Goal: Transaction & Acquisition: Purchase product/service

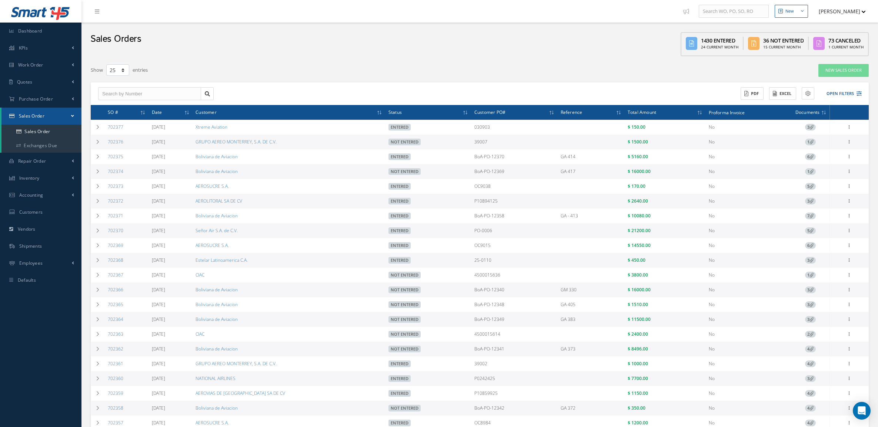
select select "25"
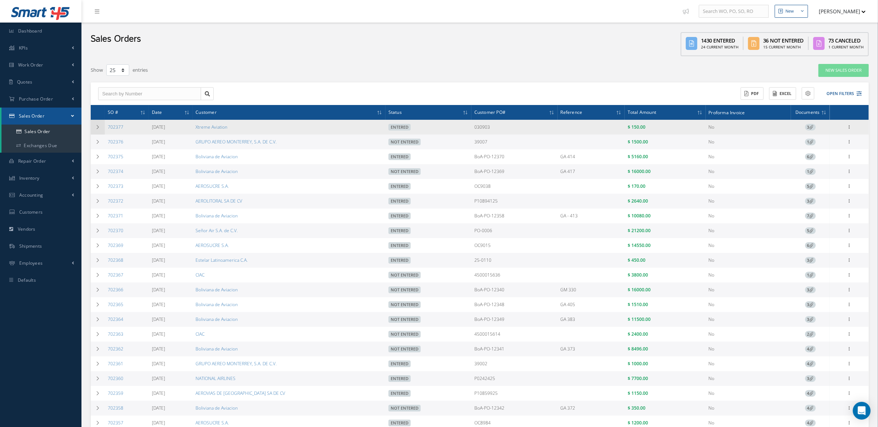
click at [99, 129] on icon at bounding box center [97, 127] width 5 height 4
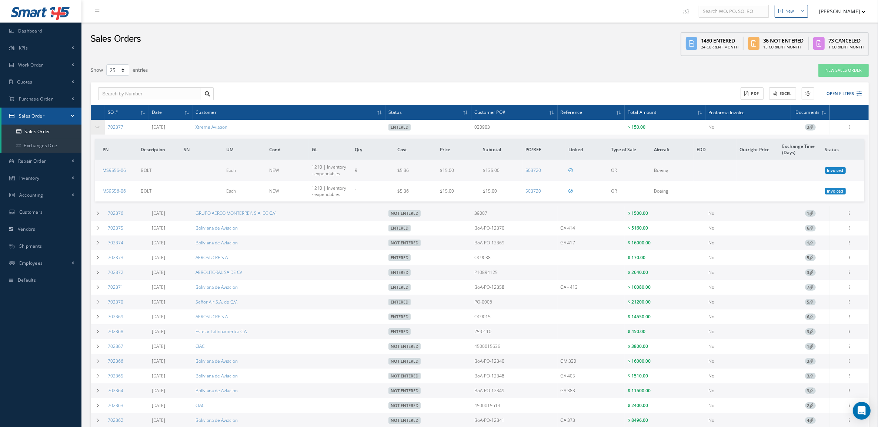
click at [99, 129] on icon at bounding box center [97, 127] width 5 height 4
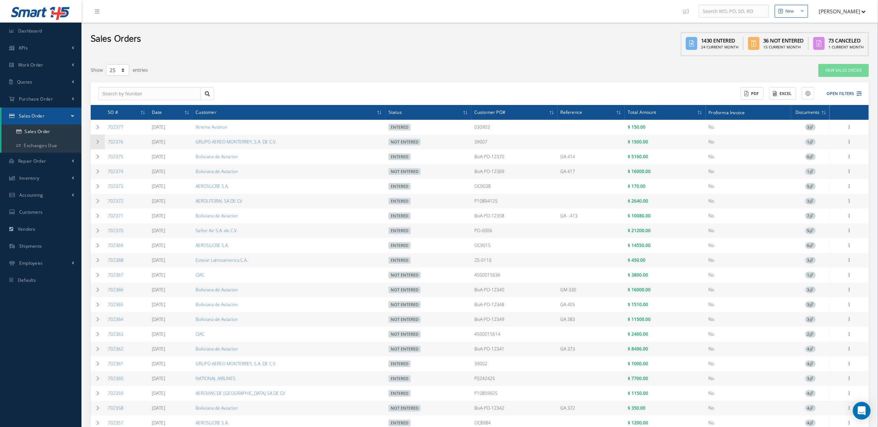
click at [97, 143] on icon at bounding box center [97, 142] width 5 height 4
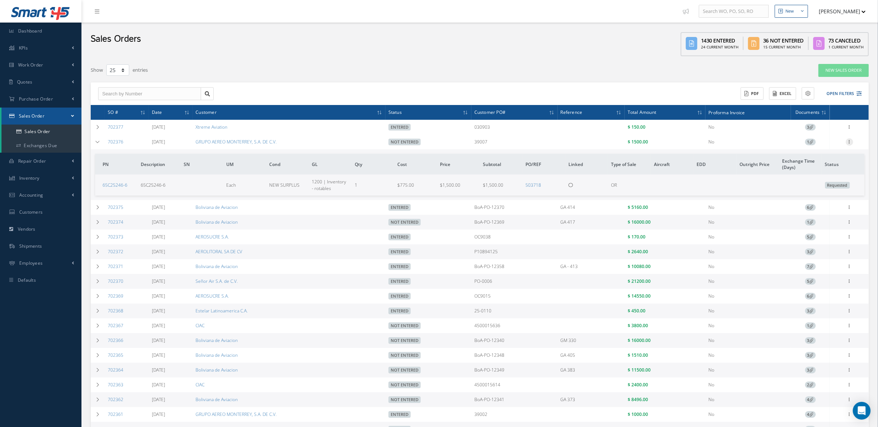
click at [848, 143] on icon at bounding box center [848, 141] width 7 height 6
click at [815, 157] on link "Edit" at bounding box center [815, 157] width 58 height 10
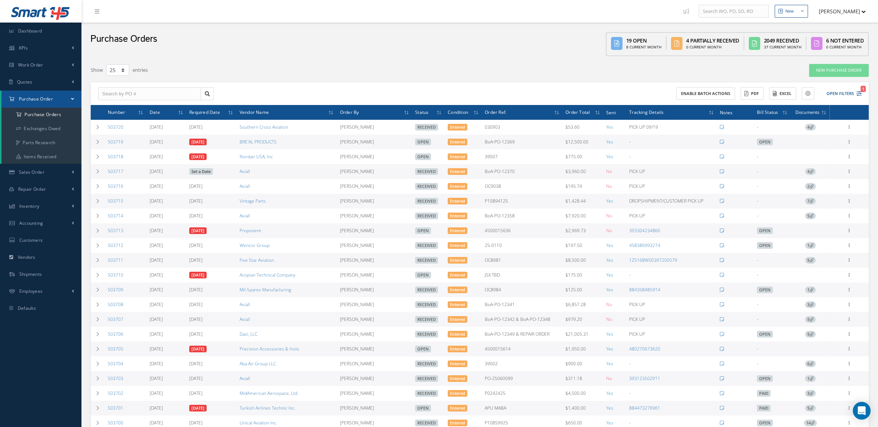
select select "25"
click at [842, 94] on button "Open Filters 1" at bounding box center [840, 94] width 42 height 12
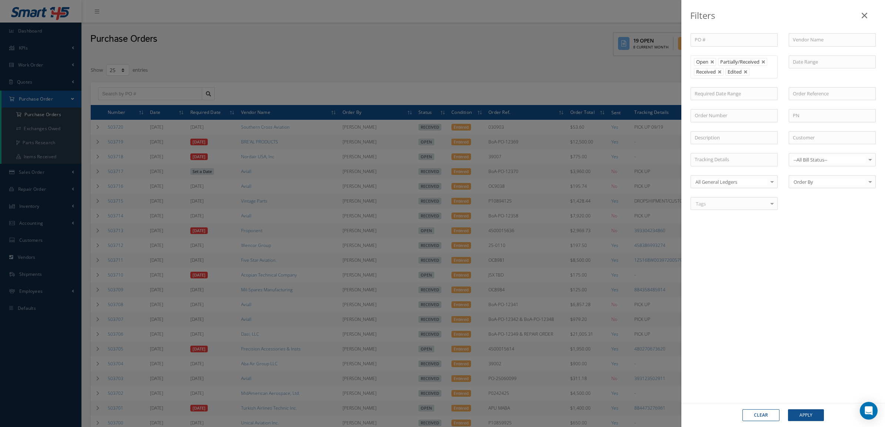
click at [721, 74] on link at bounding box center [719, 72] width 4 height 4
click at [804, 414] on button "Apply" at bounding box center [806, 416] width 36 height 12
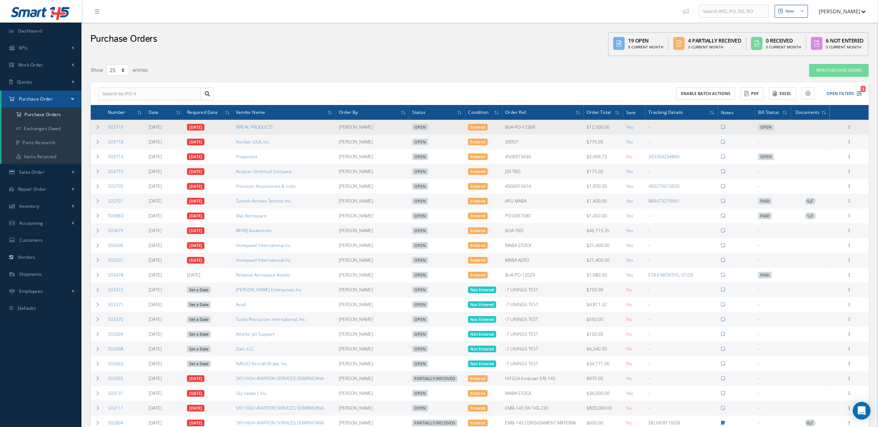
drag, startPoint x: 128, startPoint y: 128, endPoint x: 106, endPoint y: 130, distance: 22.7
click at [106, 130] on td "503719" at bounding box center [125, 127] width 41 height 15
copy link "503719"
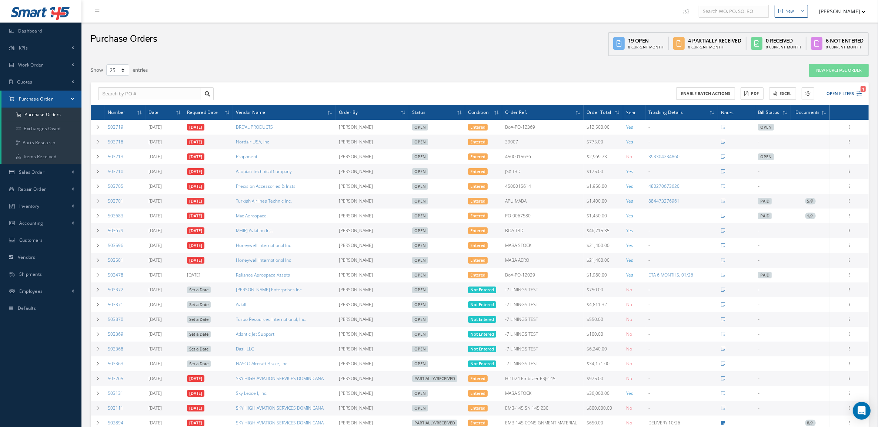
drag, startPoint x: 126, startPoint y: 146, endPoint x: 106, endPoint y: 147, distance: 20.4
click at [106, 147] on td "503718" at bounding box center [125, 142] width 41 height 15
copy link "503718"
click at [100, 140] on icon at bounding box center [97, 142] width 5 height 4
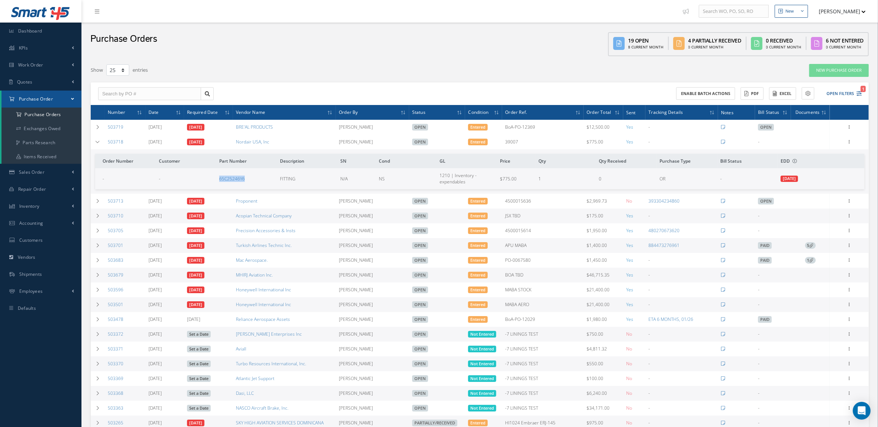
drag, startPoint x: 263, startPoint y: 179, endPoint x: 211, endPoint y: 186, distance: 52.7
click at [211, 186] on tr "- - 65C25246Y6 FITTING N/A NS 1210 | Inventory - expendables $775.00 1 0 OR - 0…" at bounding box center [479, 178] width 769 height 21
copy tr "65C25246Y6"
click at [100, 143] on icon at bounding box center [97, 142] width 5 height 4
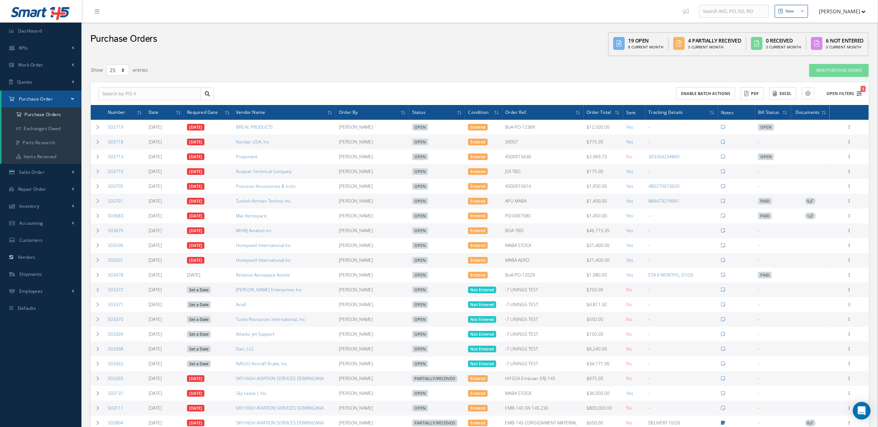
click at [833, 91] on button "Open Filters 1" at bounding box center [840, 94] width 42 height 12
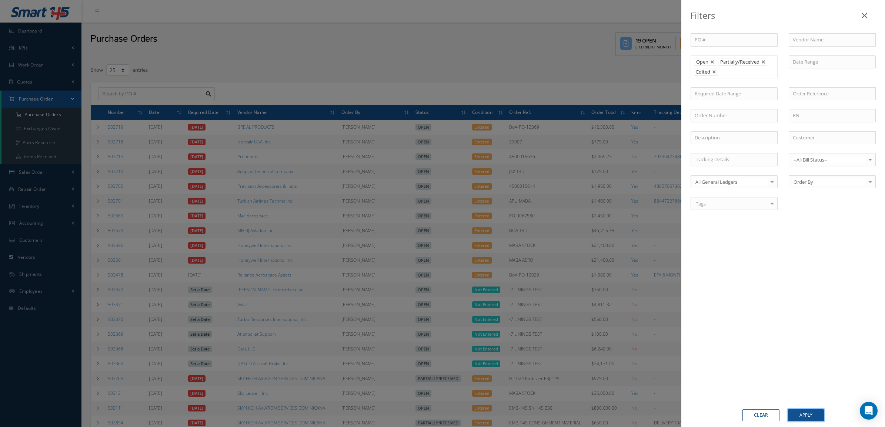
click at [793, 415] on button "Apply" at bounding box center [806, 416] width 36 height 12
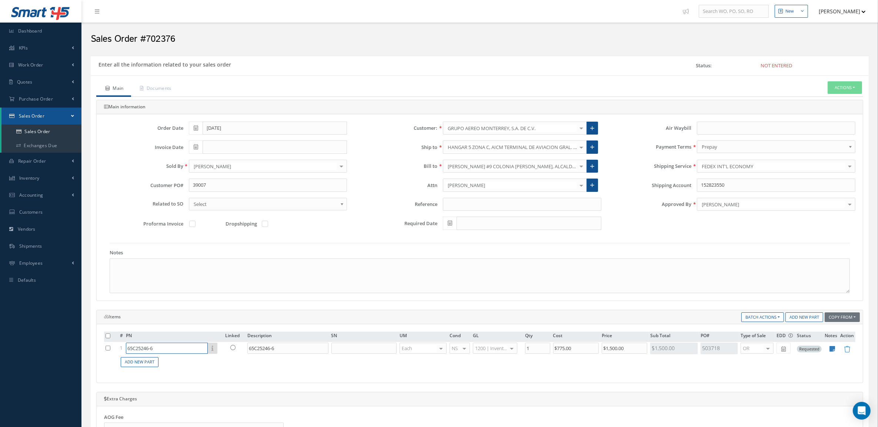
drag, startPoint x: 171, startPoint y: 349, endPoint x: 64, endPoint y: 352, distance: 107.0
click at [64, 352] on div "Smart 145 Dashboard KPIs Accounting Work Order Work Order Preview" at bounding box center [439, 335] width 878 height 670
paste input "65C25246Y"
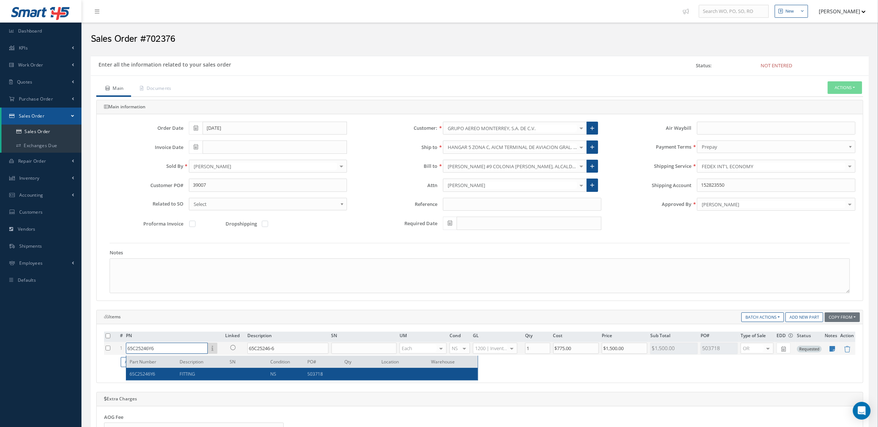
type input "65C25246Y6"
click at [148, 370] on table "# PN Linked Description SN UM Cond GL Qty Cost Price Sub Total PO# Type of Sale…" at bounding box center [479, 351] width 751 height 38
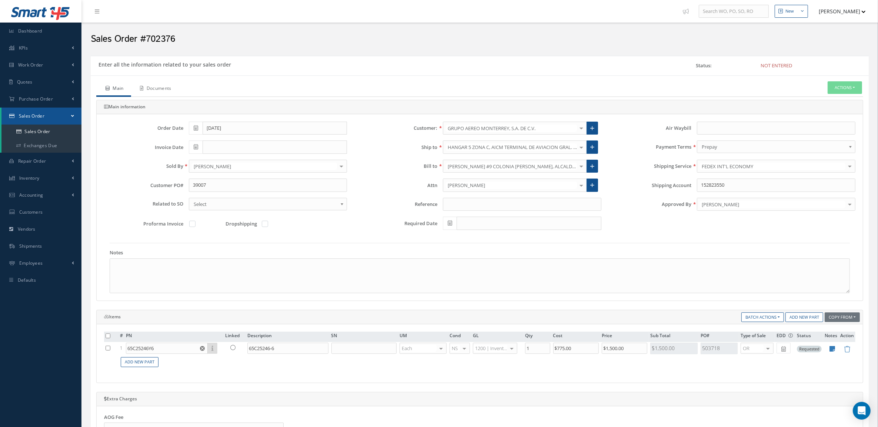
drag, startPoint x: 165, startPoint y: 85, endPoint x: 171, endPoint y: 83, distance: 6.9
click at [165, 85] on link "Documents" at bounding box center [155, 89] width 48 height 16
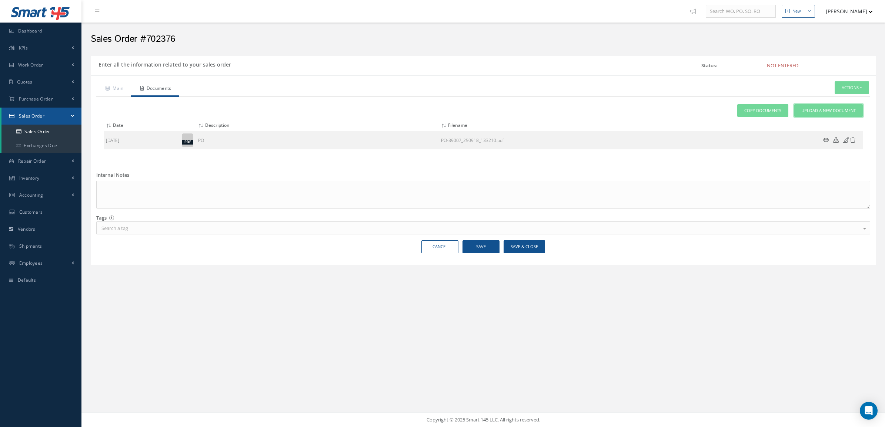
click at [833, 115] on link "Upload a New Document" at bounding box center [828, 110] width 68 height 13
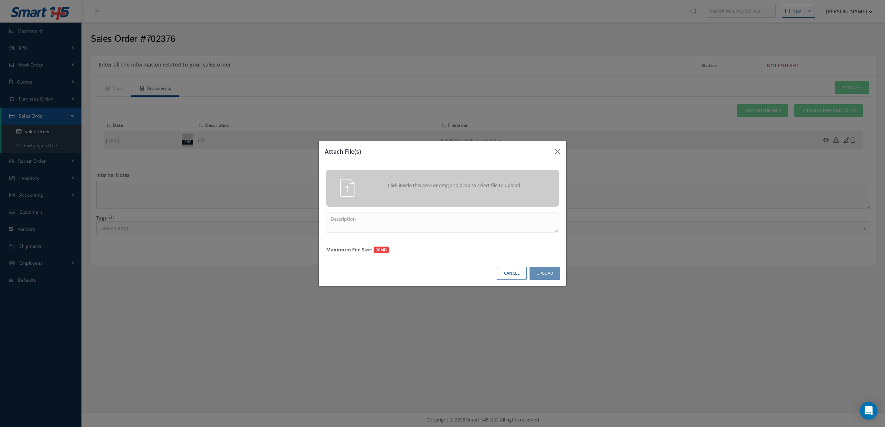
click at [482, 192] on div "Click inside this area or drag and drop to select file to upload." at bounding box center [452, 186] width 183 height 15
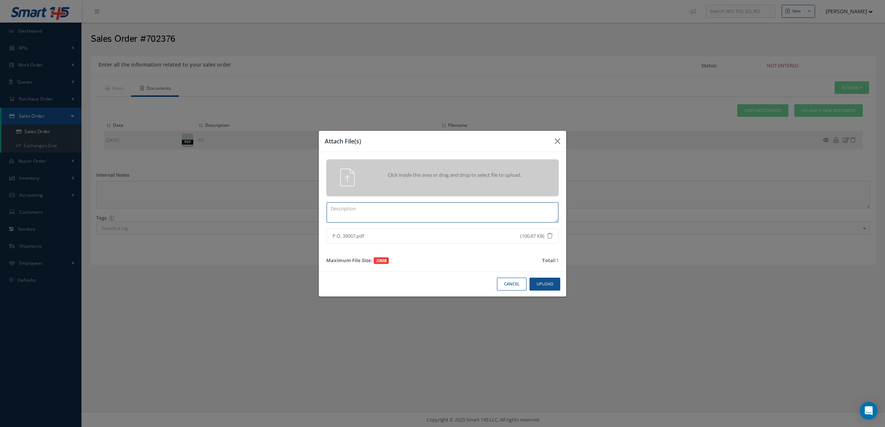
click at [415, 214] on textarea at bounding box center [442, 212] width 232 height 20
type textarea "revised PO"
click at [540, 285] on button "Upload" at bounding box center [544, 284] width 31 height 13
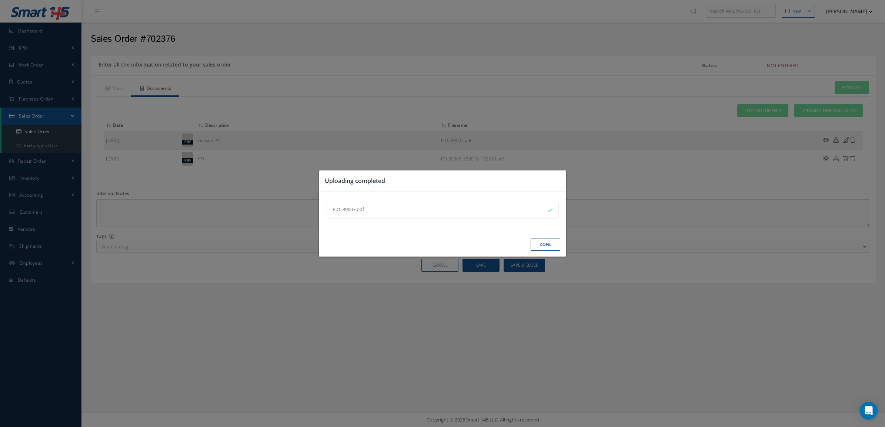
click at [534, 249] on button "Done" at bounding box center [545, 244] width 30 height 13
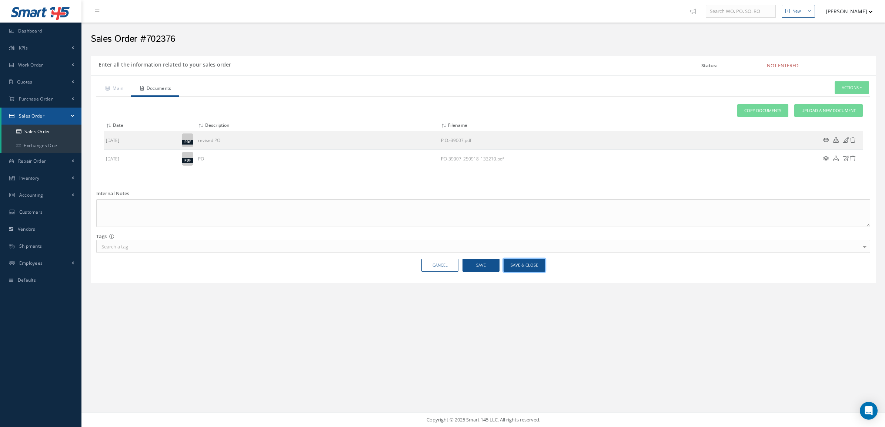
click at [530, 262] on button "Save & Close" at bounding box center [523, 265] width 41 height 13
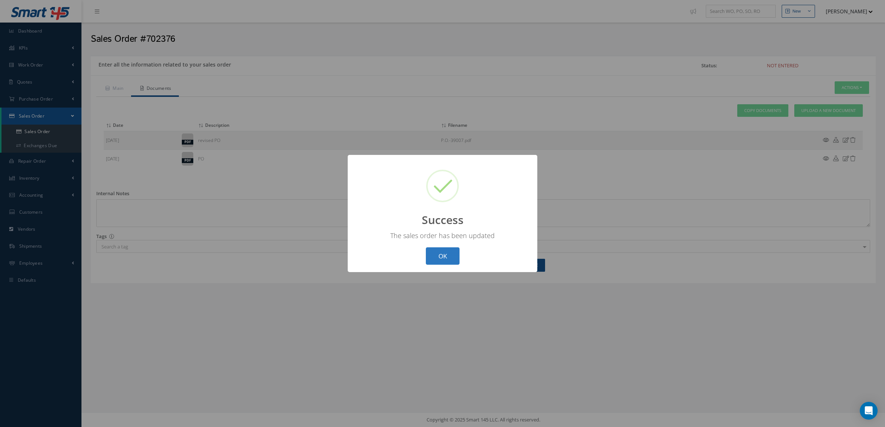
click at [432, 258] on button "OK" at bounding box center [443, 256] width 34 height 17
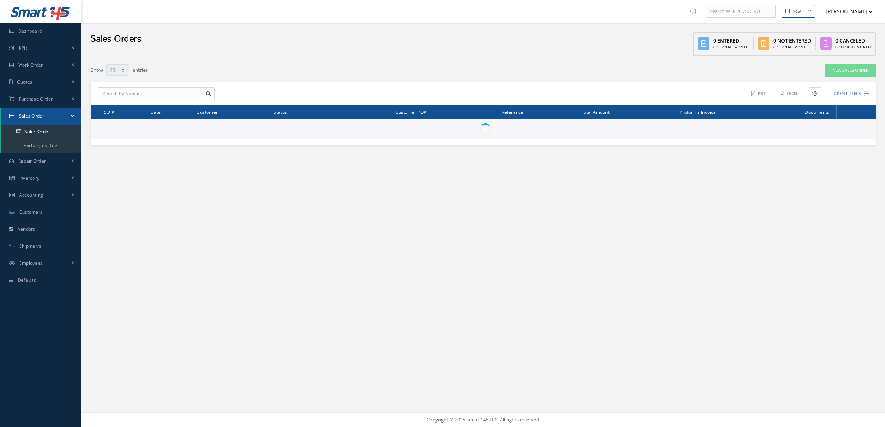
select select "25"
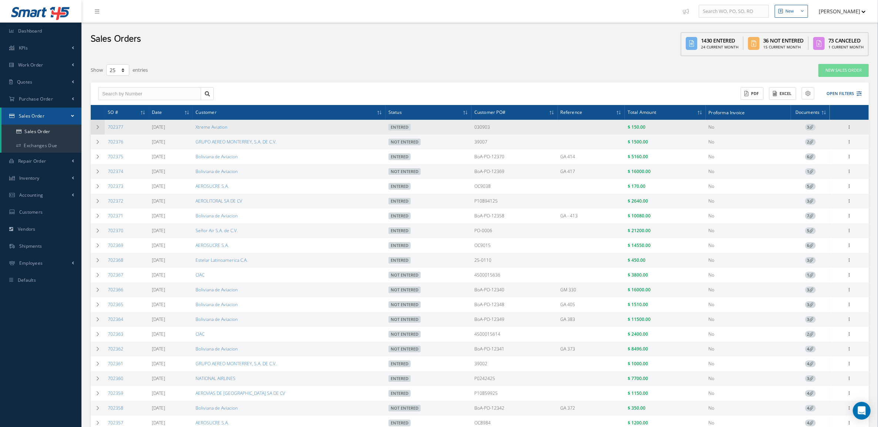
drag, startPoint x: 136, startPoint y: 128, endPoint x: 100, endPoint y: 126, distance: 36.3
click at [100, 126] on tr "702377 09/18/2025 Xtreme Aviation Entered 030903 $ 150.00 No 3 Reverse Sales Or…" at bounding box center [480, 127] width 778 height 15
copy tr "702377"
click at [846, 130] on icon at bounding box center [848, 127] width 7 height 6
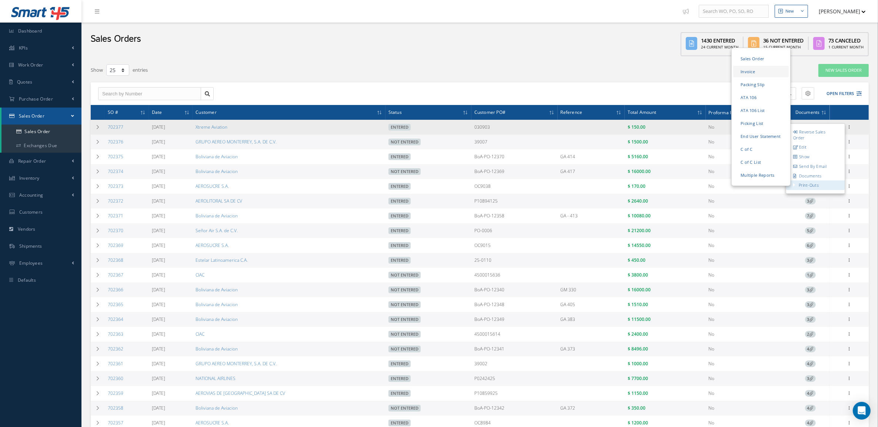
click at [741, 75] on link "Invoice" at bounding box center [761, 71] width 56 height 11
click at [848, 128] on icon at bounding box center [848, 127] width 7 height 6
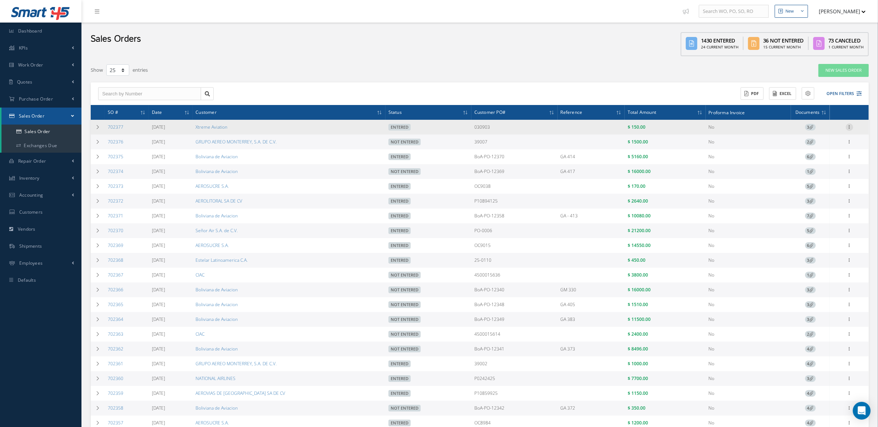
click at [848, 128] on icon at bounding box center [848, 127] width 7 height 6
click at [820, 170] on link "Send By Email" at bounding box center [815, 167] width 58 height 10
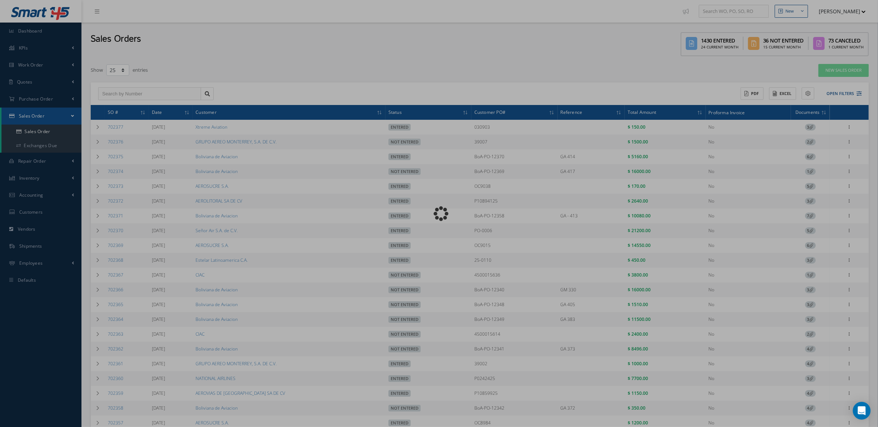
type input "Reports from Sales Order 702377"
type textarea "Dear, Please find attached your Sales Order 702377. Please feel free to contact…"
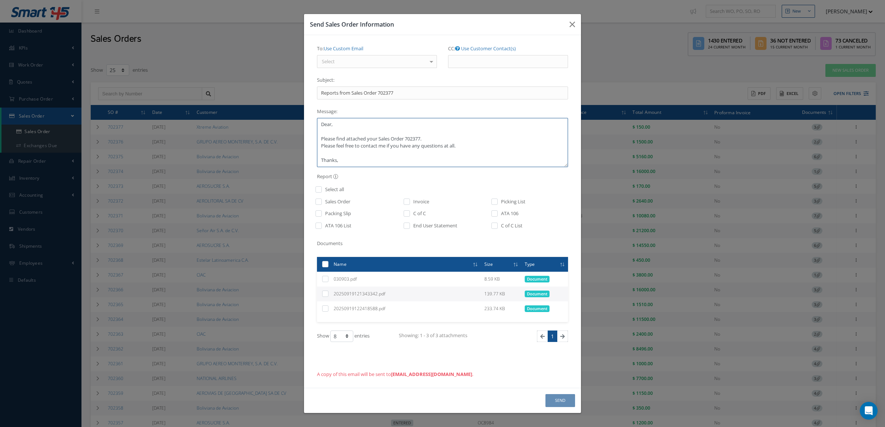
drag, startPoint x: 322, startPoint y: 125, endPoint x: 359, endPoint y: 165, distance: 55.0
click at [359, 165] on textarea "Dear, Please find attached your Sales Order 702377. Please feel free to contact…" at bounding box center [442, 142] width 251 height 49
click at [569, 23] on icon "button" at bounding box center [572, 24] width 6 height 9
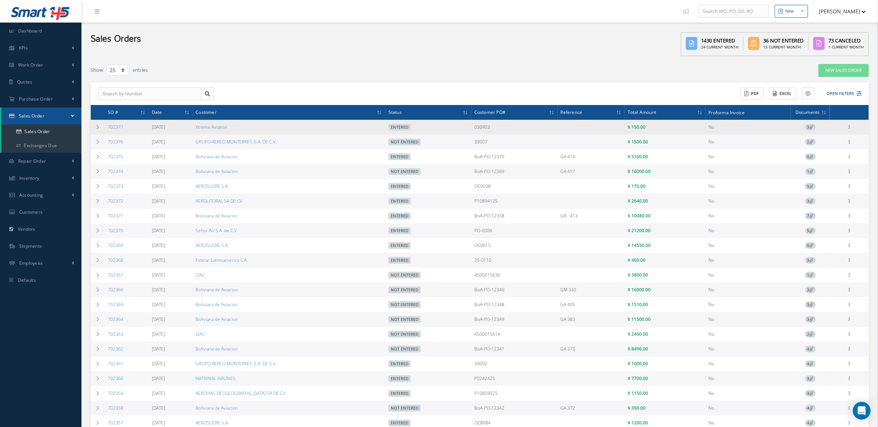
drag, startPoint x: 504, startPoint y: 132, endPoint x: 471, endPoint y: 124, distance: 34.2
click at [471, 124] on td "030903" at bounding box center [514, 127] width 86 height 15
copy td "030903"
click at [848, 130] on div at bounding box center [848, 127] width 7 height 7
click at [826, 134] on link "Reverse Sales Order" at bounding box center [815, 134] width 58 height 15
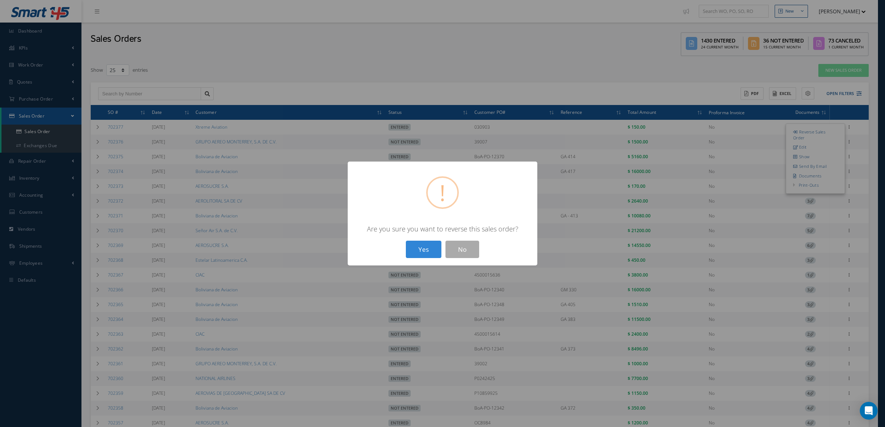
click at [426, 250] on button "Yes" at bounding box center [424, 249] width 36 height 17
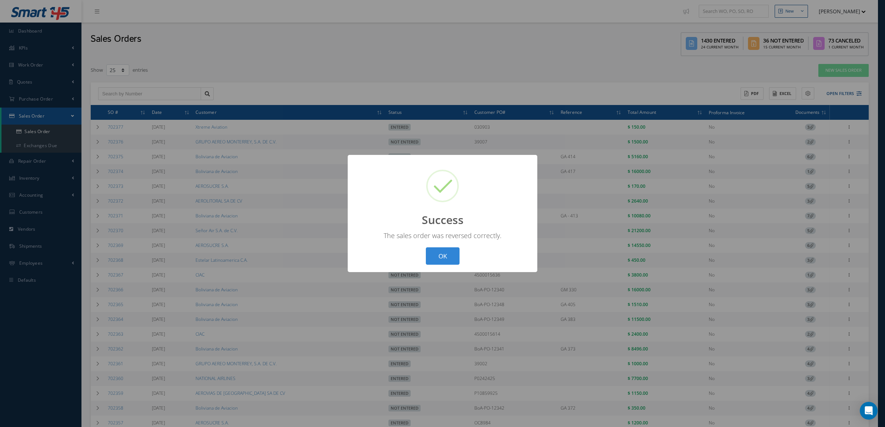
click at [602, 81] on div "? ! i Success × The sales order was reversed correctly. OK Cancel" at bounding box center [442, 213] width 885 height 427
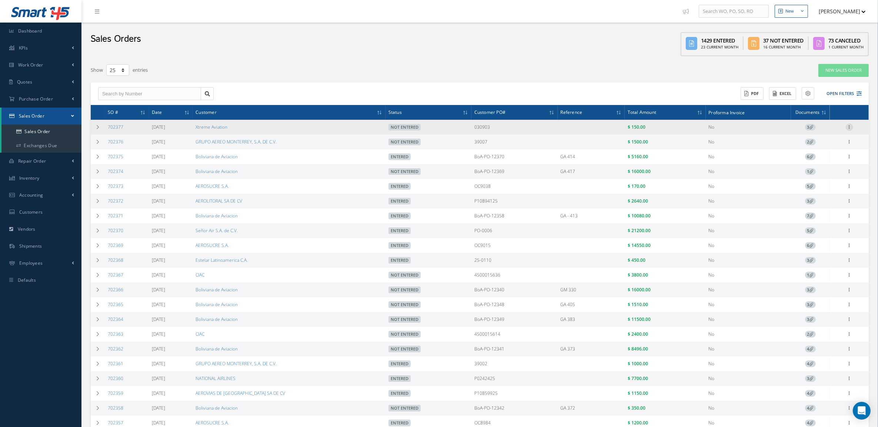
click at [850, 129] on icon at bounding box center [848, 127] width 7 height 6
click at [814, 141] on link "Edit" at bounding box center [815, 142] width 58 height 10
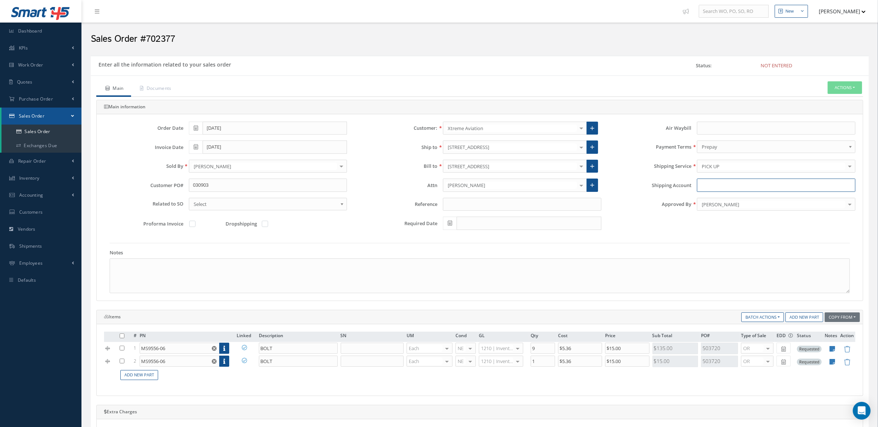
click at [718, 187] on input "Shipping Account" at bounding box center [776, 185] width 158 height 13
click at [709, 128] on input "text" at bounding box center [776, 128] width 158 height 13
paste input "884520205590"
type input "884520205590"
click at [726, 161] on div "PICK UP" at bounding box center [776, 166] width 158 height 13
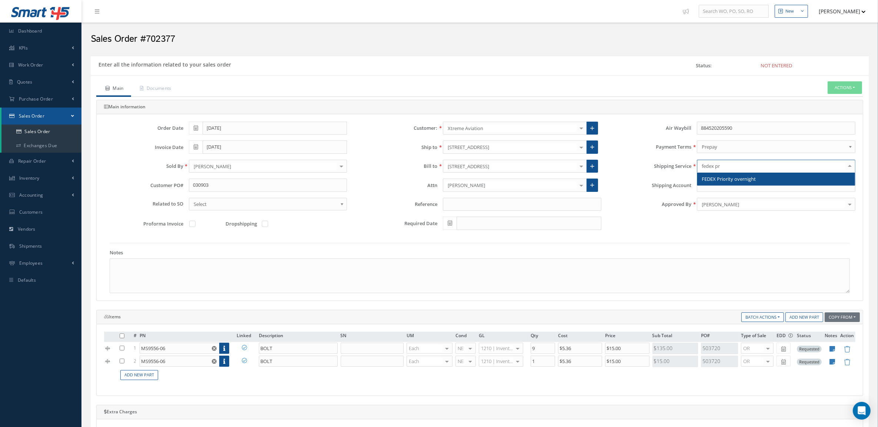
type input "fedex pri"
click at [730, 182] on span "FEDEX Priority overnight" at bounding box center [728, 179] width 54 height 7
click at [709, 191] on input "Shipping Account" at bounding box center [776, 185] width 158 height 13
paste input "206047379"
type input "206047379"
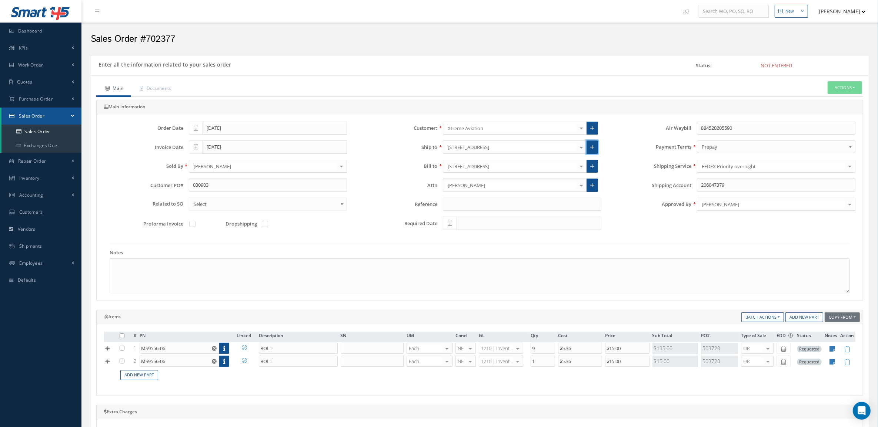
click at [590, 151] on link at bounding box center [591, 147] width 11 height 13
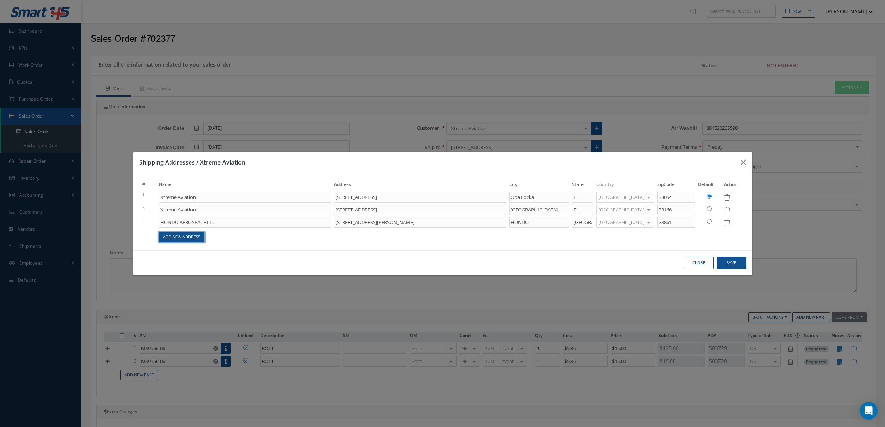
click at [189, 235] on link "Add New Address" at bounding box center [182, 237] width 46 height 10
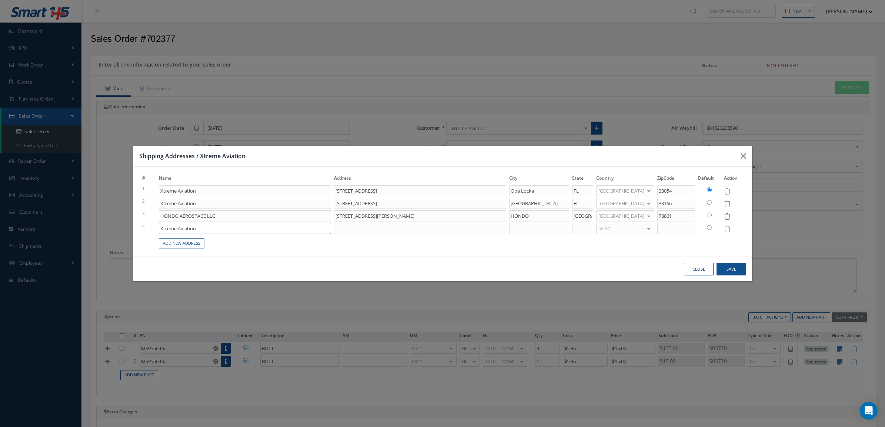
drag, startPoint x: 206, startPoint y: 232, endPoint x: 64, endPoint y: 222, distance: 142.1
click at [64, 228] on div "Shipping Addresses / Xtreme Aviation # Name Address City State Country ZipCode …" at bounding box center [442, 213] width 885 height 427
type input "a"
type input "AEROTHRUST"
click at [483, 225] on input at bounding box center [420, 228] width 172 height 11
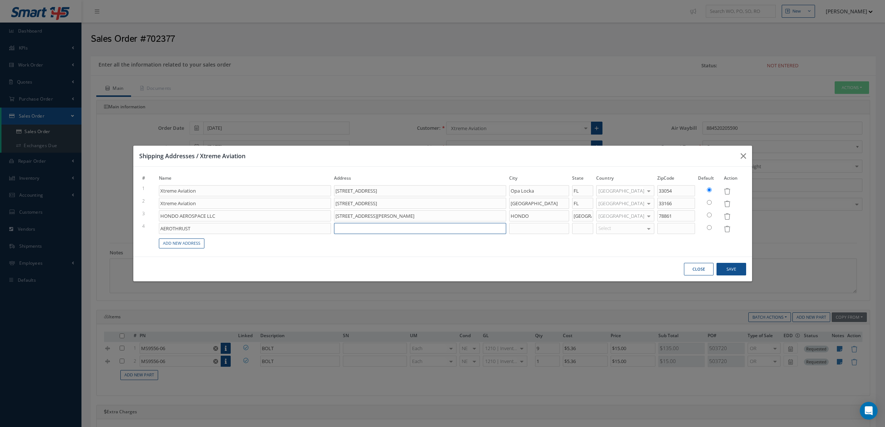
paste input "7050 W STATE RD 84 SUITE 1"
type input "7050 W STATE RD 84 SUITE 1"
click at [548, 227] on input at bounding box center [539, 228] width 60 height 11
type input "DAVIE"
click at [588, 228] on input at bounding box center [582, 228] width 21 height 11
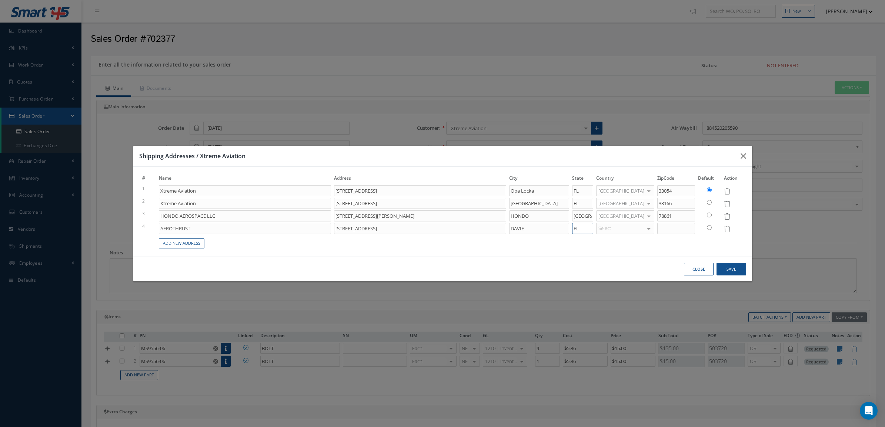
type input "FL"
click at [624, 231] on div "Select" at bounding box center [625, 228] width 58 height 11
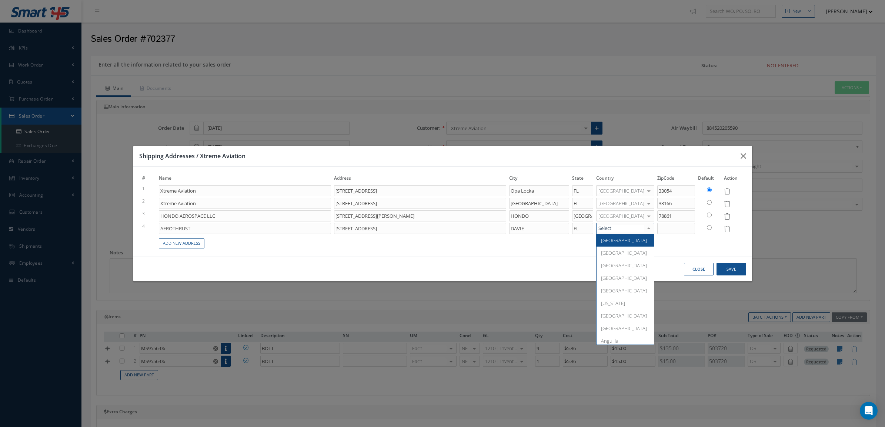
drag, startPoint x: 624, startPoint y: 240, endPoint x: 665, endPoint y: 234, distance: 41.1
click at [625, 240] on span "United States" at bounding box center [624, 240] width 46 height 7
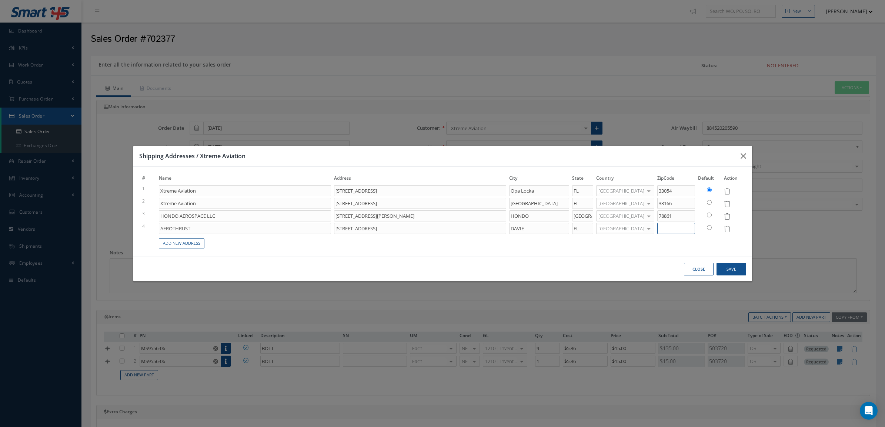
click at [666, 230] on input at bounding box center [676, 228] width 38 height 11
type input "33317"
click at [726, 271] on button "Save" at bounding box center [731, 269] width 30 height 13
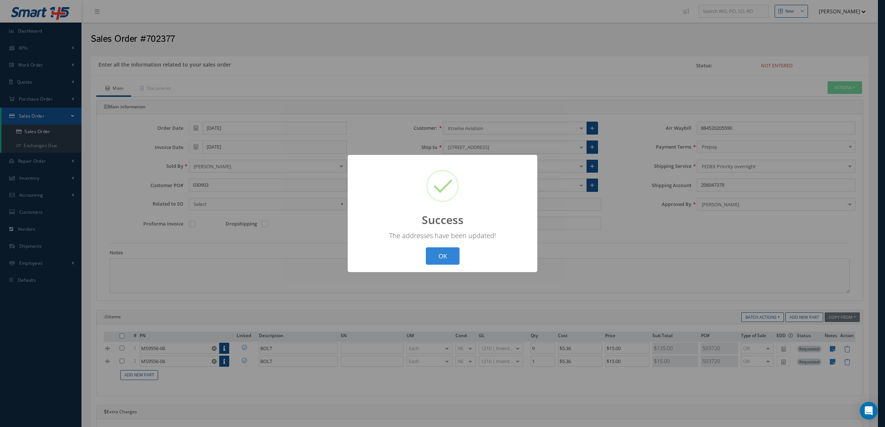
click at [623, 162] on div "? ! i Success × The addresses have been updated! OK Cancel" at bounding box center [442, 213] width 885 height 427
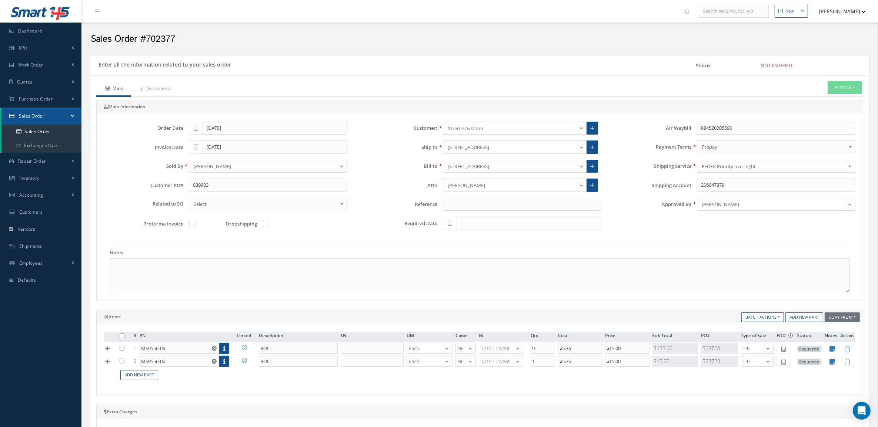
click at [580, 167] on div at bounding box center [581, 166] width 10 height 12
click at [582, 147] on div at bounding box center [581, 147] width 10 height 12
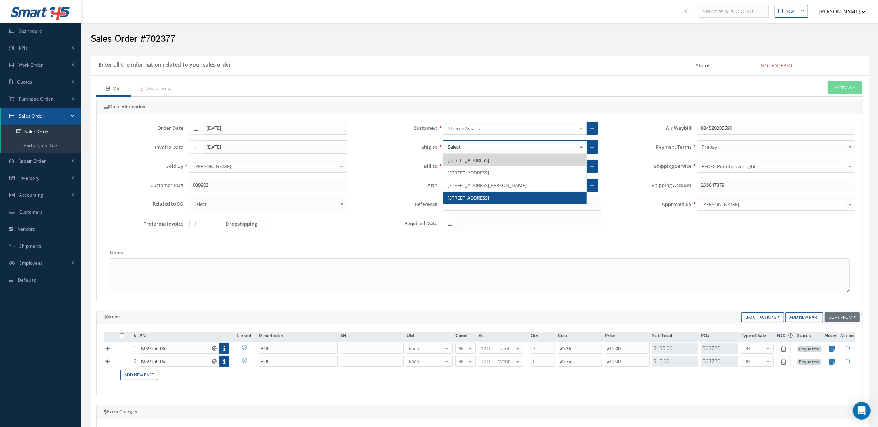
click at [489, 201] on span "7050 W STATE RD 84 SUITE 1, DAVIE, FL 33317, United States" at bounding box center [467, 198] width 41 height 7
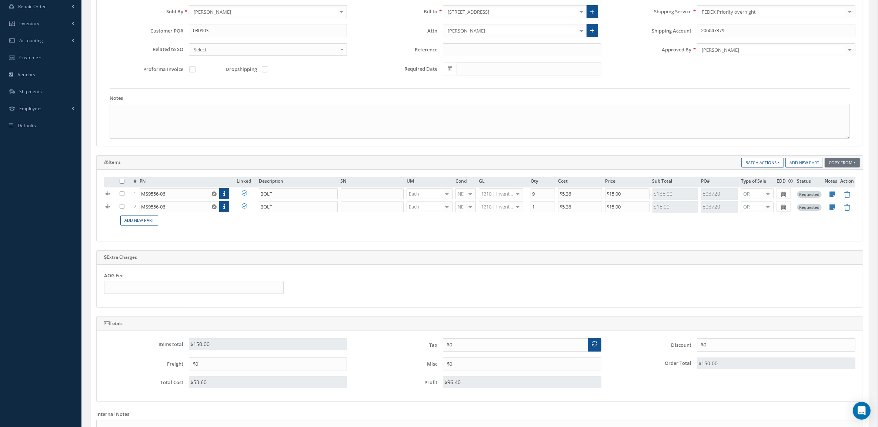
scroll to position [259, 0]
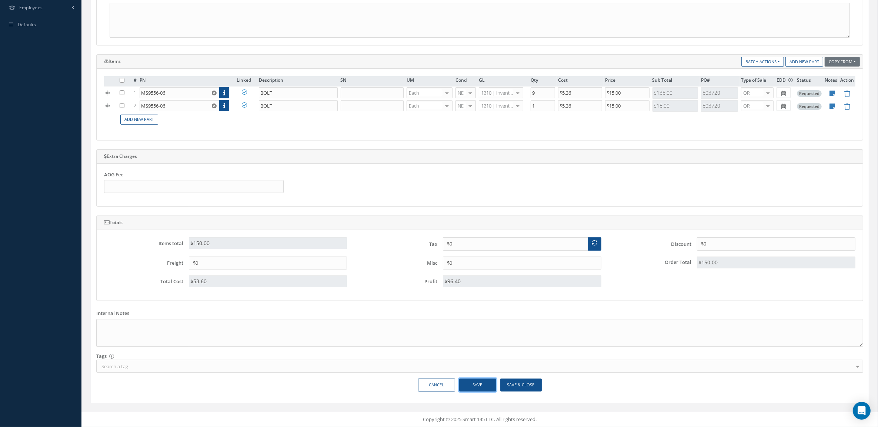
click at [476, 379] on button "Save" at bounding box center [477, 385] width 37 height 13
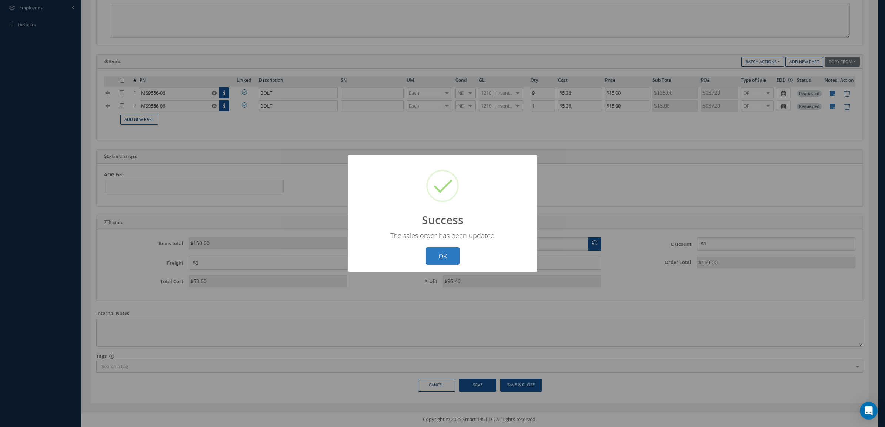
click at [450, 249] on button "OK" at bounding box center [443, 256] width 34 height 17
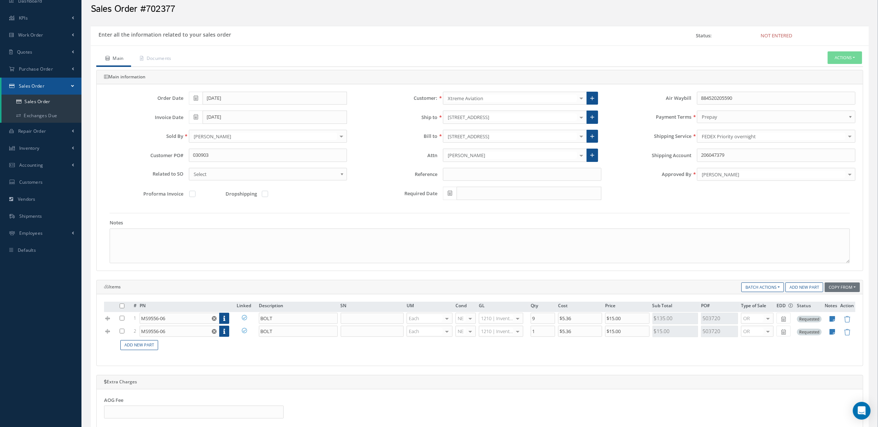
scroll to position [28, 0]
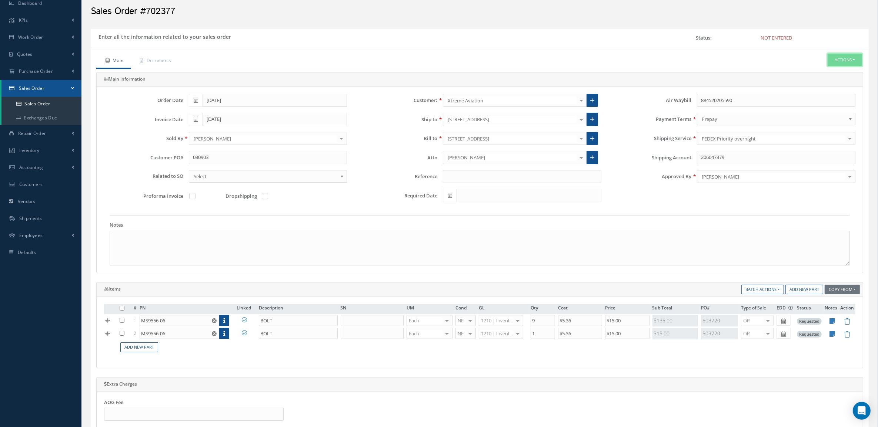
click at [833, 65] on button "Actions" at bounding box center [844, 60] width 34 height 13
click at [822, 73] on link "Enter/Update" at bounding box center [833, 73] width 59 height 10
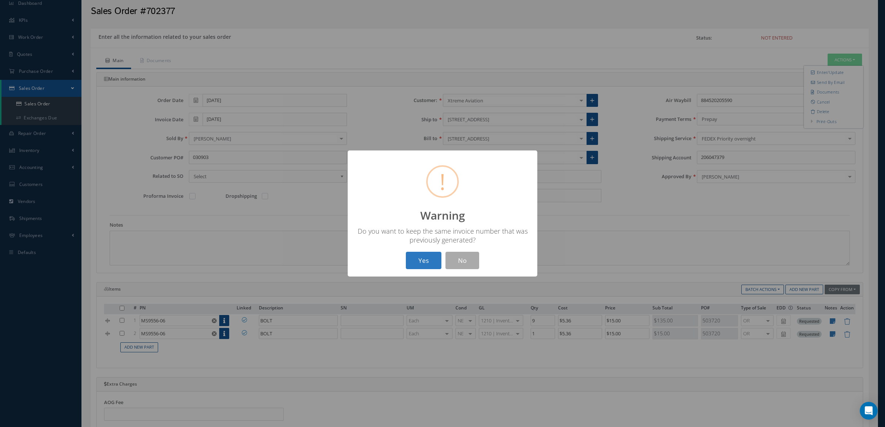
click at [417, 256] on button "Yes" at bounding box center [424, 260] width 36 height 17
click at [437, 258] on button "OK" at bounding box center [443, 260] width 34 height 17
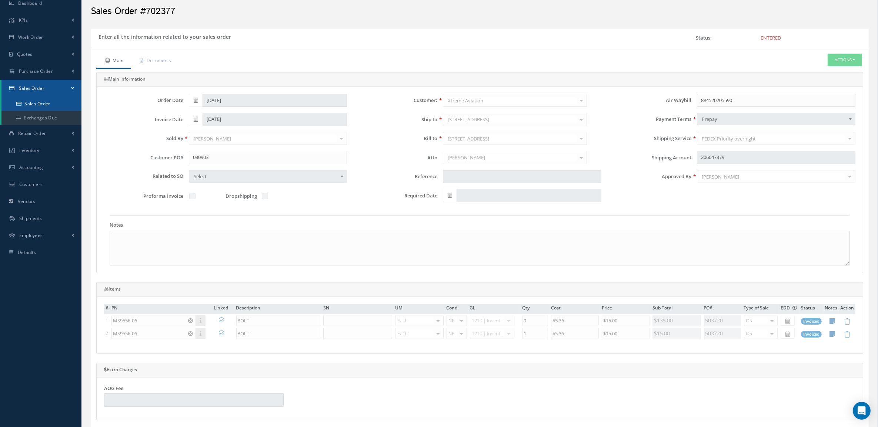
click at [36, 102] on link "Sales Order" at bounding box center [41, 104] width 80 height 14
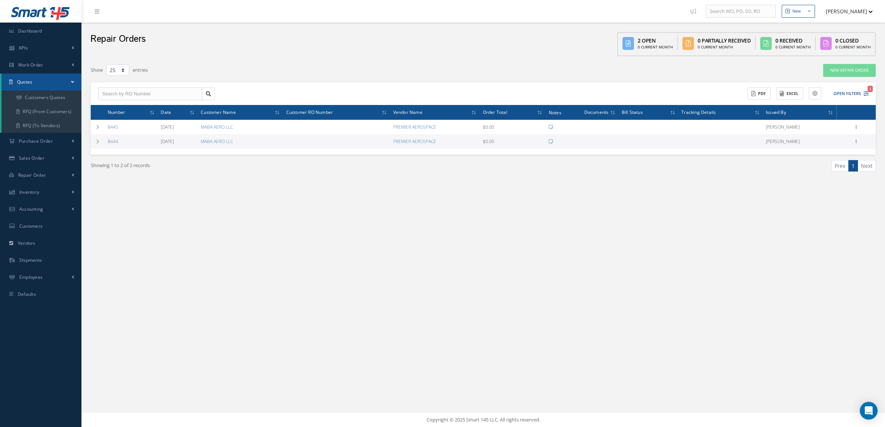
select select "25"
click at [36, 95] on link "Customers Quotes" at bounding box center [41, 98] width 80 height 14
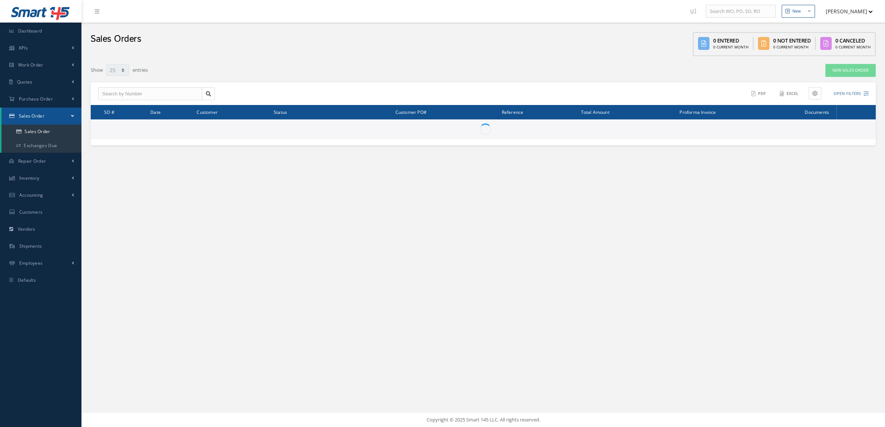
select select "25"
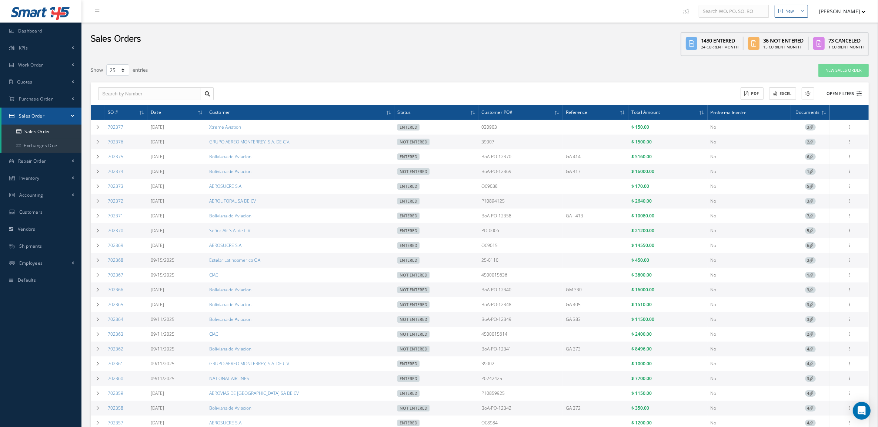
click at [828, 95] on button "Open Filters" at bounding box center [840, 94] width 42 height 12
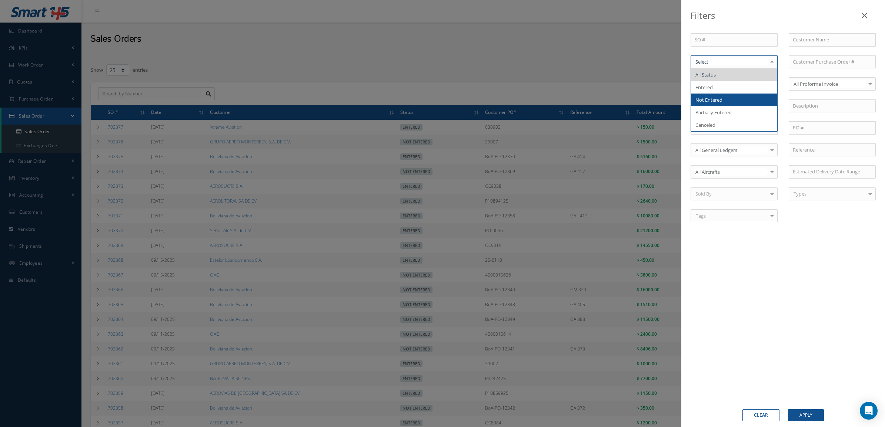
click at [755, 101] on span "Not Entered" at bounding box center [734, 100] width 86 height 13
click at [795, 408] on div "Clear Apply" at bounding box center [783, 415] width 204 height 24
click at [796, 413] on button "Apply" at bounding box center [806, 416] width 36 height 12
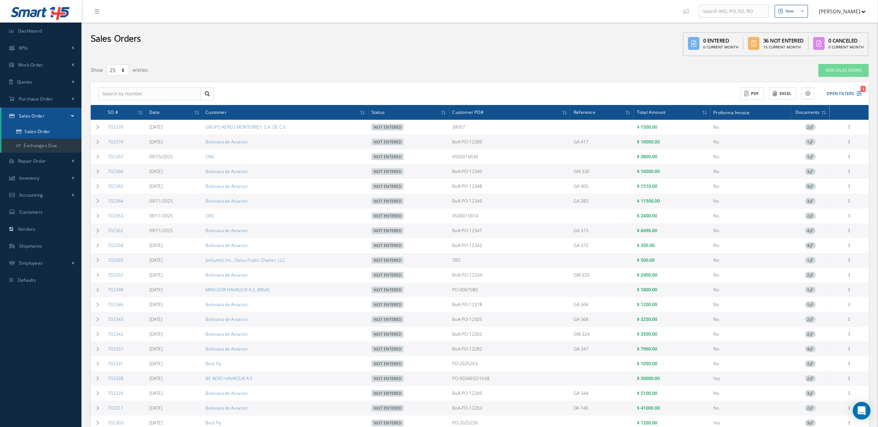
click at [56, 135] on link "Sales Order" at bounding box center [41, 132] width 80 height 14
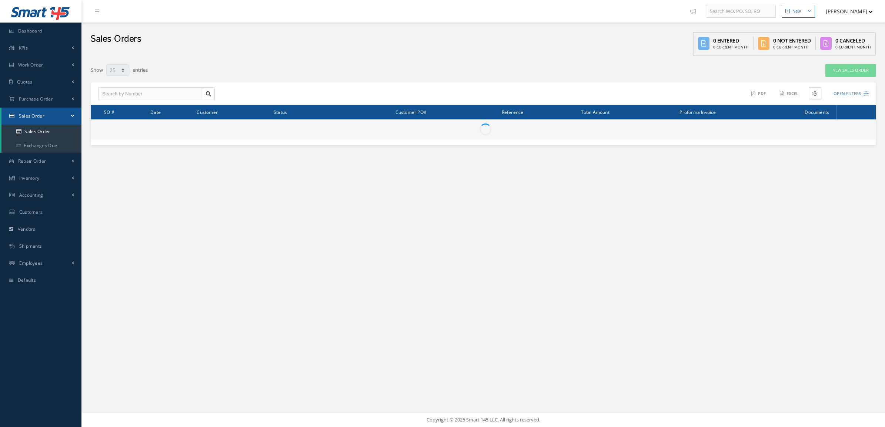
select select "25"
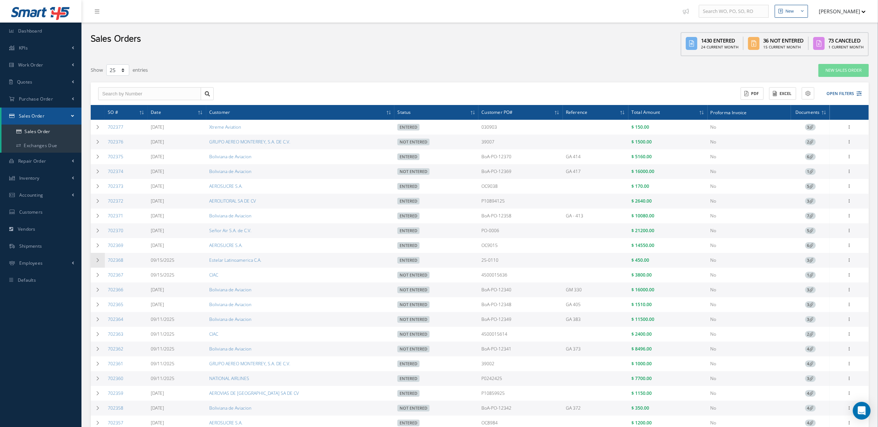
click at [102, 265] on td at bounding box center [98, 260] width 14 height 15
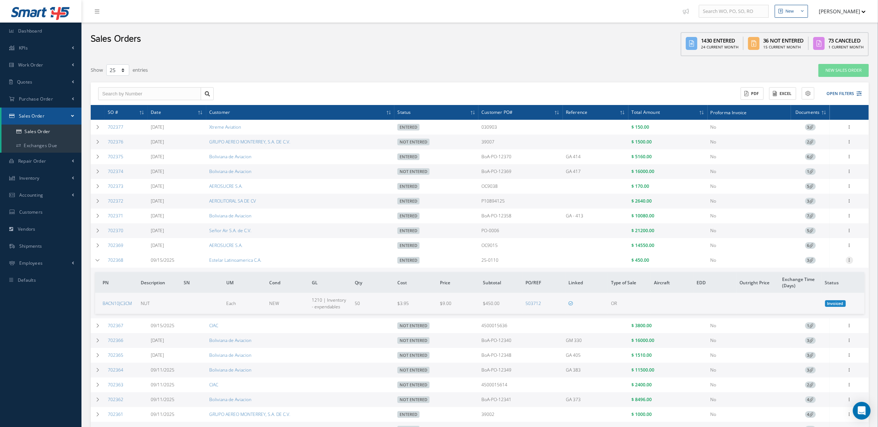
click at [846, 261] on icon at bounding box center [848, 260] width 7 height 6
click at [811, 302] on link "Send By Email" at bounding box center [815, 300] width 58 height 10
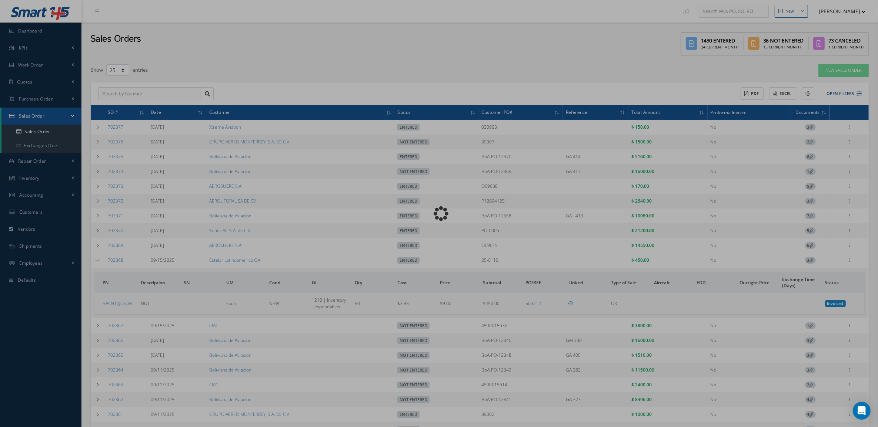
type input "Reports from Sales Order 702368"
type textarea "Dear, Please find attached your Sales Order 702368. Please feel free to contact…"
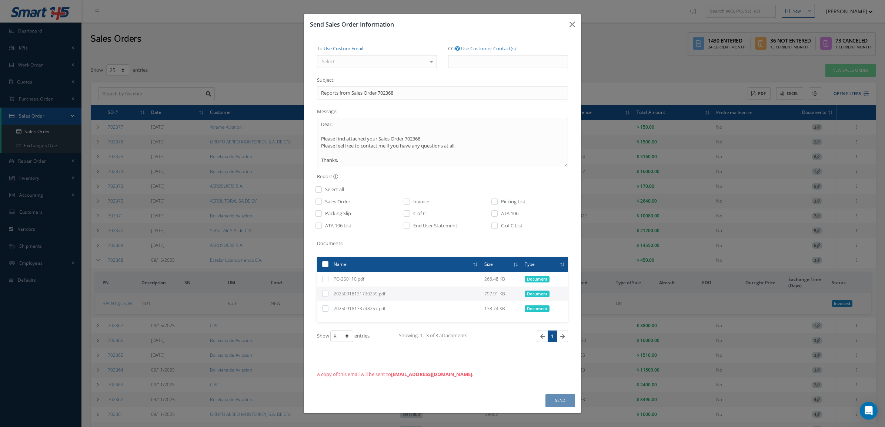
click at [364, 58] on div "Select" at bounding box center [377, 61] width 120 height 13
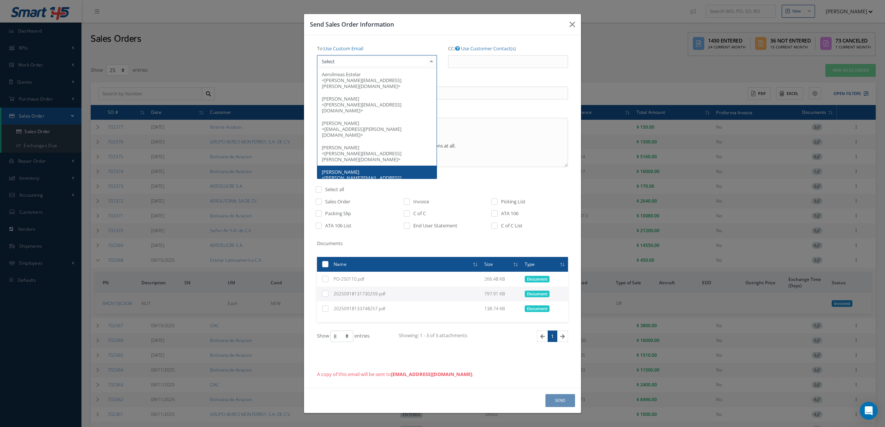
click at [371, 166] on span "[PERSON_NAME] <[PERSON_NAME][EMAIL_ADDRESS][PERSON_NAME][DOMAIN_NAME]>" at bounding box center [376, 178] width 119 height 24
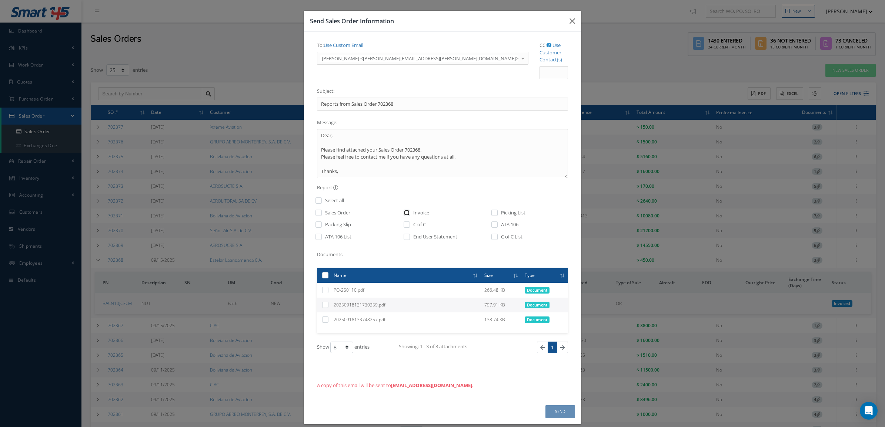
click at [406, 211] on input "checkbox" at bounding box center [407, 215] width 5 height 9
checkbox input "true"
click at [367, 129] on textarea "Dear, Please find attached your Sales Order 702368. Please feel free to contact…" at bounding box center [442, 153] width 251 height 49
click at [364, 163] on textarea "Dear [PERSON_NAME], Please find attached your Sales Order 702368. Please feel f…" at bounding box center [442, 153] width 251 height 49
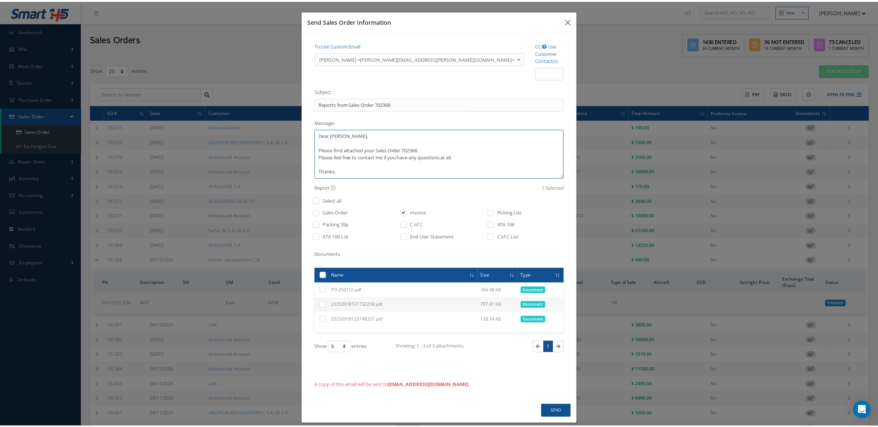
scroll to position [4, 0]
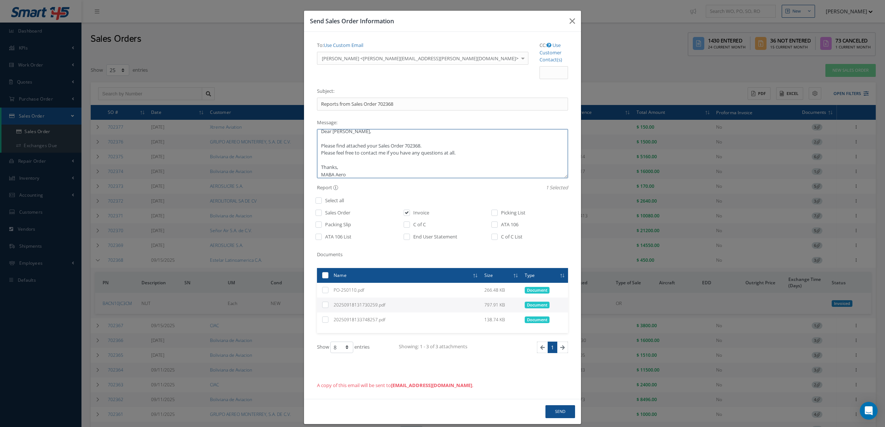
click at [379, 134] on textarea "Dear [PERSON_NAME], Please find attached your Sales Order 702368. Please feel f…" at bounding box center [442, 153] width 251 height 49
type textarea "Dear [PERSON_NAME], Please find attached your invoice for Sales Order 702368. P…"
click at [539, 66] on input "CC: Use Customer Contact(s)" at bounding box center [553, 72] width 28 height 13
click at [570, 406] on button "Send" at bounding box center [560, 412] width 30 height 13
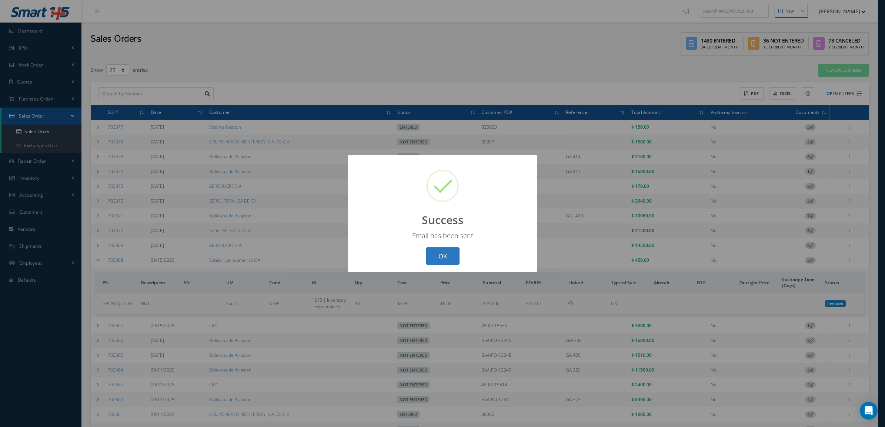
click at [457, 256] on button "OK" at bounding box center [443, 256] width 34 height 17
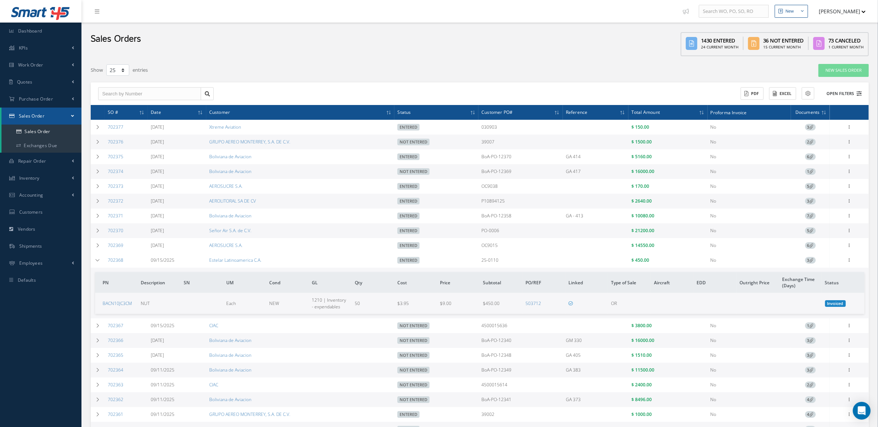
click at [840, 88] on button "Open Filters" at bounding box center [840, 94] width 42 height 12
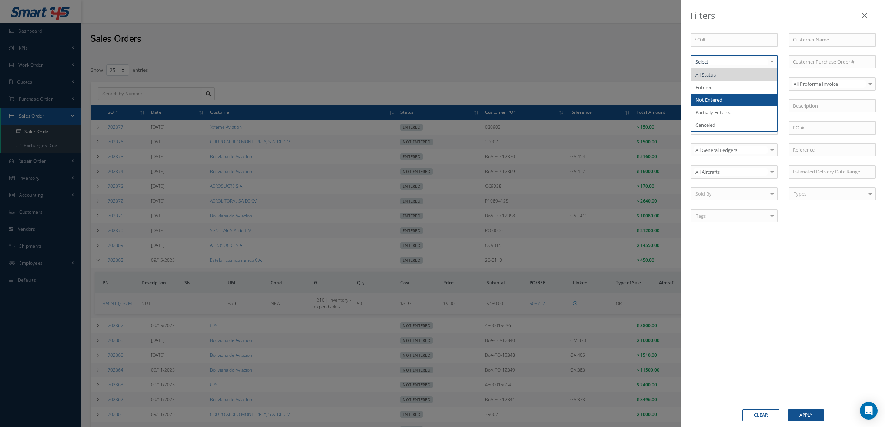
click at [723, 101] on span "Not Entered" at bounding box center [734, 100] width 86 height 13
click at [794, 413] on button "Apply" at bounding box center [806, 416] width 36 height 12
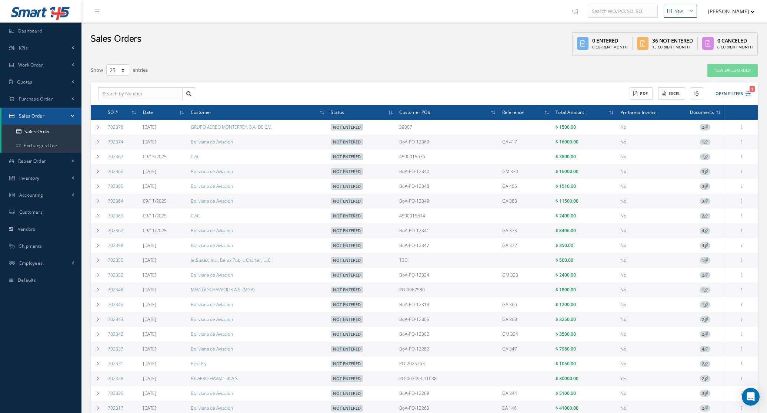
select select "25"
click at [731, 93] on button "Open Filters 1" at bounding box center [729, 94] width 42 height 12
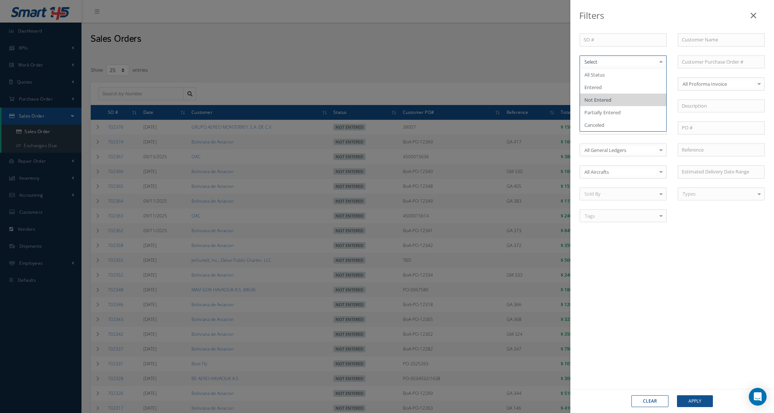
click at [604, 103] on span "Not Entered" at bounding box center [597, 100] width 27 height 7
click at [691, 405] on button "Apply" at bounding box center [695, 402] width 36 height 12
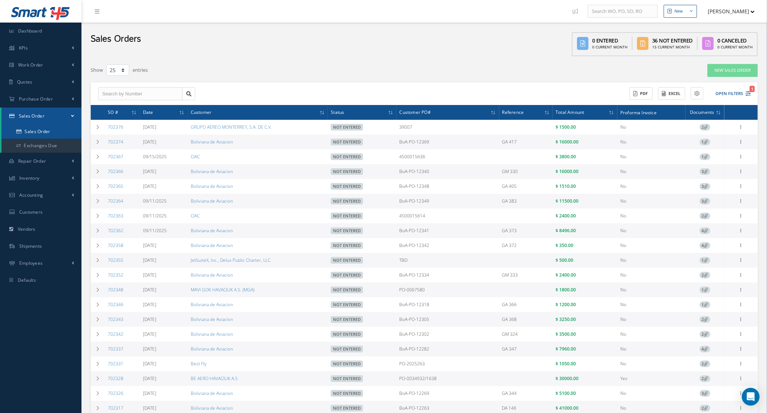
click at [32, 126] on link "Sales Order" at bounding box center [41, 132] width 80 height 14
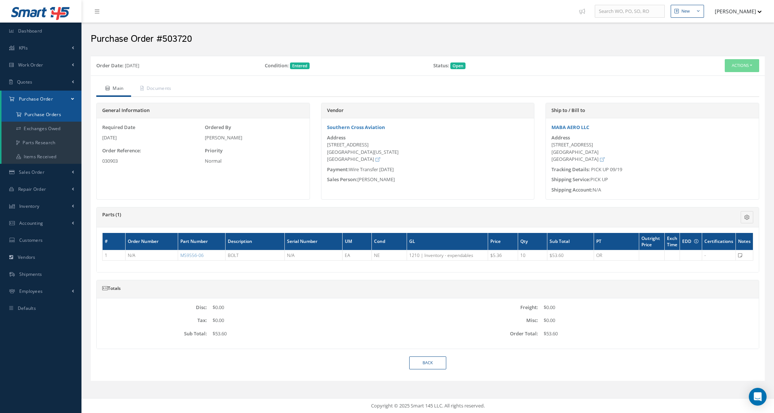
click at [38, 117] on a=1&status_id=2&status_id=3&status_id=5&collapsedFilters"] "Purchase Orders" at bounding box center [41, 115] width 80 height 14
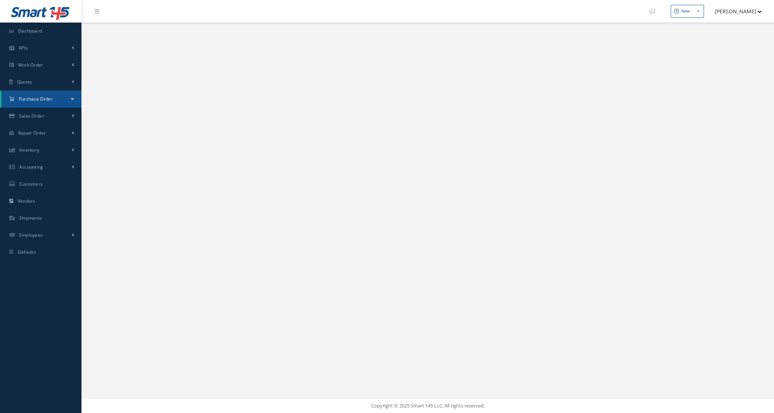
select select "25"
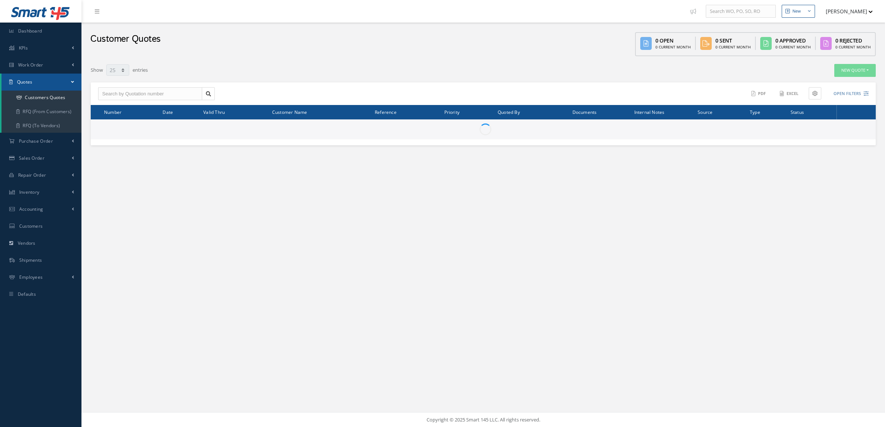
select select "25"
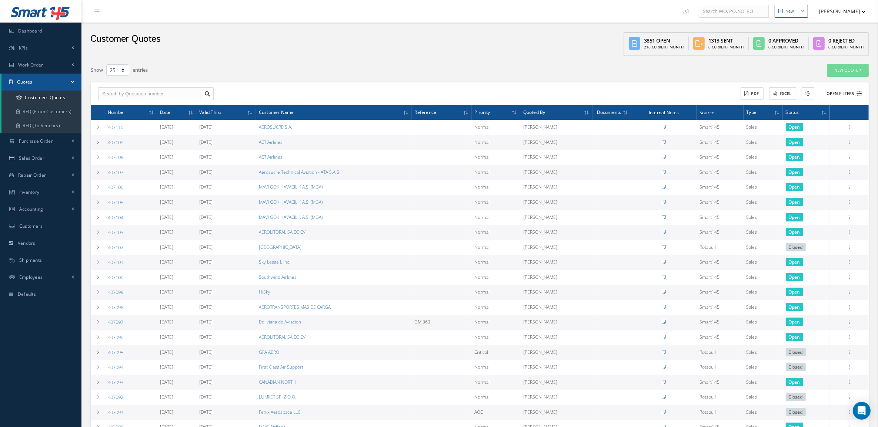
click at [843, 93] on button "Open Filters" at bounding box center [840, 94] width 42 height 12
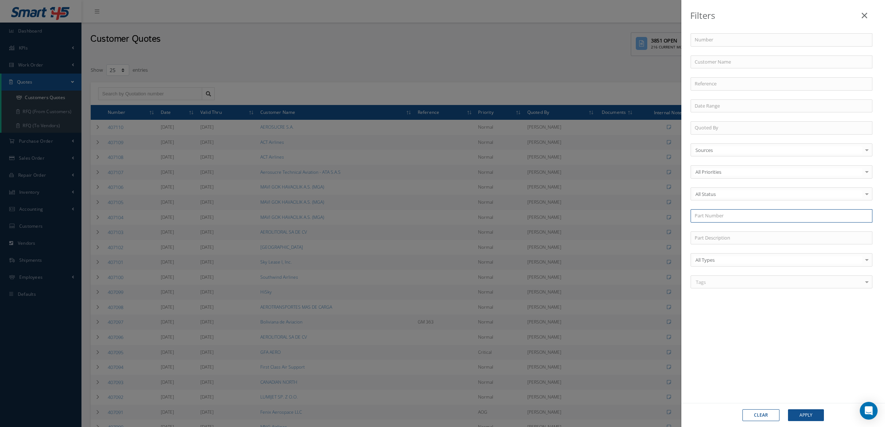
click at [723, 223] on input "text" at bounding box center [781, 215] width 182 height 13
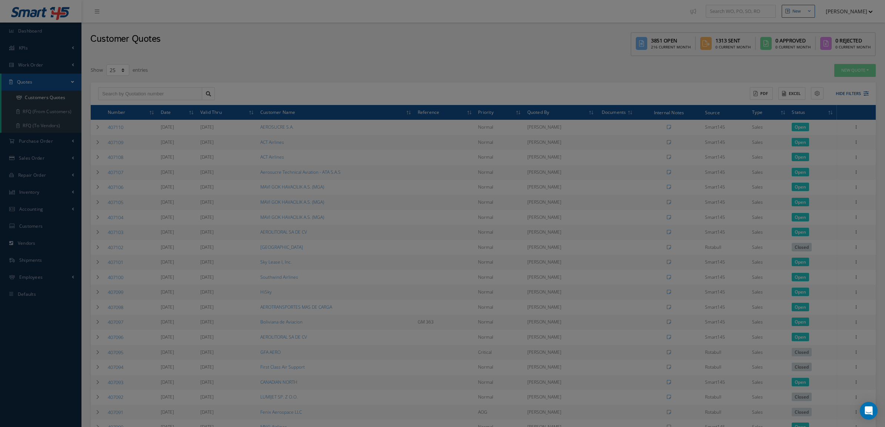
type input "637"
click at [848, 75] on div "Number Customer Name Reference Quoted By Sources Sources Smart145 Rotabull No e…" at bounding box center [783, 165] width 196 height 264
click at [865, 90] on input "text" at bounding box center [781, 83] width 182 height 13
click at [851, 69] on div "Number Customer Name Reference Quoted By Sources Sources Smart145 Rotabull No e…" at bounding box center [783, 165] width 196 height 264
click at [791, 74] on div "Number Customer Name Reference Quoted By Sources Sources Smart145 Rotabull No e…" at bounding box center [783, 165] width 196 height 264
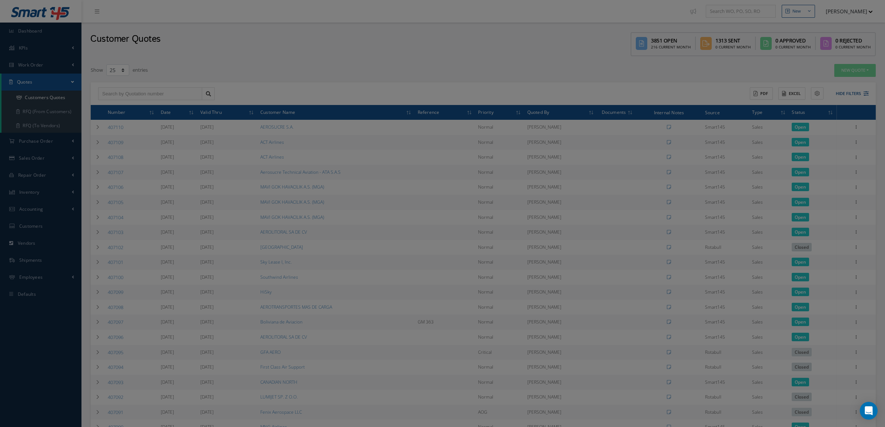
click at [560, 98] on div "Filters Number Customer Name Reference Quoted By Sources Sources Smart145 Rotab…" at bounding box center [442, 213] width 885 height 427
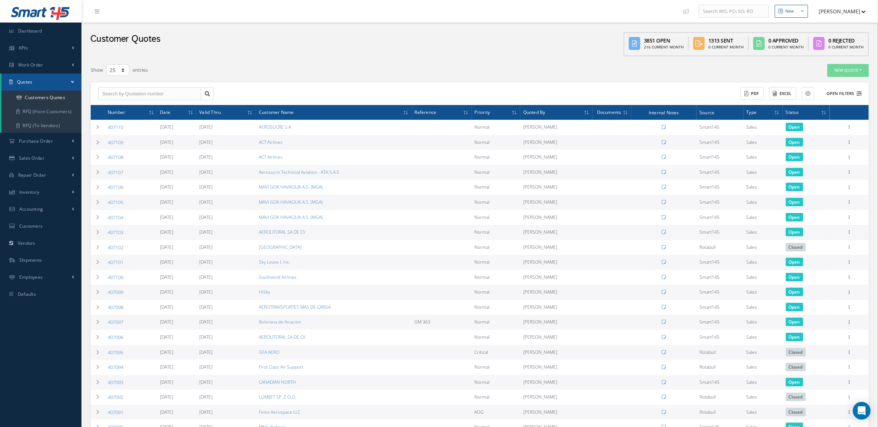
click at [844, 89] on button "Open Filters" at bounding box center [840, 94] width 42 height 12
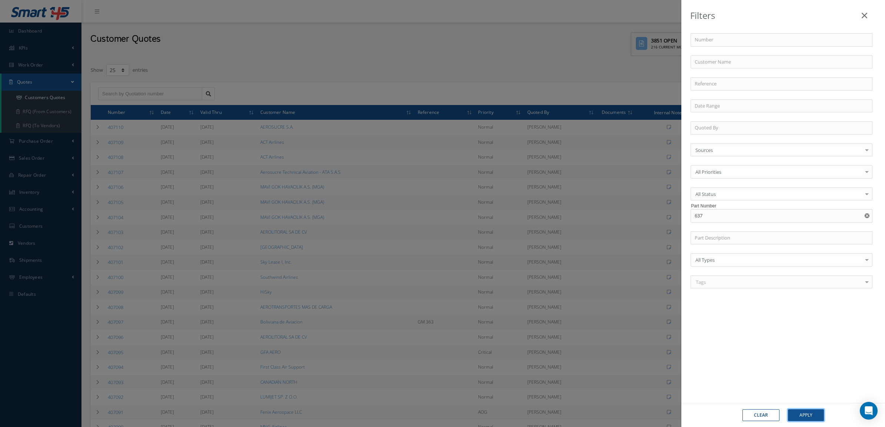
click at [800, 410] on button "Apply" at bounding box center [806, 416] width 36 height 12
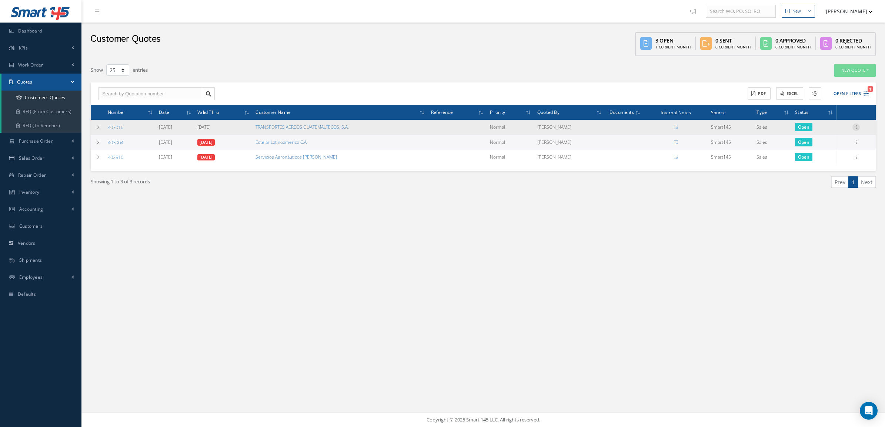
click at [859, 129] on icon at bounding box center [855, 127] width 7 height 6
click at [832, 170] on link "Convert to Sales Order" at bounding box center [821, 172] width 58 height 15
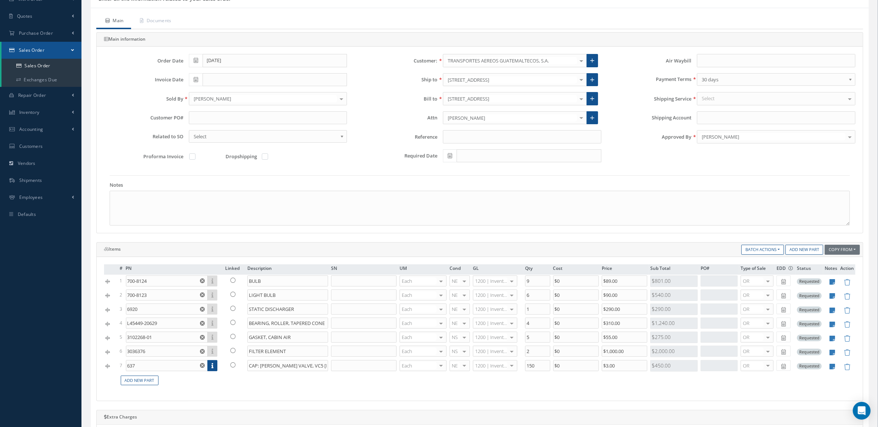
scroll to position [185, 0]
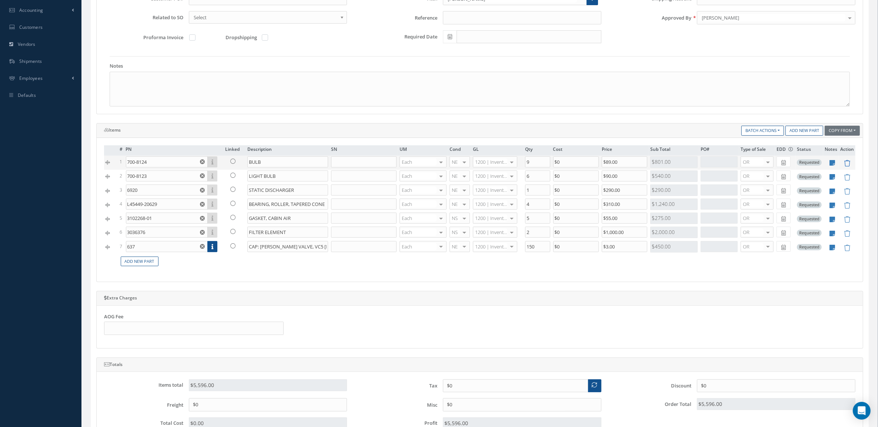
click at [844, 165] on icon at bounding box center [846, 163] width 6 height 6
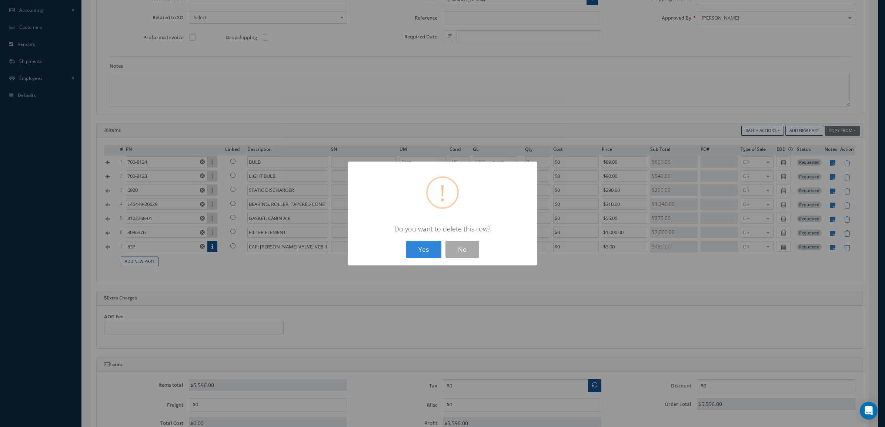
click at [406, 241] on button "Yes" at bounding box center [424, 249] width 36 height 17
type input "700-8123"
type input "LIGHT BULB"
type input "6"
type input "$90"
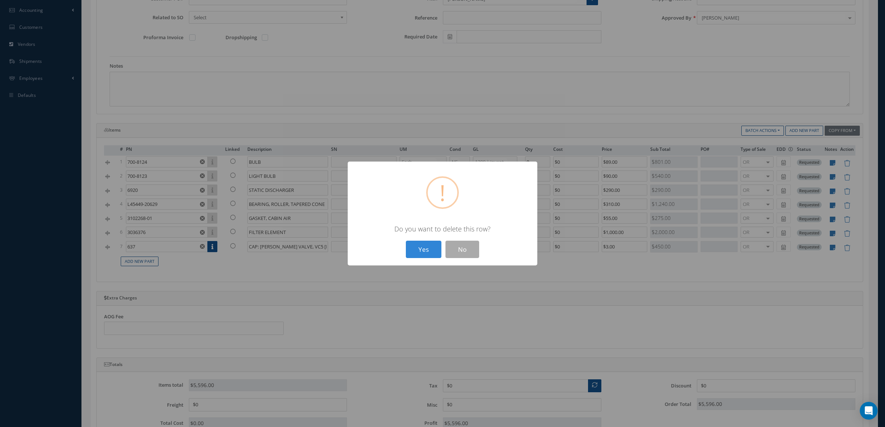
type input "6920"
type input "STATIC DISCHARGER"
type input "1"
type input "$290"
type input "L45449-20629"
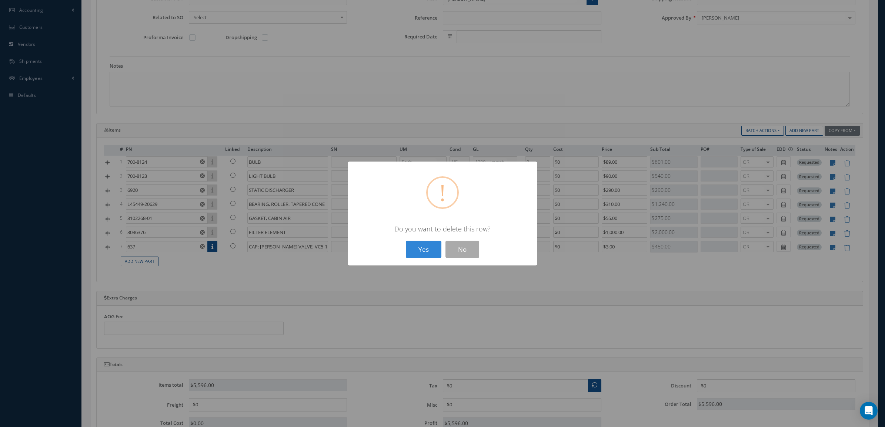
type input "BEARING, ROLLER, TAPERED CONE"
type input "4"
type input "$310"
type input "3102268-01"
type input "GASKET, CABIN AIR"
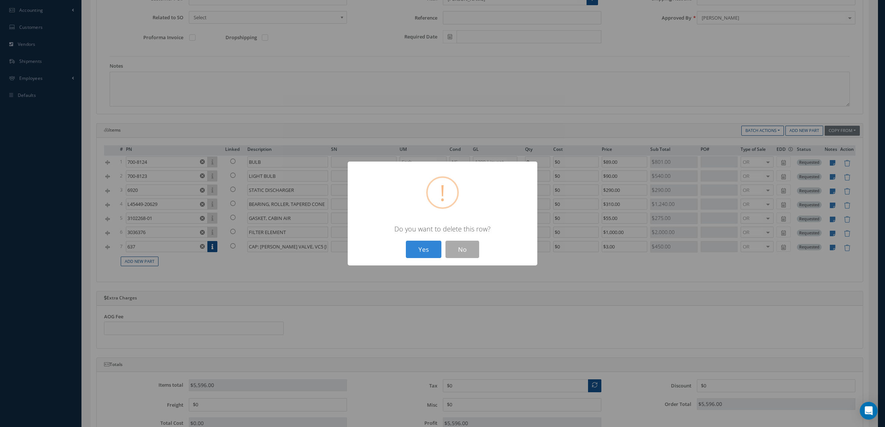
type input "5"
type input "$55"
type input "3036376"
type input "FILTER ELEMENT"
type input "2"
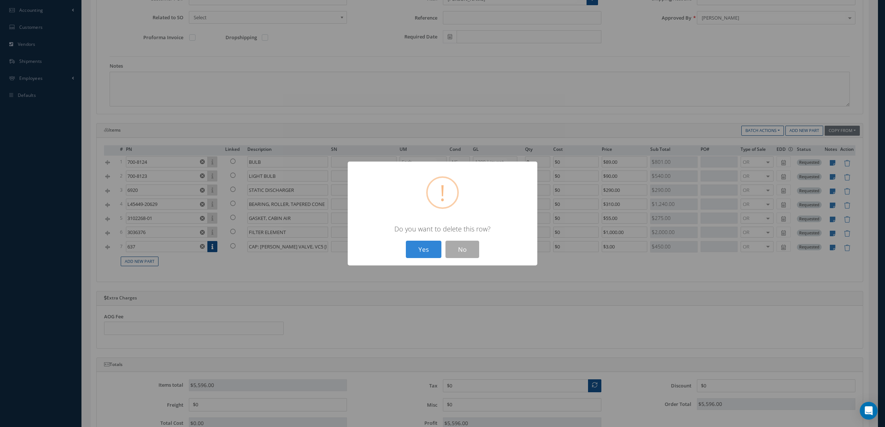
type input "$1,000"
type input "637"
type input "CAP: [PERSON_NAME] VALVE, VC5 [PERSON_NAME] Air Controls Products, LLC"
type input "150"
type input "$3"
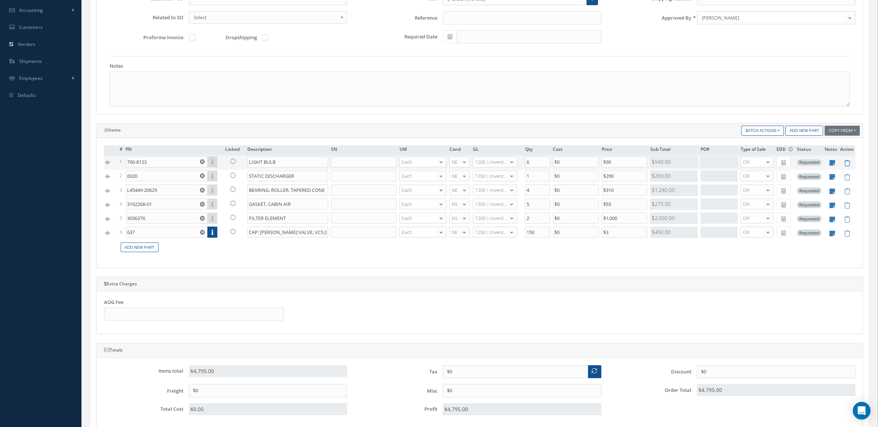
click at [845, 165] on icon at bounding box center [846, 163] width 6 height 6
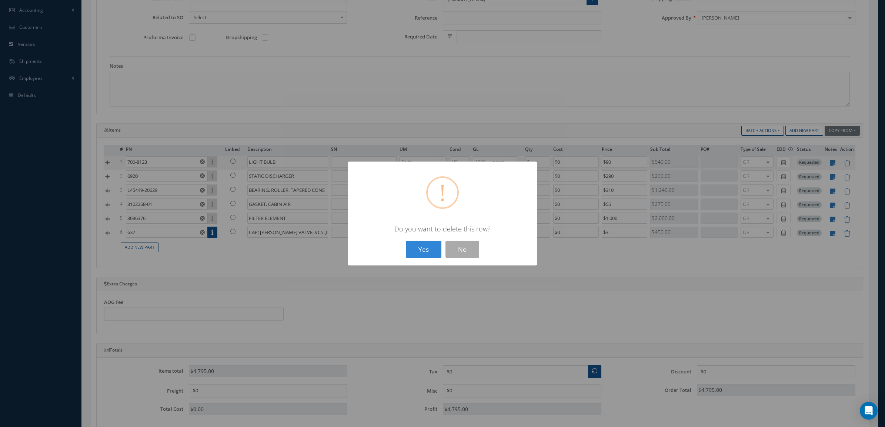
click at [406, 241] on button "Yes" at bounding box center [424, 249] width 36 height 17
type input "6920"
type input "STATIC DISCHARGER"
type input "1"
type input "$290"
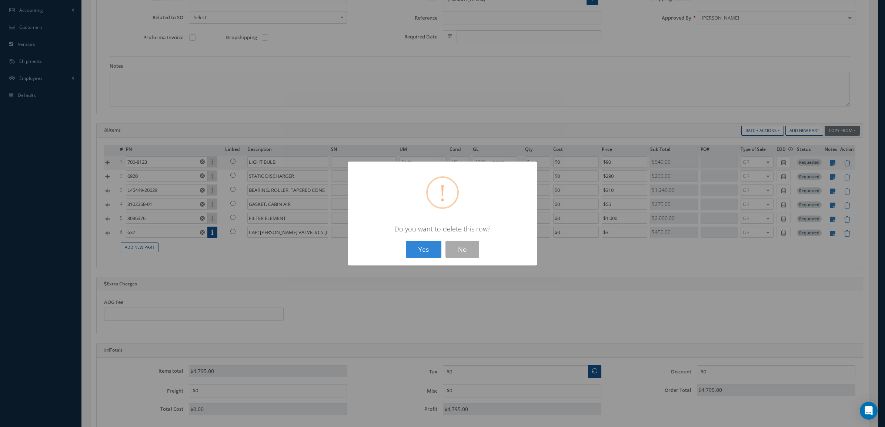
type input "L45449-20629"
type input "BEARING, ROLLER, TAPERED CONE"
type input "4"
type input "$310"
type input "3102268-01"
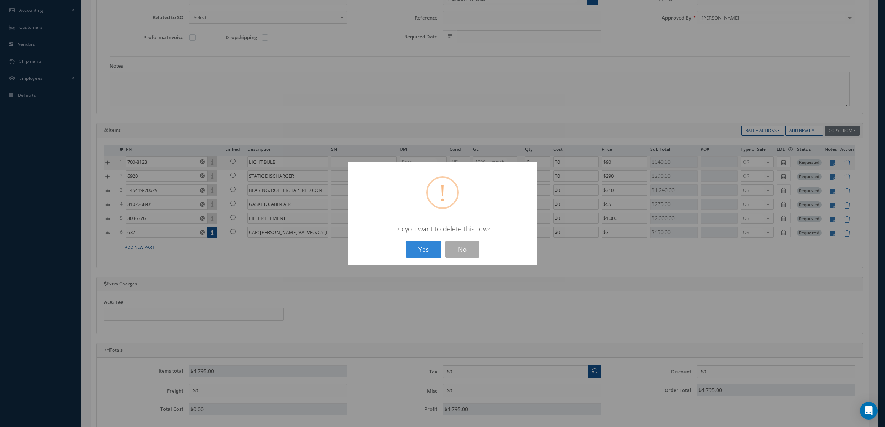
type input "GASKET, CABIN AIR"
type input "5"
type input "$55"
type input "3036376"
type input "FILTER ELEMENT"
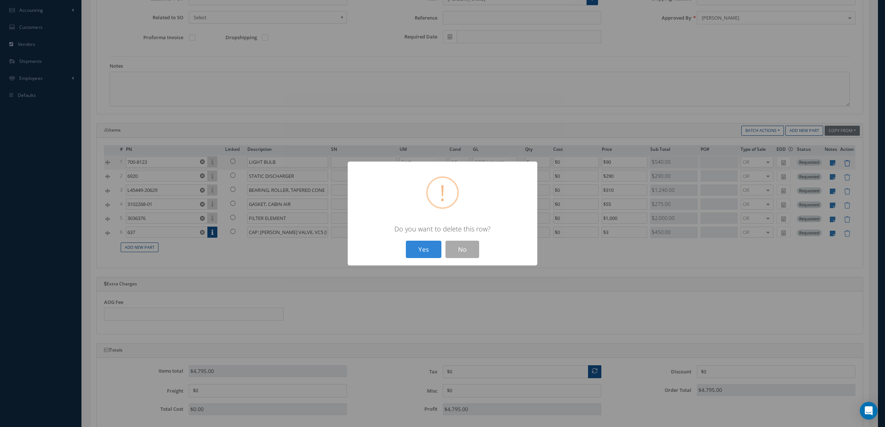
type input "2"
type input "$1,000"
type input "637"
type input "CAP: [PERSON_NAME] VALVE, VC5 [PERSON_NAME] Air Controls Products, LLC"
type input "150"
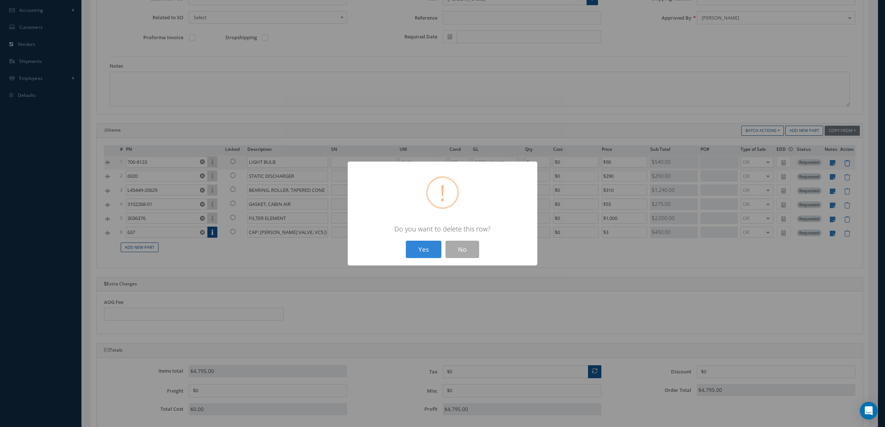
type input "$3"
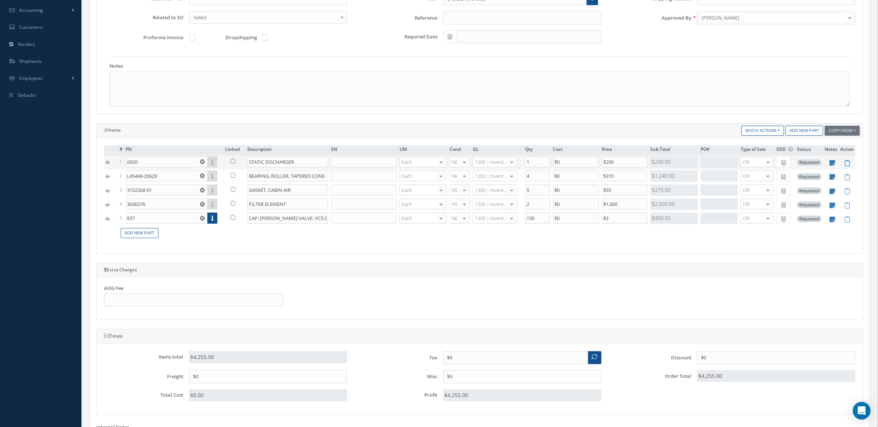
click at [845, 165] on icon at bounding box center [846, 163] width 6 height 6
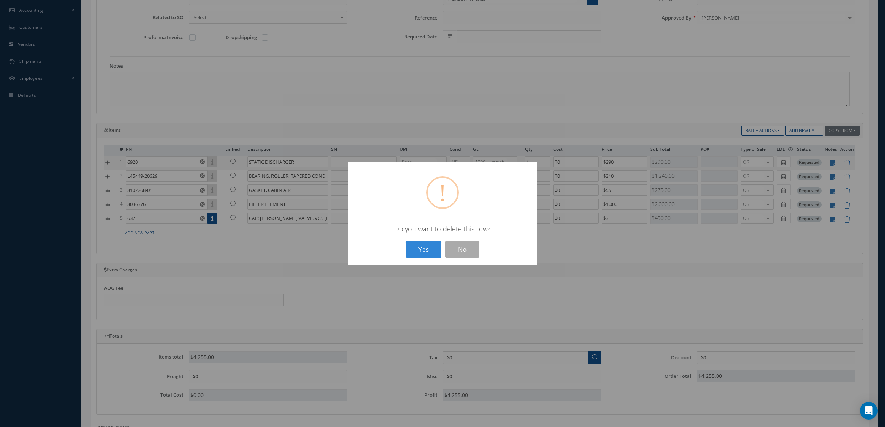
click at [406, 241] on button "Yes" at bounding box center [424, 249] width 36 height 17
type input "L45449-20629"
type input "BEARING, ROLLER, TAPERED CONE"
type input "4"
type input "$310"
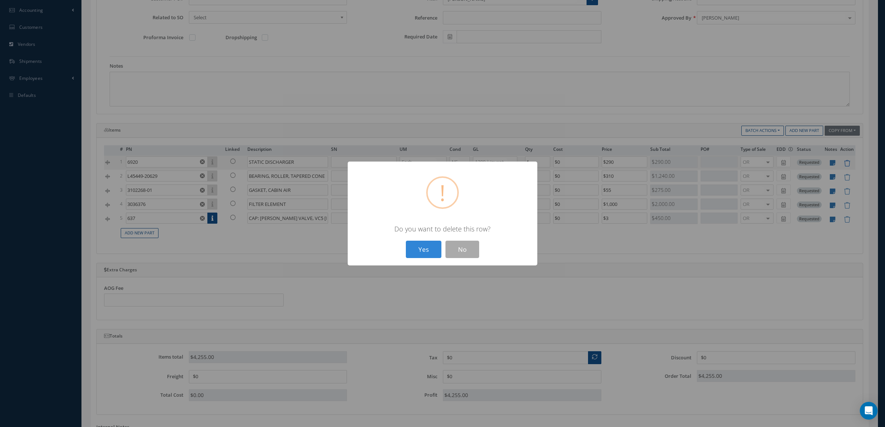
type input "3102268-01"
type input "GASKET, CABIN AIR"
type input "5"
type input "$55"
type input "3036376"
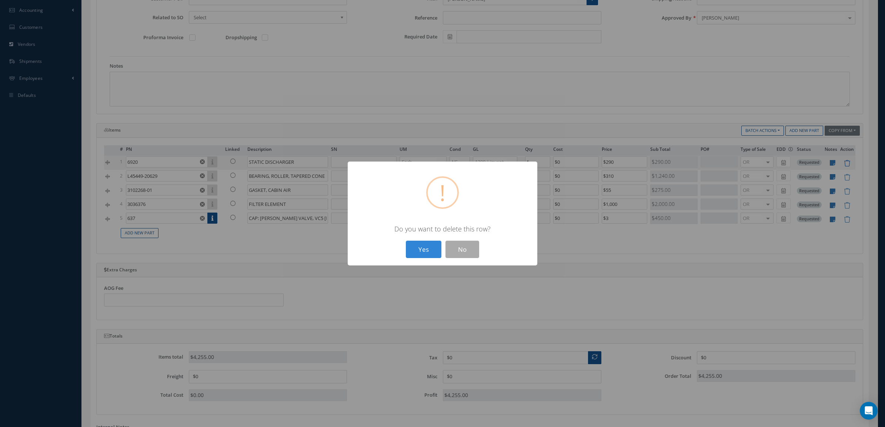
type input "FILTER ELEMENT"
type input "2"
type input "$1,000"
type input "637"
type input "CAP: [PERSON_NAME] VALVE, VC5 [PERSON_NAME] Air Controls Products, LLC"
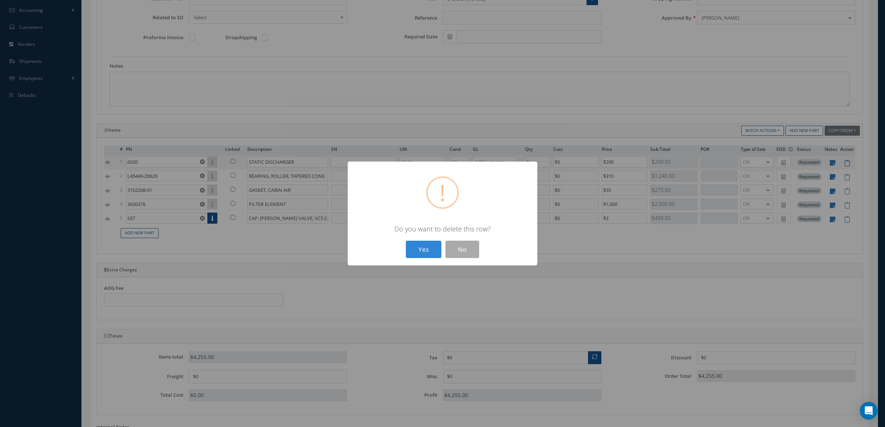
type input "150"
type input "$3"
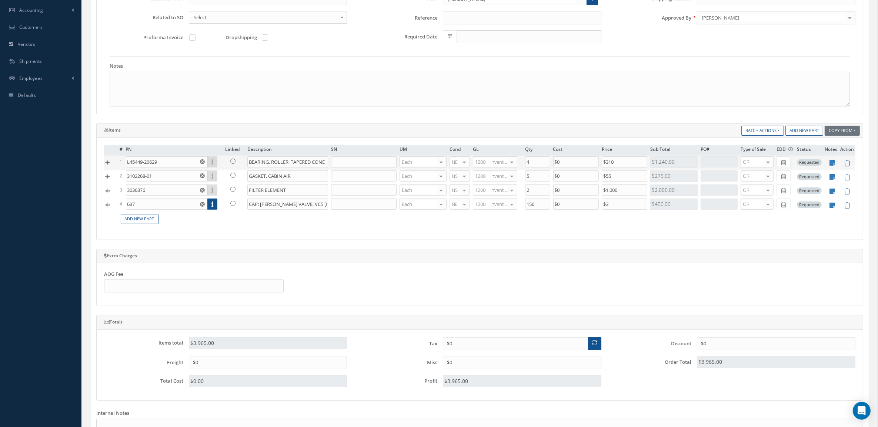
click at [845, 165] on icon at bounding box center [846, 163] width 6 height 6
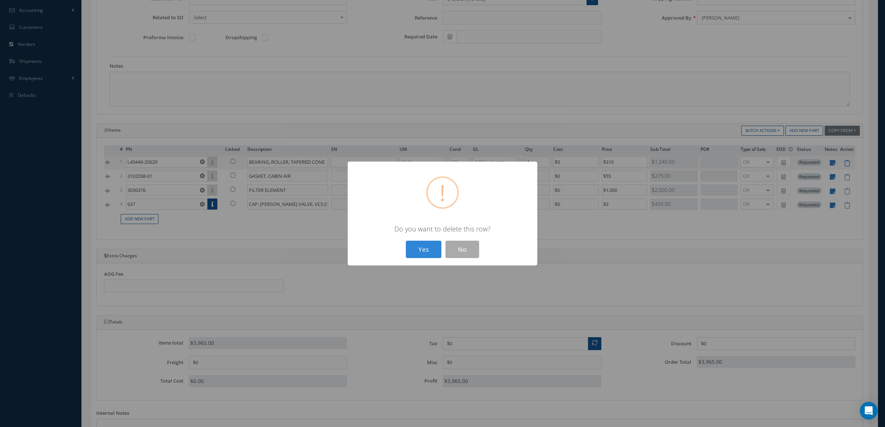
click at [406, 241] on button "Yes" at bounding box center [424, 249] width 36 height 17
type input "3102268-01"
type input "GASKET, CABIN AIR"
type input "5"
type input "$55"
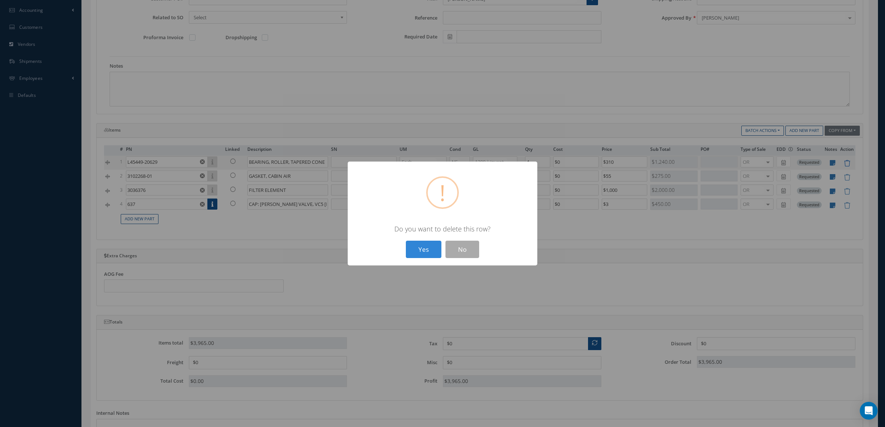
type input "3036376"
type input "FILTER ELEMENT"
type input "2"
type input "$1,000"
type input "637"
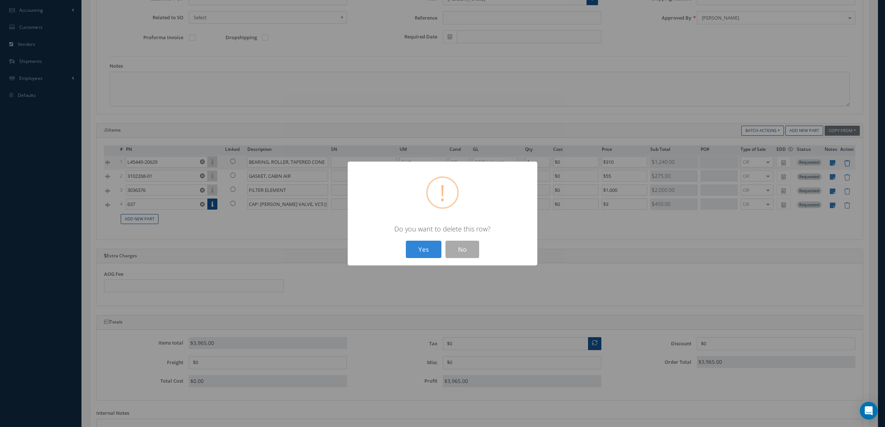
type input "CAP: [PERSON_NAME] VALVE, VC5 [PERSON_NAME] Air Controls Products, LLC"
type input "150"
type input "$3"
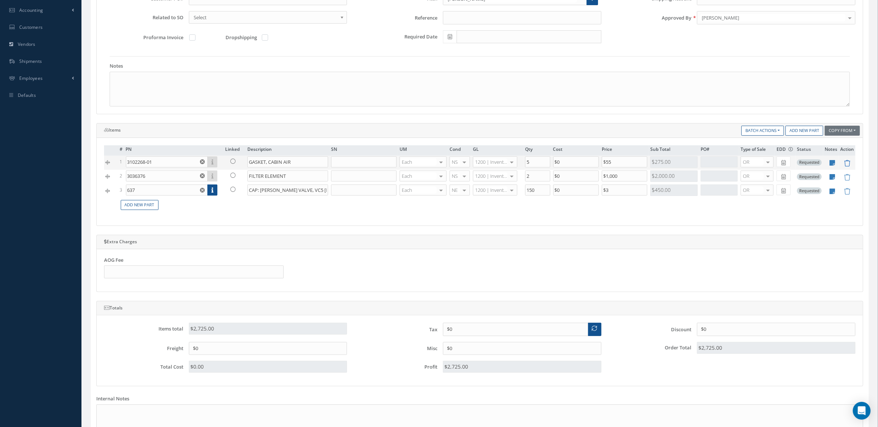
click at [845, 165] on icon at bounding box center [846, 163] width 6 height 6
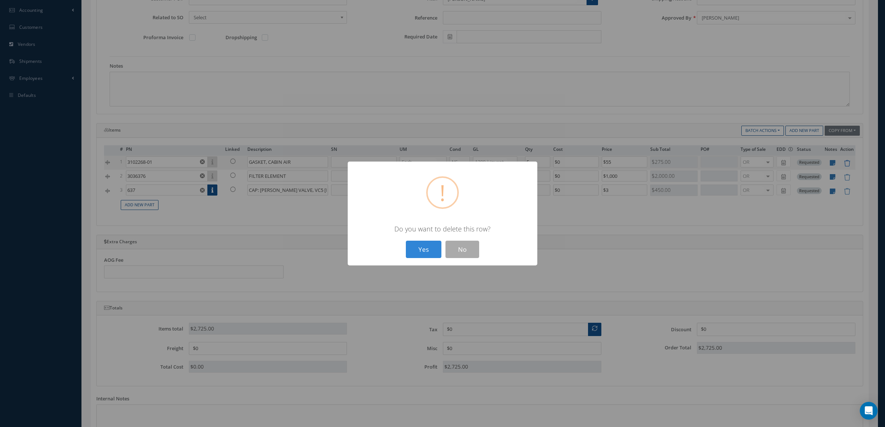
click at [406, 241] on button "Yes" at bounding box center [424, 249] width 36 height 17
type input "3036376"
type input "FILTER ELEMENT"
type input "2"
type input "$1,000"
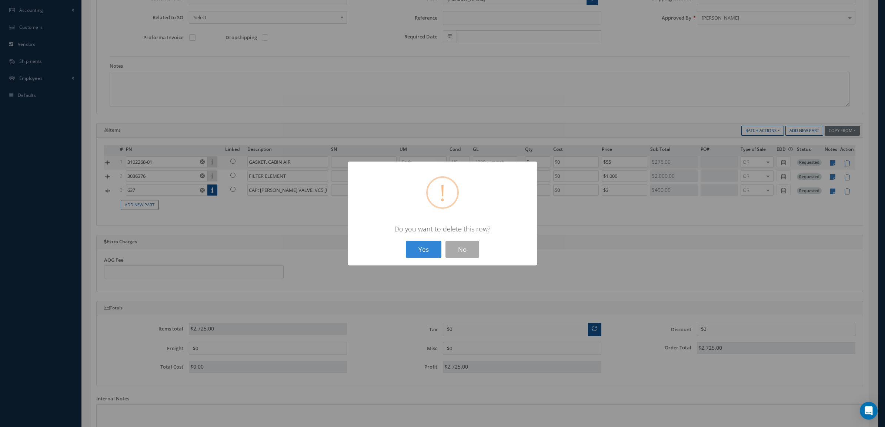
type input "637"
type input "CAP: [PERSON_NAME] VALVE, VC5 [PERSON_NAME] Air Controls Products, LLC"
type input "150"
type input "$3"
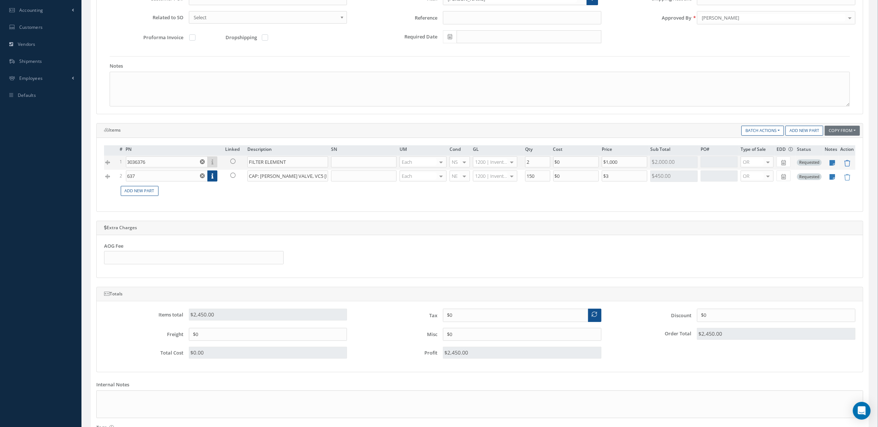
click at [845, 165] on icon at bounding box center [846, 163] width 6 height 6
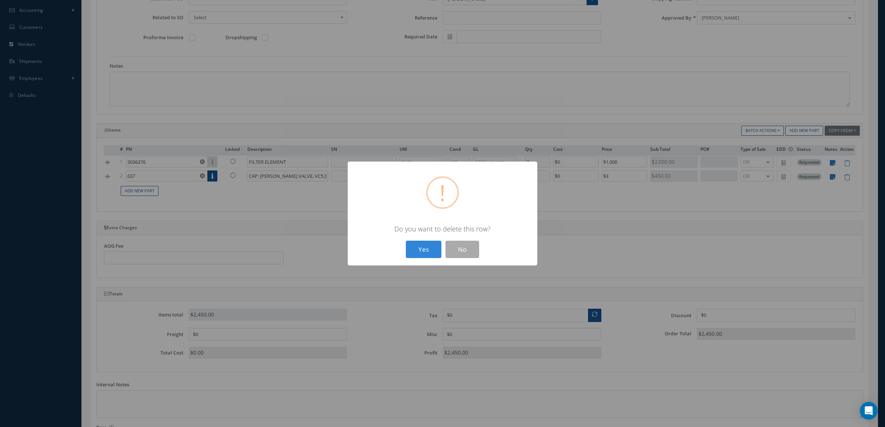
click at [406, 241] on button "Yes" at bounding box center [424, 249] width 36 height 17
type input "637"
type input "CAP: [PERSON_NAME] VALVE, VC5 [PERSON_NAME] Air Controls Products, LLC"
type input "150"
type input "$3"
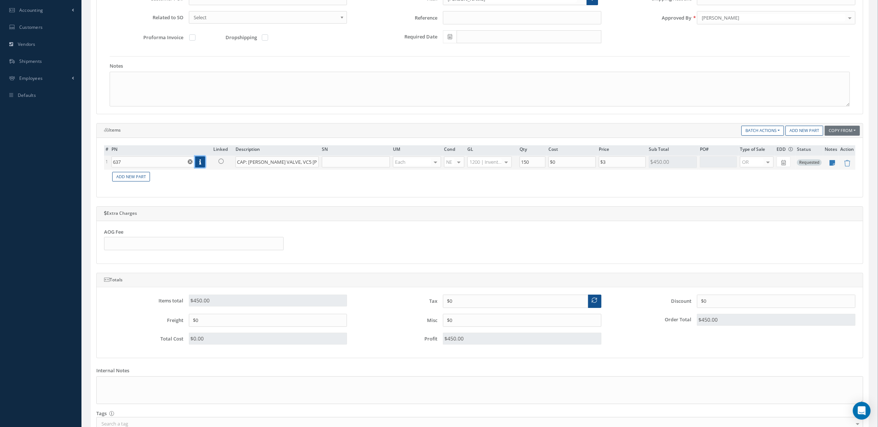
click at [201, 163] on icon at bounding box center [200, 162] width 2 height 5
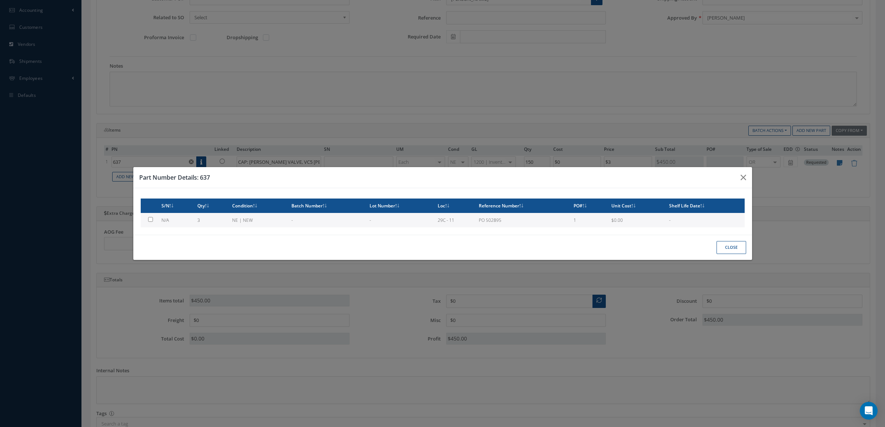
click at [728, 251] on button "Close" at bounding box center [731, 247] width 30 height 13
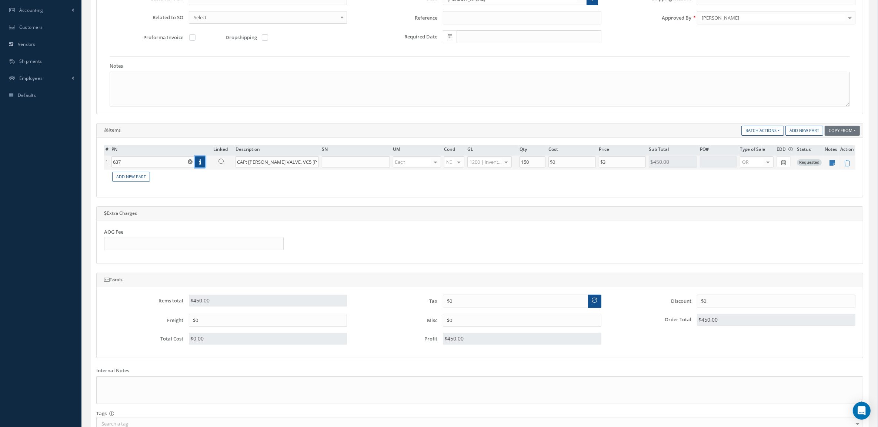
click at [202, 164] on link at bounding box center [200, 162] width 10 height 11
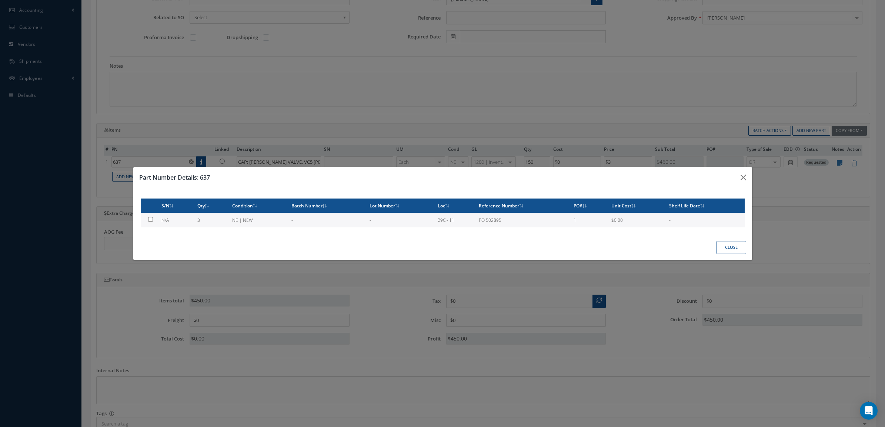
click at [197, 215] on td "3" at bounding box center [211, 220] width 35 height 14
click at [195, 218] on td "3" at bounding box center [211, 220] width 35 height 14
checkbox input "false"
click at [724, 243] on button "Close" at bounding box center [731, 247] width 30 height 13
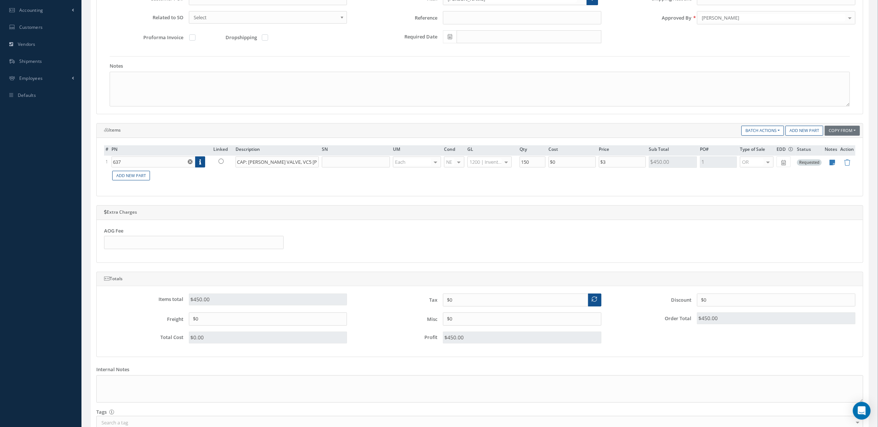
click at [399, 185] on div "# PN Linked Description SN UM Cond GL Qty Cost Price Sub Total PO# Type of Sale…" at bounding box center [479, 167] width 751 height 44
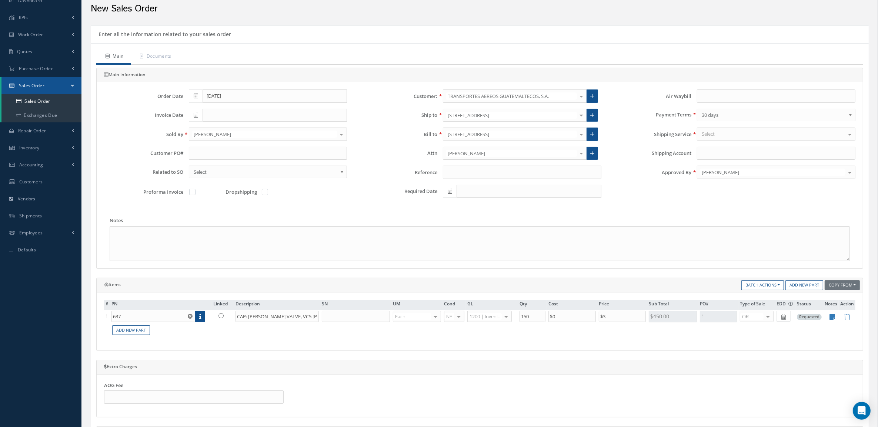
scroll to position [46, 0]
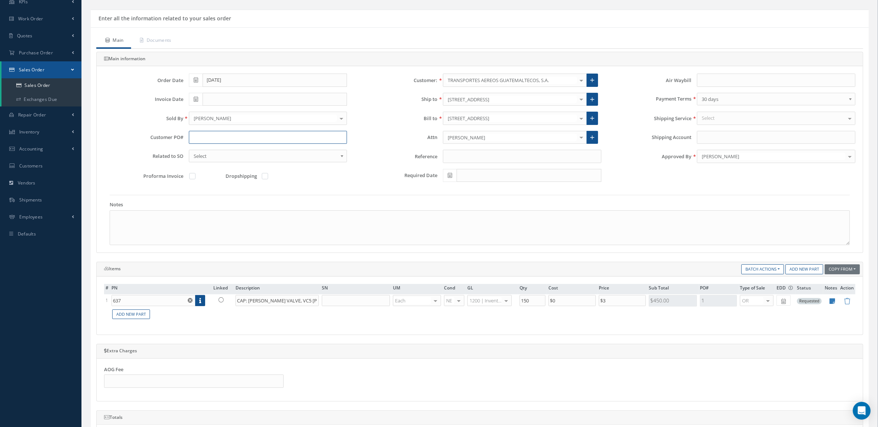
click at [208, 138] on input "text" at bounding box center [268, 137] width 158 height 13
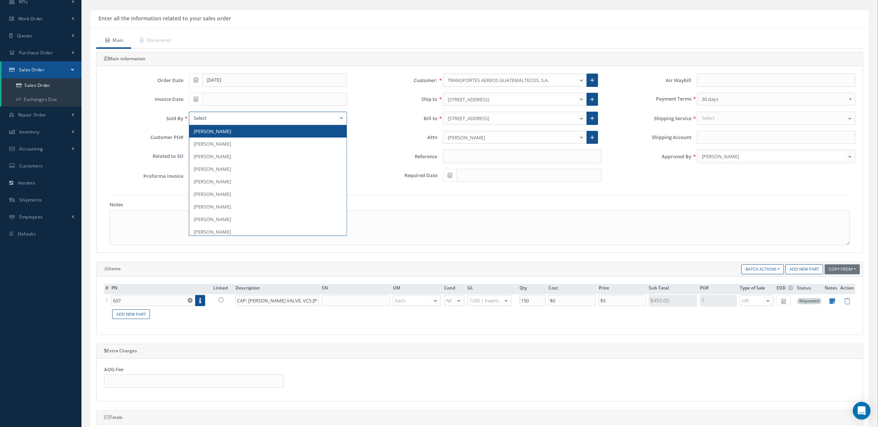
click at [341, 119] on div at bounding box center [341, 118] width 10 height 12
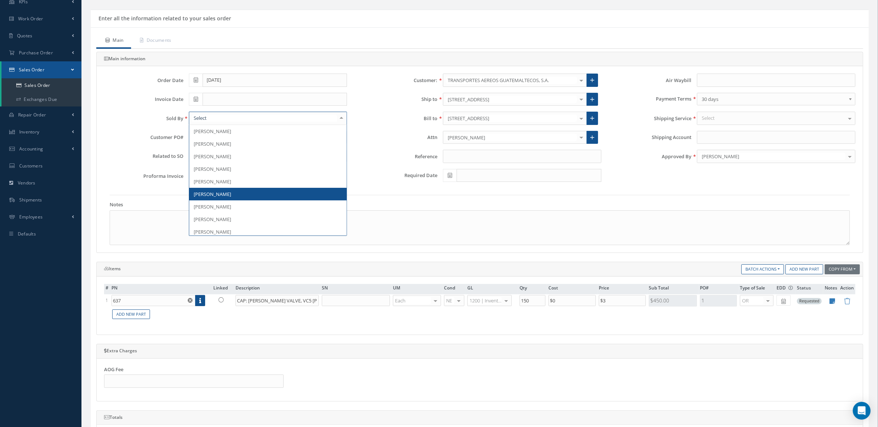
scroll to position [115, 0]
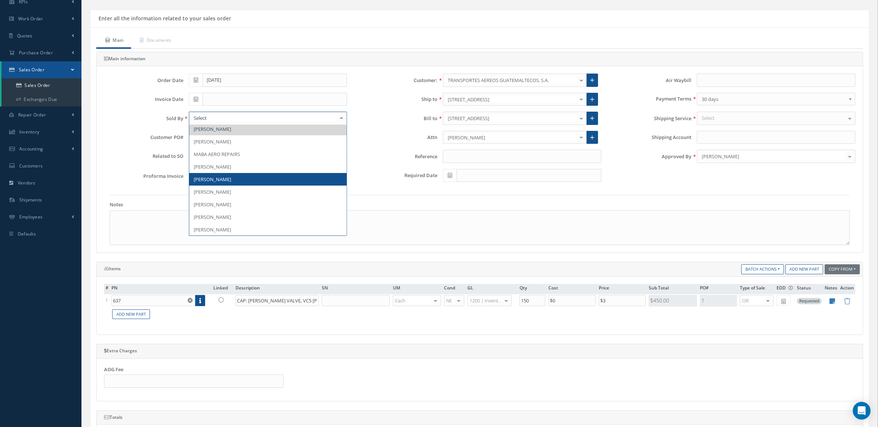
click at [276, 178] on span "[PERSON_NAME]" at bounding box center [268, 179] width 158 height 13
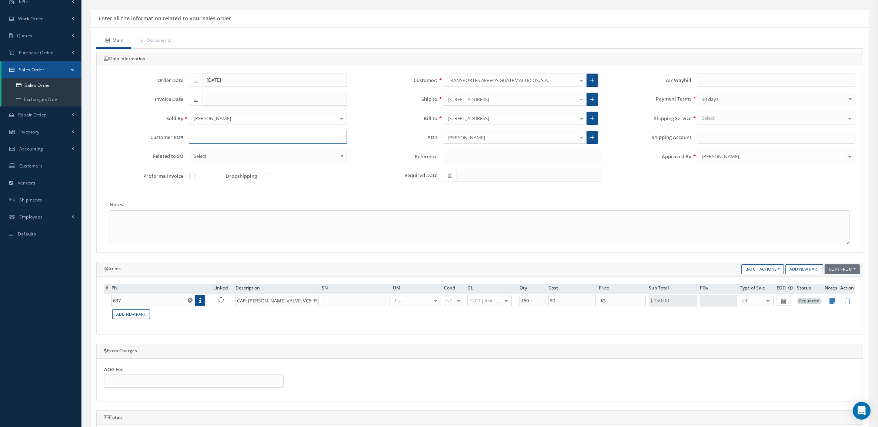
click at [204, 136] on input "text" at bounding box center [268, 137] width 158 height 13
paste input "PO-25090095"
type input "PO-25090095"
click at [167, 39] on link "Documents" at bounding box center [155, 41] width 48 height 16
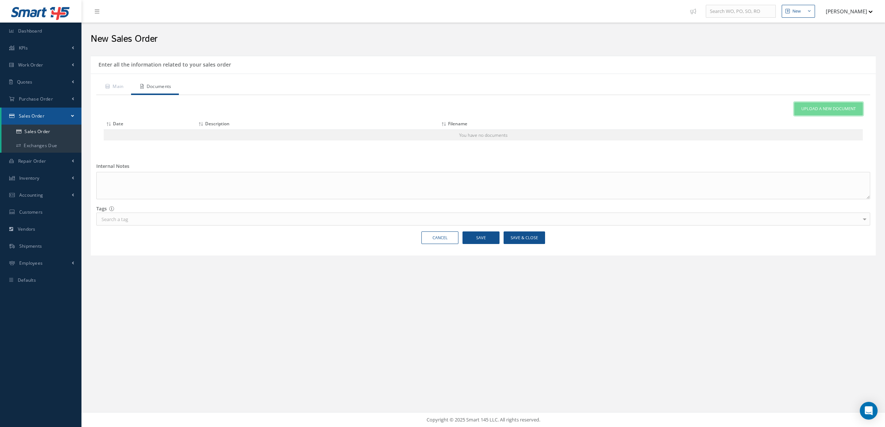
click at [816, 111] on span "Upload a New Document" at bounding box center [828, 109] width 54 height 6
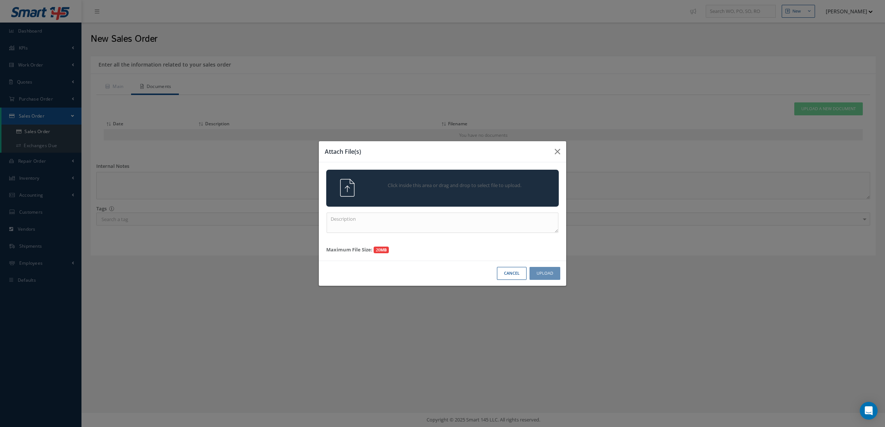
click at [491, 181] on div "Click inside this area or drag and drop to select file to upload." at bounding box center [452, 186] width 183 height 15
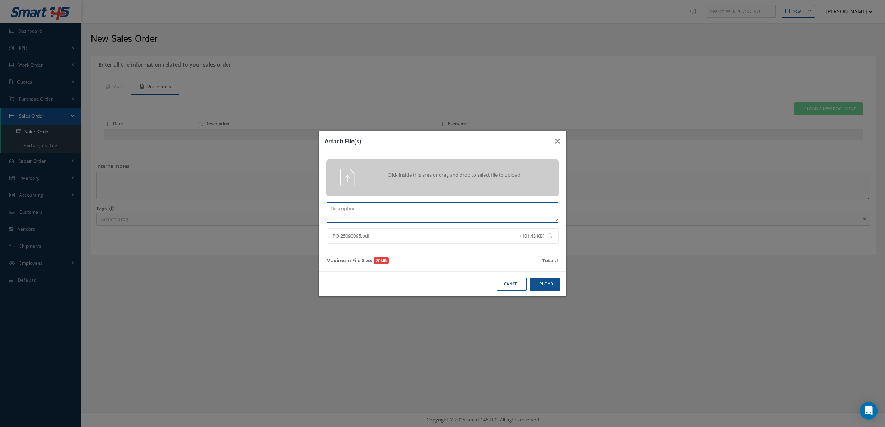
click at [504, 210] on textarea at bounding box center [442, 212] width 232 height 20
type textarea "PO"
click at [549, 282] on button "Upload" at bounding box center [544, 284] width 31 height 13
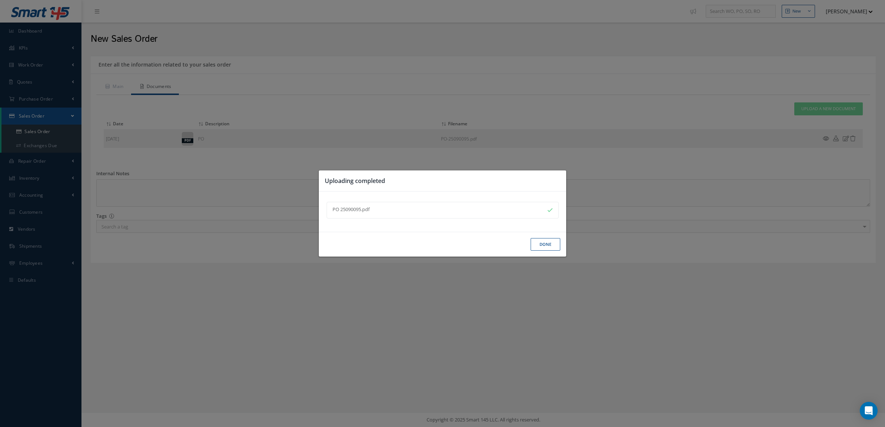
click at [543, 251] on button "Done" at bounding box center [545, 244] width 30 height 13
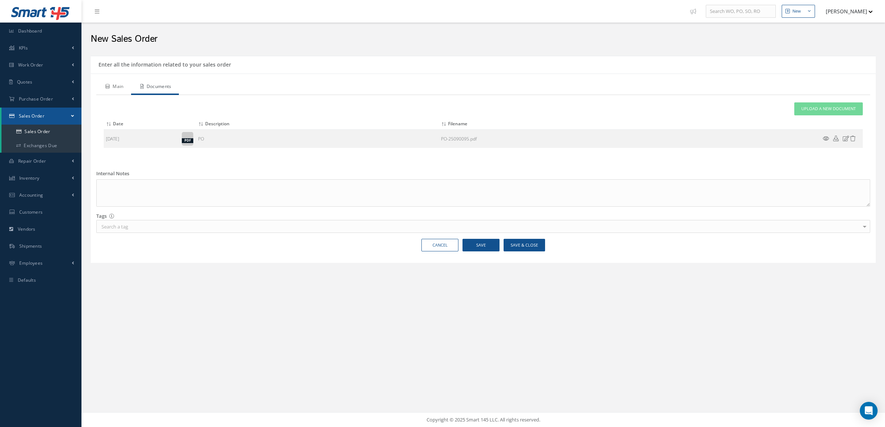
click at [113, 85] on link "Main" at bounding box center [113, 88] width 35 height 16
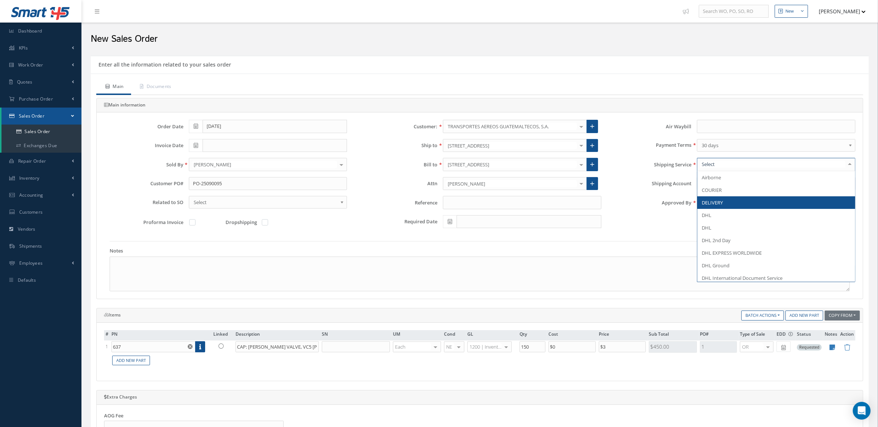
click at [721, 197] on span "DELIVERY" at bounding box center [776, 203] width 158 height 13
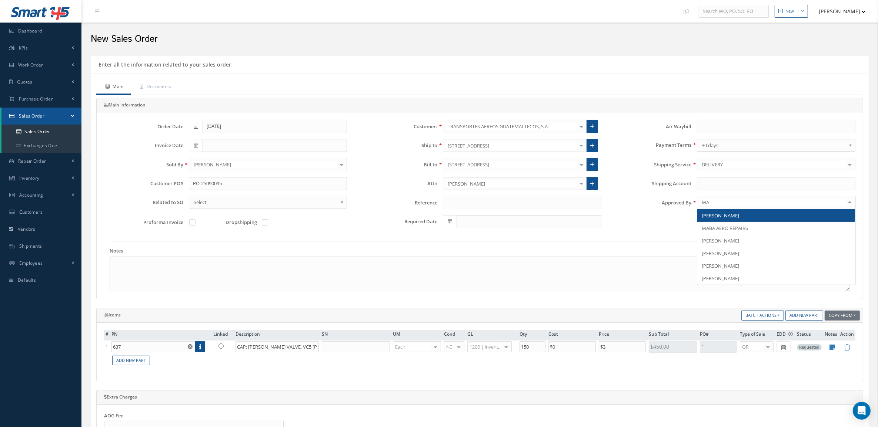
type input "MAR"
click at [722, 217] on span "[PERSON_NAME]" at bounding box center [719, 215] width 37 height 7
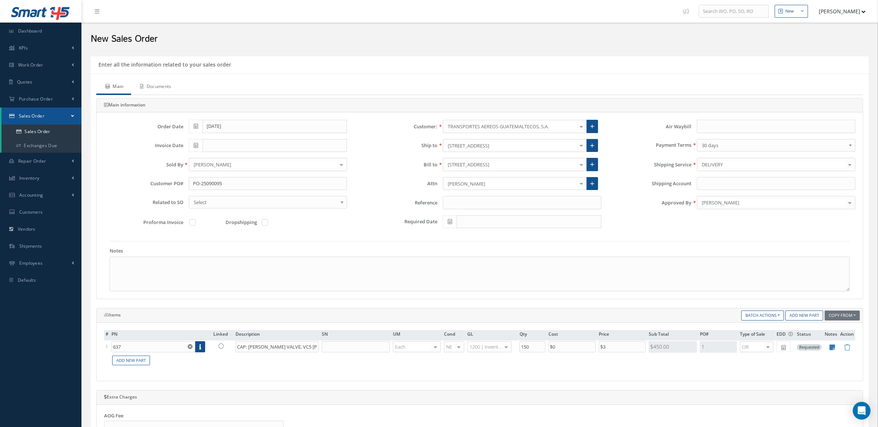
click at [163, 87] on link "Documents" at bounding box center [155, 88] width 48 height 16
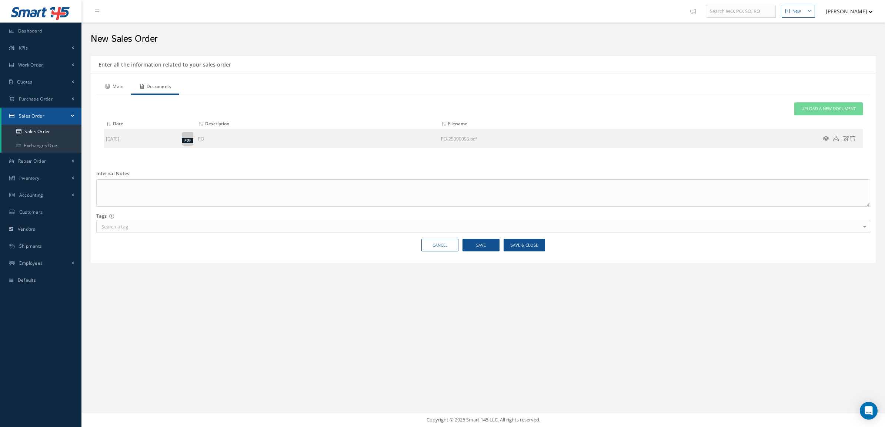
click at [120, 85] on link "Main" at bounding box center [113, 88] width 35 height 16
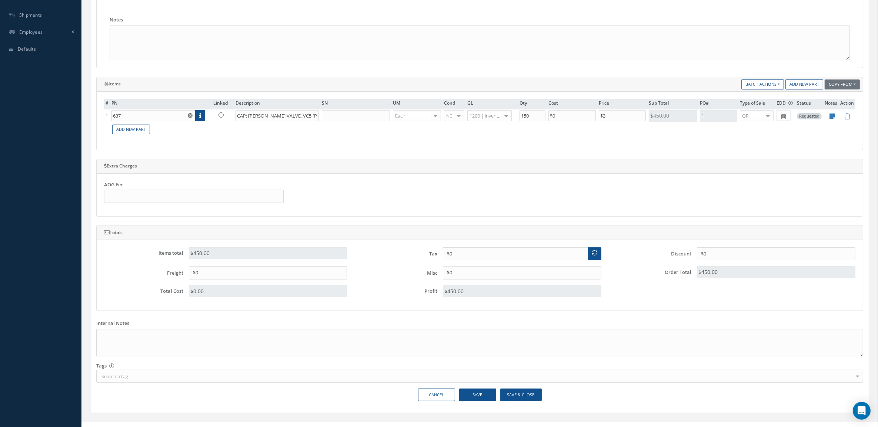
scroll to position [244, 0]
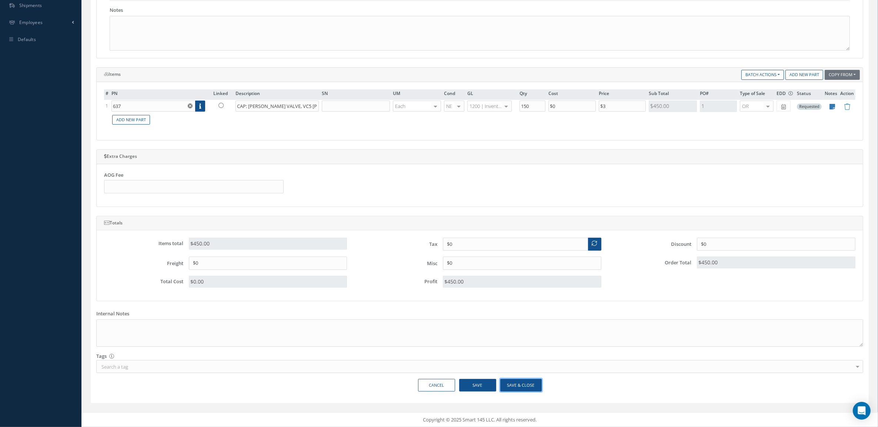
click at [522, 380] on button "Save & Close" at bounding box center [520, 385] width 41 height 13
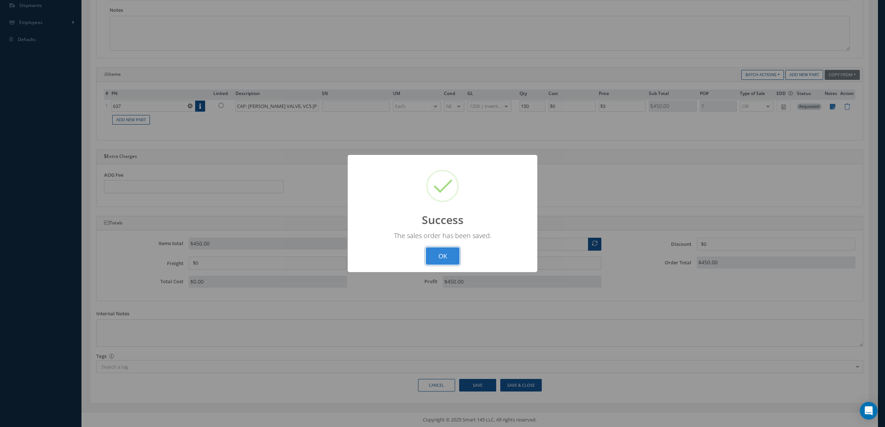
drag, startPoint x: 437, startPoint y: 254, endPoint x: 477, endPoint y: 230, distance: 47.0
click at [437, 254] on button "OK" at bounding box center [443, 256] width 34 height 17
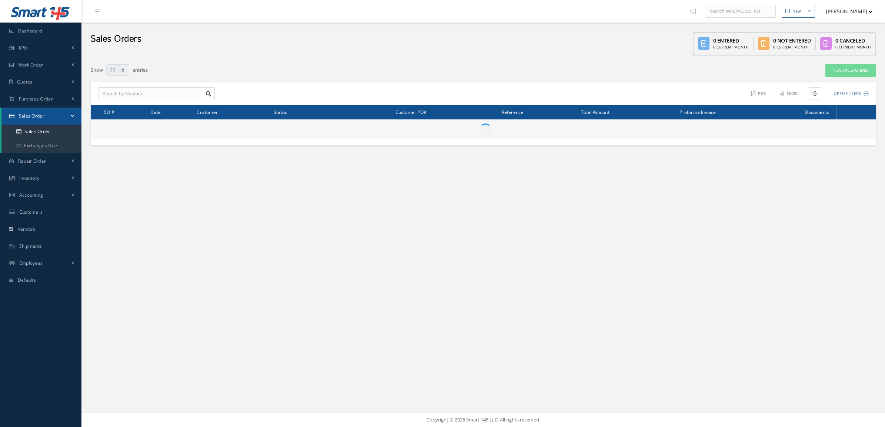
select select "25"
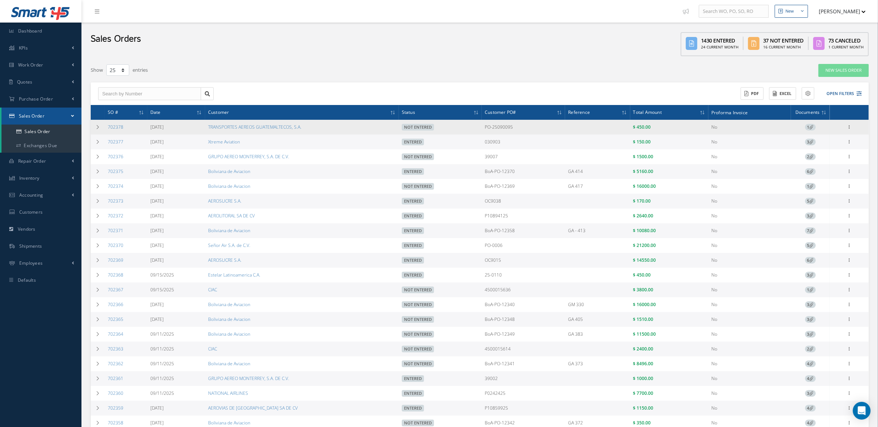
drag, startPoint x: 523, startPoint y: 126, endPoint x: 474, endPoint y: 128, distance: 48.1
click at [474, 128] on tr "702378 [DATE] TRANSPORTES AEREOS GUATEMALTECOS, S.A. Not Entered PO-25090095 $ …" at bounding box center [480, 127] width 778 height 15
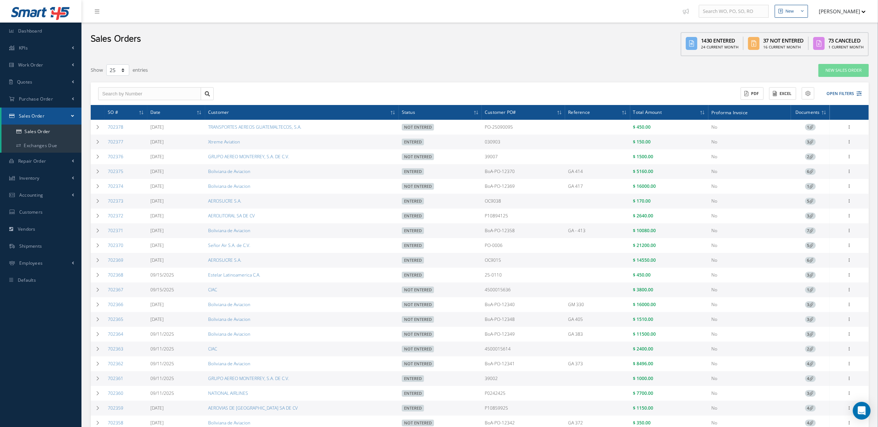
copy tr "PO-25090095"
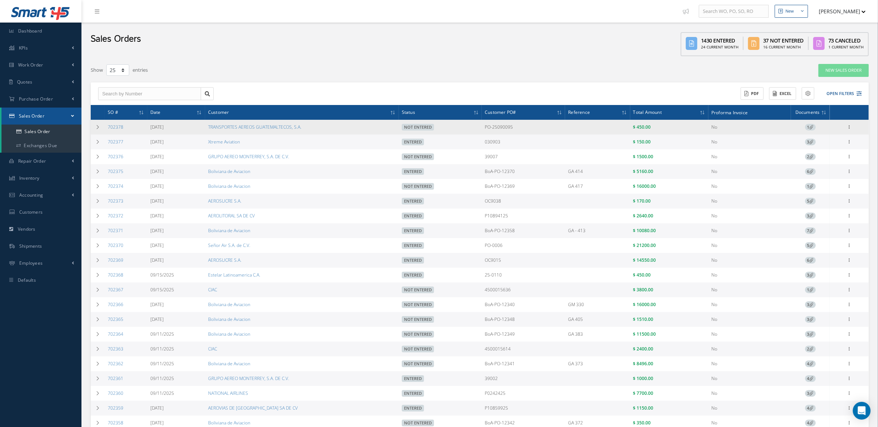
drag, startPoint x: 313, startPoint y: 130, endPoint x: 200, endPoint y: 130, distance: 112.9
click at [200, 130] on tr "702378 [DATE] TRANSPORTES AEREOS GUATEMALTECOS, S.A. Not Entered PO-25090095 $ …" at bounding box center [480, 127] width 778 height 15
copy tr "TRANSPORTES AEREOS GUATEMALTECOS, S.A."
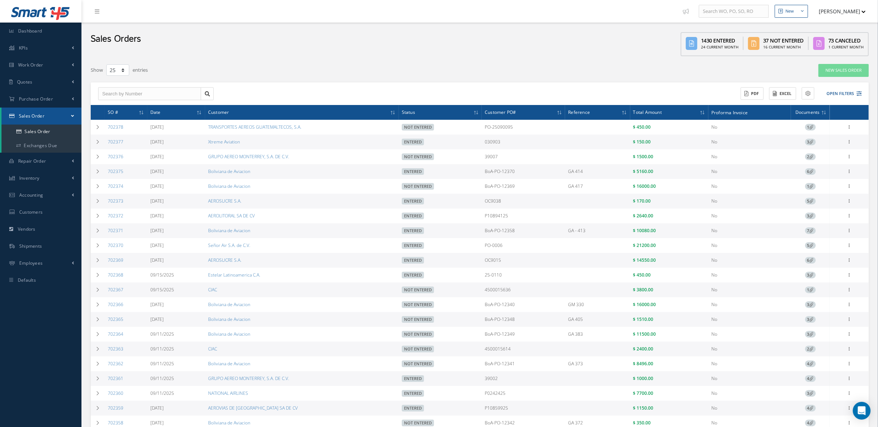
click at [815, 172] on span "6" at bounding box center [810, 171] width 11 height 7
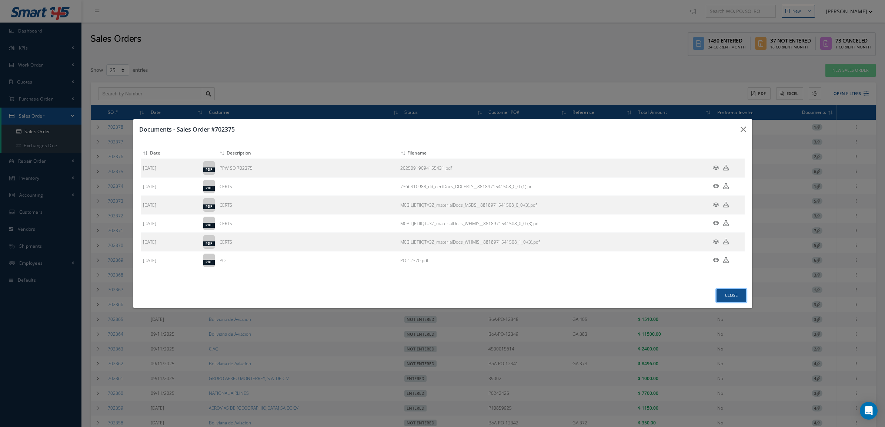
click at [724, 295] on button "Close" at bounding box center [731, 295] width 30 height 13
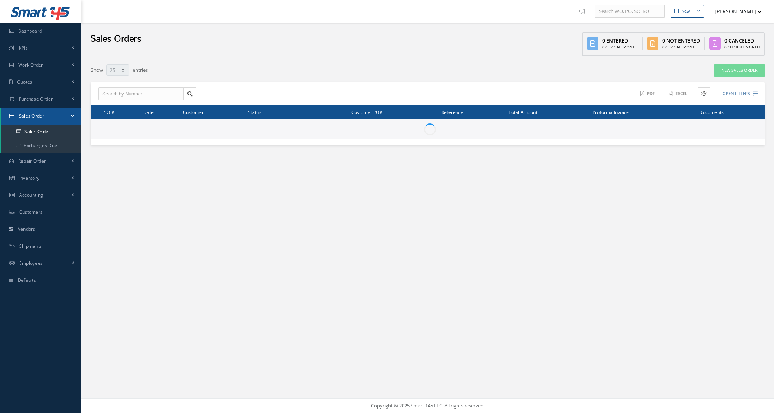
select select "25"
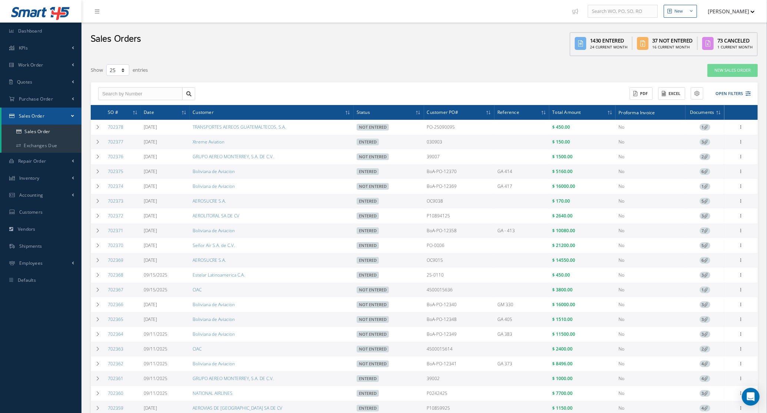
click at [703, 142] on span "3" at bounding box center [704, 142] width 11 height 7
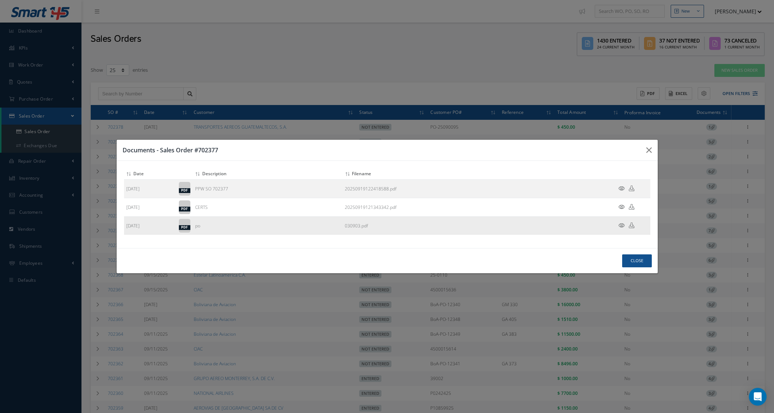
click at [621, 223] on icon at bounding box center [621, 226] width 6 height 6
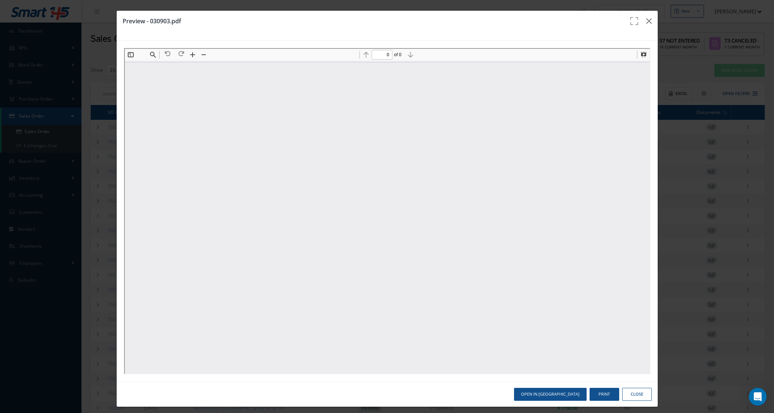
type input "1"
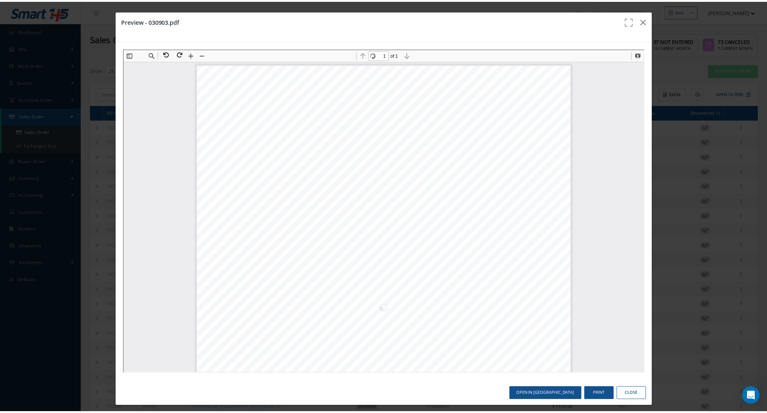
scroll to position [4, 0]
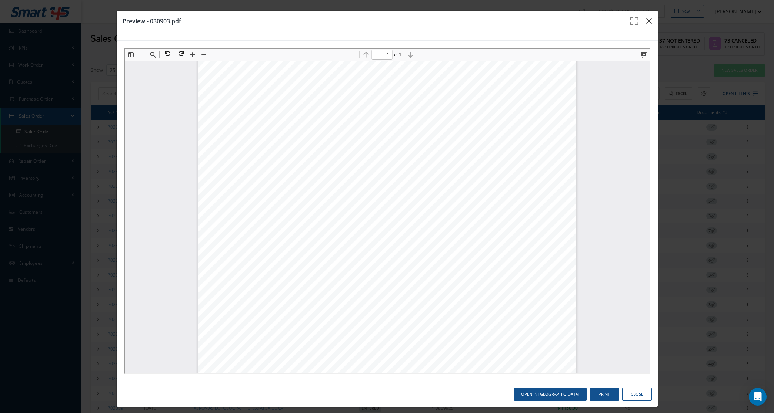
click at [646, 20] on icon "button" at bounding box center [649, 21] width 6 height 9
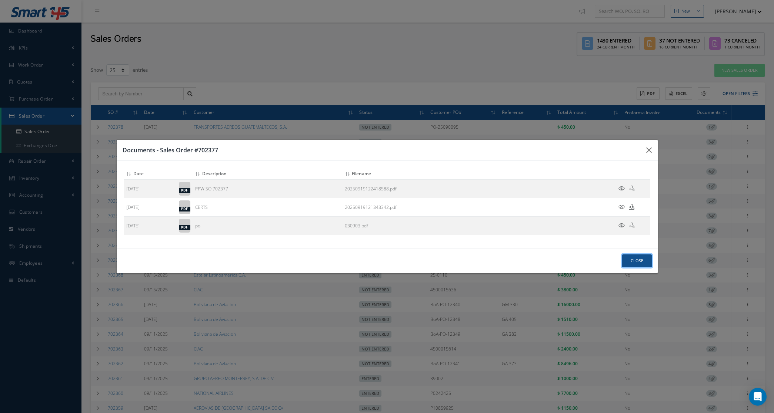
click at [627, 263] on button "Close" at bounding box center [637, 261] width 30 height 13
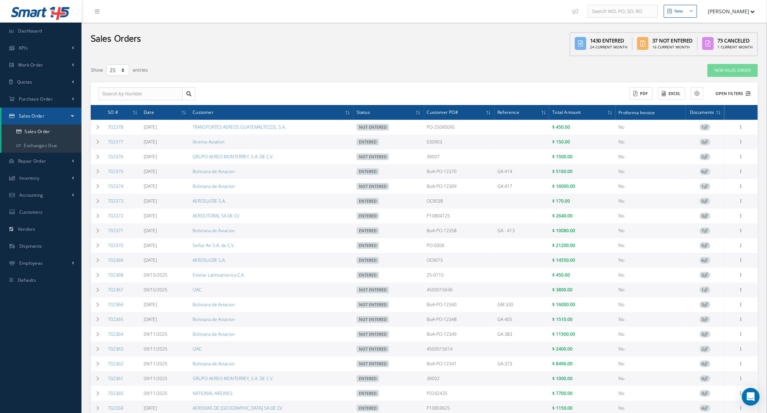
click at [733, 98] on button "Open Filters" at bounding box center [729, 94] width 42 height 12
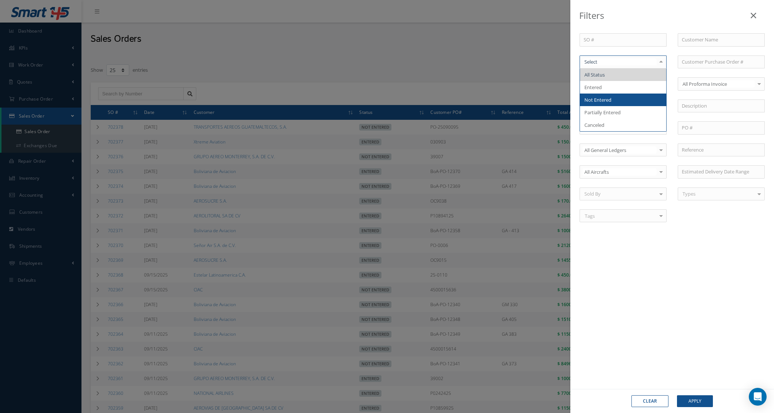
click at [601, 97] on span "Not Entered" at bounding box center [597, 100] width 27 height 7
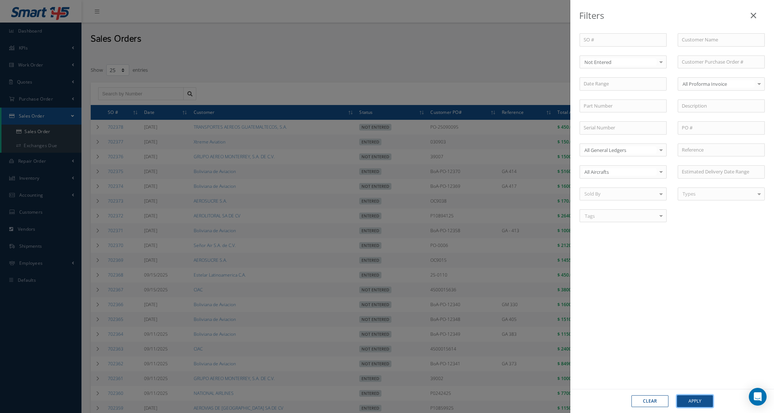
click at [692, 397] on button "Apply" at bounding box center [695, 402] width 36 height 12
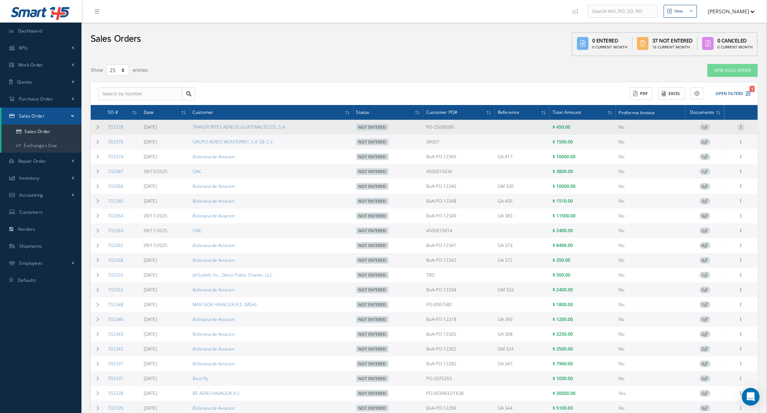
click at [739, 127] on icon at bounding box center [740, 127] width 7 height 6
click at [706, 142] on link "Edit" at bounding box center [706, 142] width 58 height 10
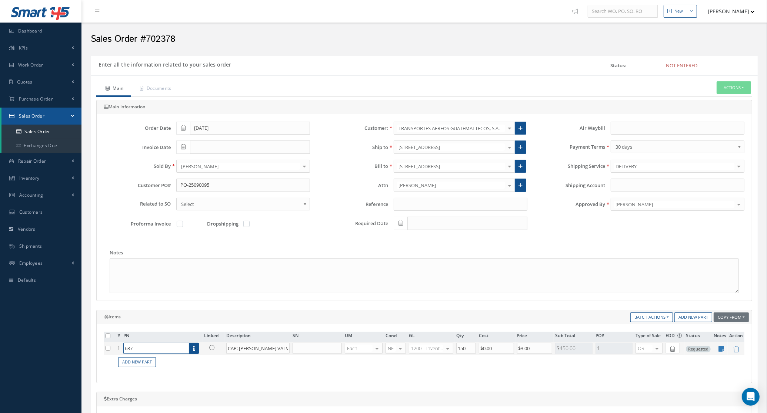
click at [157, 354] on input "637" at bounding box center [156, 348] width 66 height 11
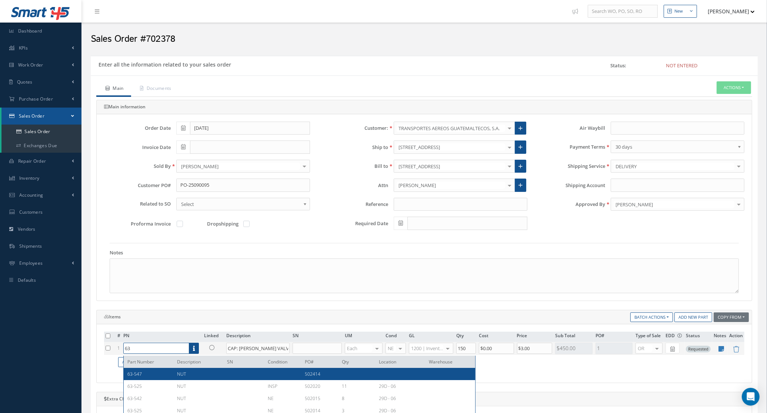
type input "637"
click at [163, 370] on div "637 VALVE CAP NE 503721" at bounding box center [299, 374] width 351 height 12
type input "VALVE CAP"
type input "$1.07"
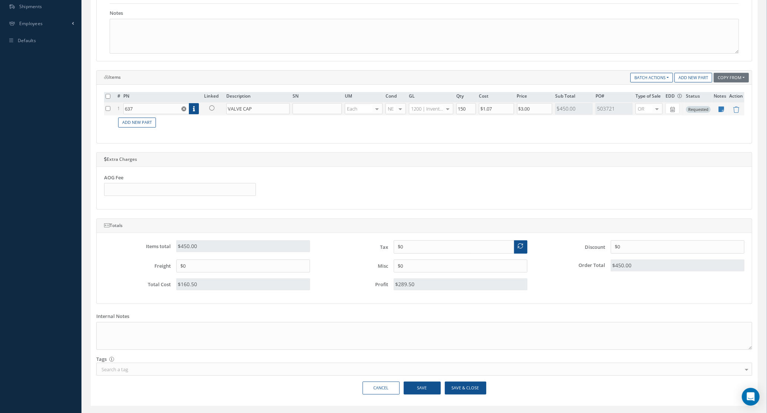
scroll to position [260, 0]
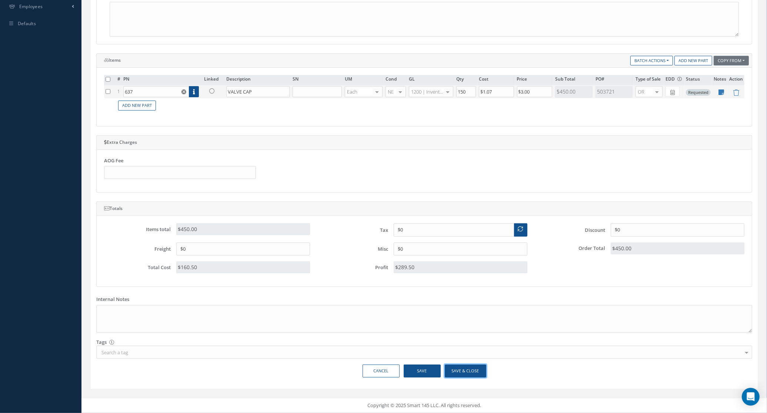
click at [471, 375] on button "Save & Close" at bounding box center [465, 371] width 41 height 13
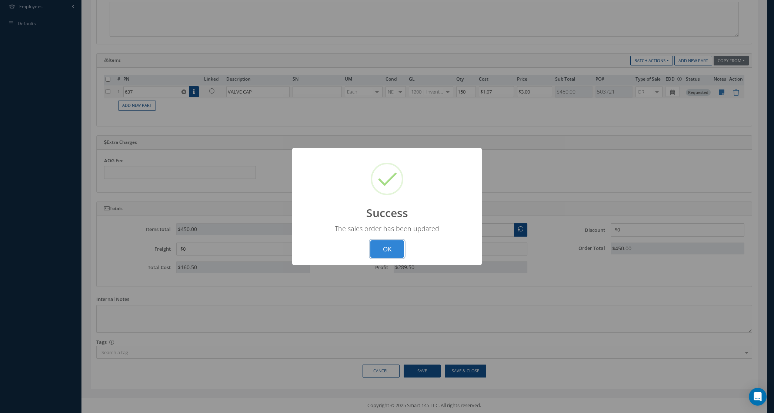
drag, startPoint x: 389, startPoint y: 246, endPoint x: 383, endPoint y: 239, distance: 9.0
click at [389, 246] on button "OK" at bounding box center [387, 249] width 34 height 17
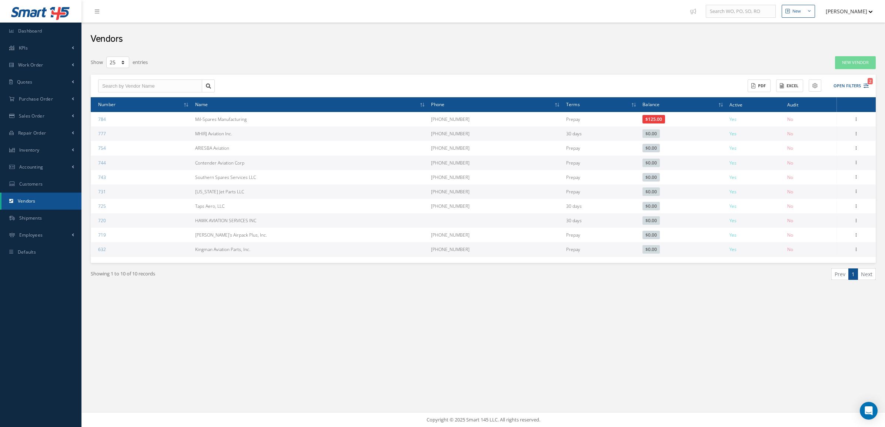
select select "25"
click at [837, 80] on button "Open Filters 2" at bounding box center [847, 86] width 42 height 12
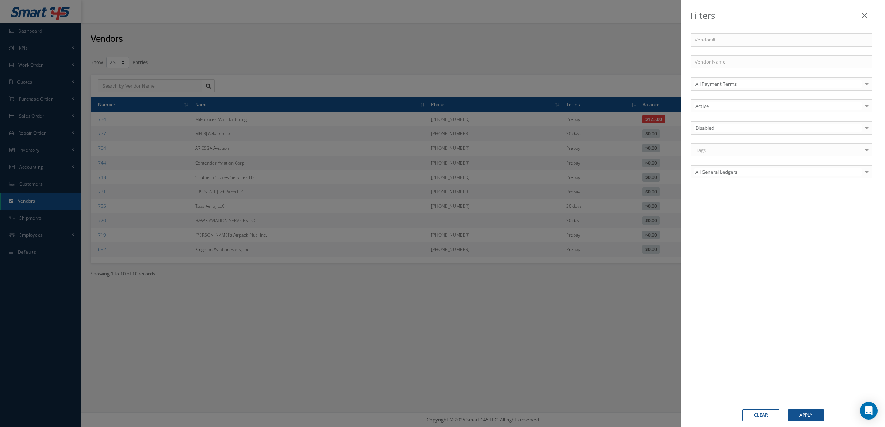
click at [586, 36] on div "Filters Vendor # Vendor Name All Payment Terms All Payment Terms COD Prepay 30 …" at bounding box center [442, 213] width 885 height 427
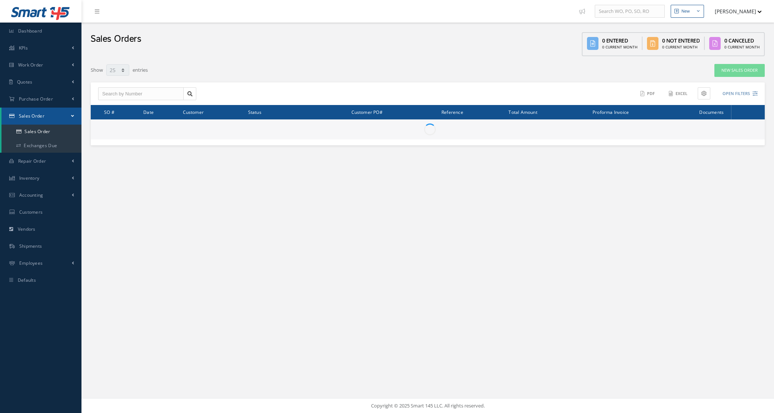
select select "25"
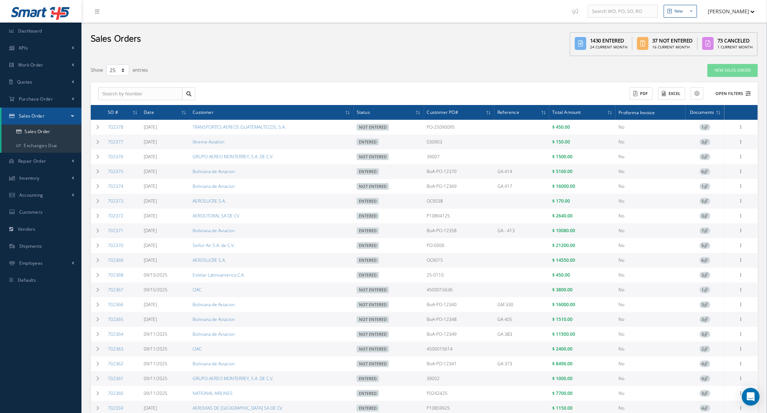
click at [739, 93] on button "Open Filters" at bounding box center [729, 94] width 42 height 12
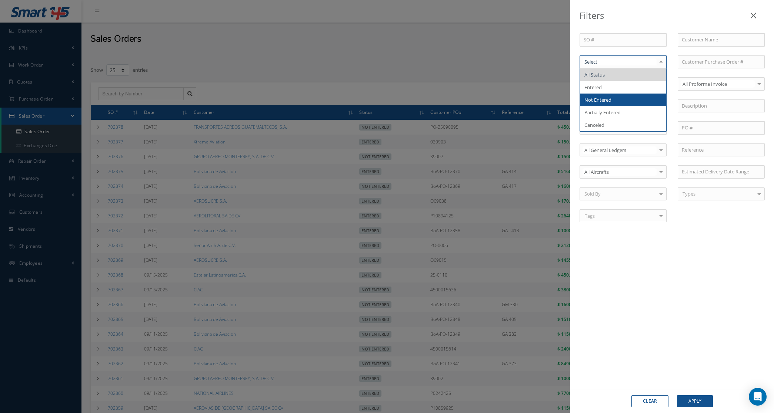
click at [614, 101] on span "Not Entered" at bounding box center [623, 100] width 86 height 13
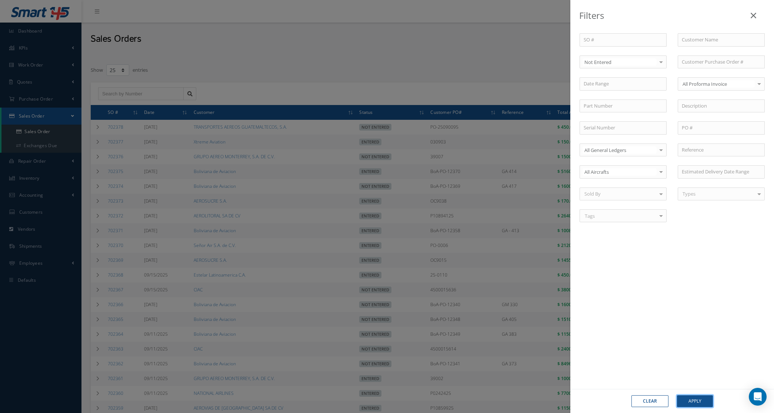
click at [700, 397] on button "Apply" at bounding box center [695, 402] width 36 height 12
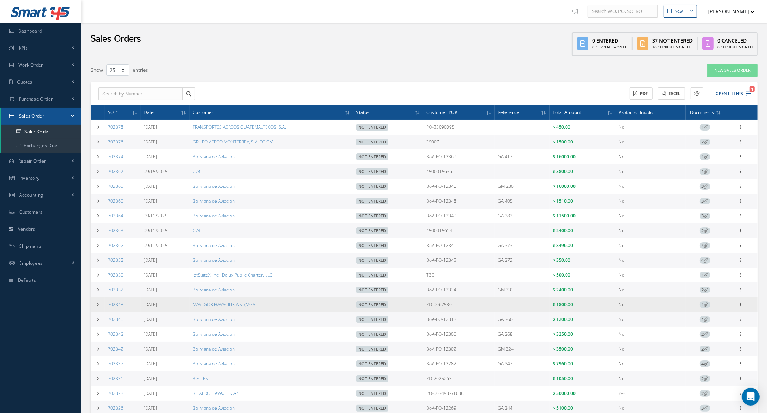
drag, startPoint x: 457, startPoint y: 306, endPoint x: 409, endPoint y: 306, distance: 47.7
click at [409, 306] on tr "702348 [DATE] MAVI GOK HAVACILIK A.S. (MGA) Not Entered PO-0067580 $ 1800.00 No…" at bounding box center [424, 305] width 667 height 15
copy tr "PO-0067580"
drag, startPoint x: 190, startPoint y: 307, endPoint x: 265, endPoint y: 306, distance: 74.8
click at [265, 306] on td "MAVI GOK HAVACILIK A.S. (MGA)" at bounding box center [271, 305] width 164 height 15
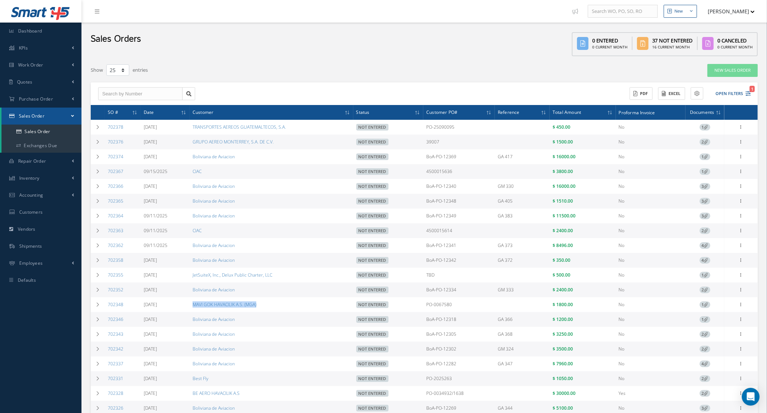
copy link "MAVI GOK HAVACILIK A.S. (MGA)"
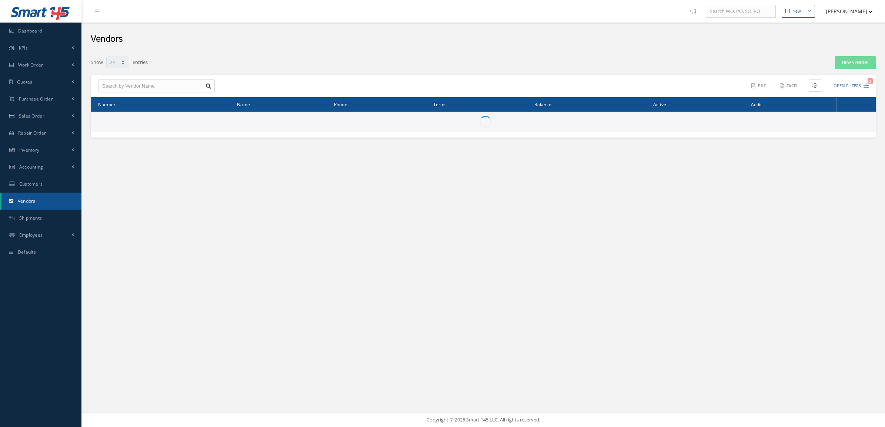
select select "25"
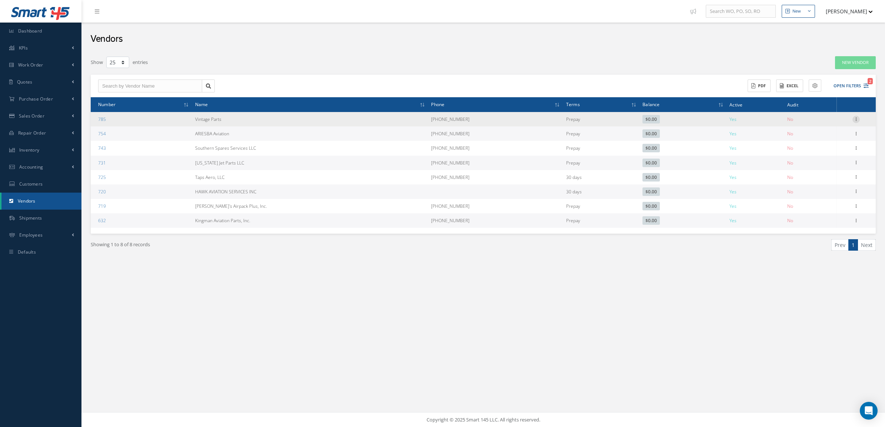
click at [857, 118] on icon at bounding box center [855, 119] width 7 height 6
click at [814, 134] on link "Edit" at bounding box center [821, 134] width 58 height 10
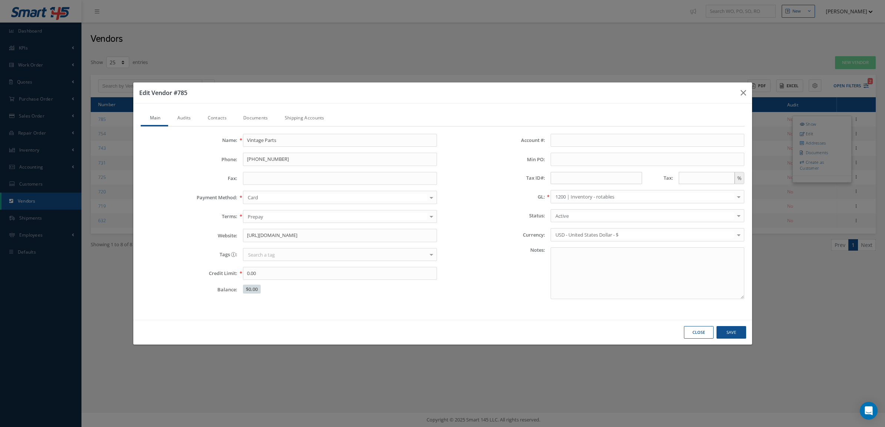
click at [218, 115] on link "Contacts" at bounding box center [216, 119] width 36 height 16
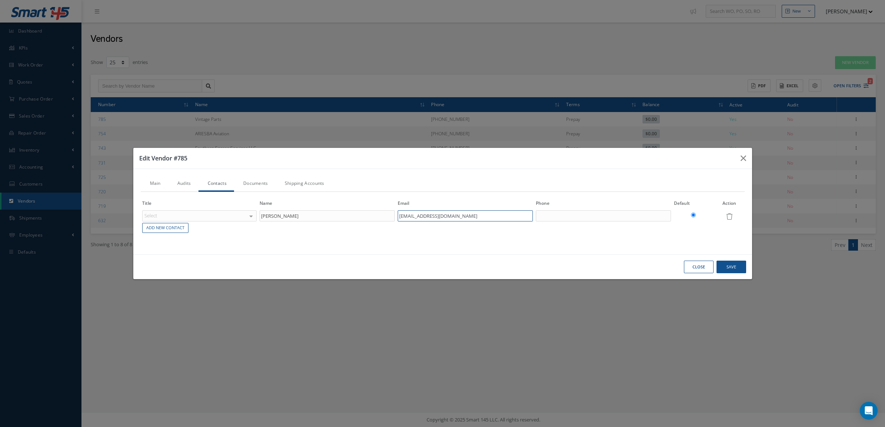
drag, startPoint x: 466, startPoint y: 217, endPoint x: 369, endPoint y: 212, distance: 97.5
click at [369, 212] on tr "Select Accounting Customer Service Purchasing Sales Shipping Repairs Inventory …" at bounding box center [443, 216] width 604 height 13
click at [170, 242] on div "Title Name Email Phone Default Action Select Accounting Customer Service Purcha…" at bounding box center [443, 219] width 604 height 55
click at [691, 269] on button "Close" at bounding box center [699, 267] width 30 height 13
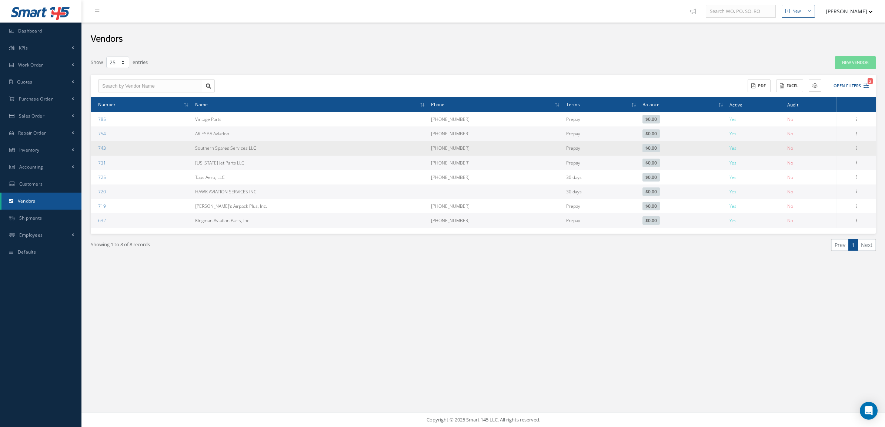
drag, startPoint x: 281, startPoint y: 148, endPoint x: 194, endPoint y: 154, distance: 87.9
click at [194, 154] on tr "743 Southern Spares Services LLC 1 866-381-2852 Prepay $0.00 Yes No Show Edit A…" at bounding box center [483, 148] width 785 height 14
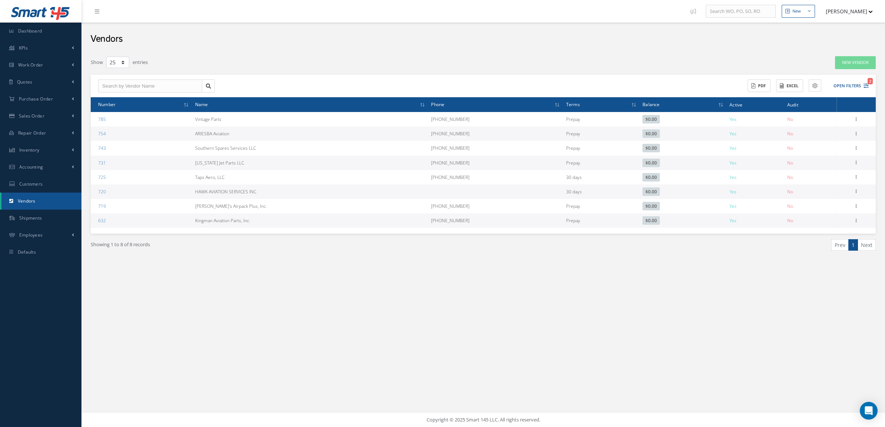
copy tr "Southern Spares Services LLC"
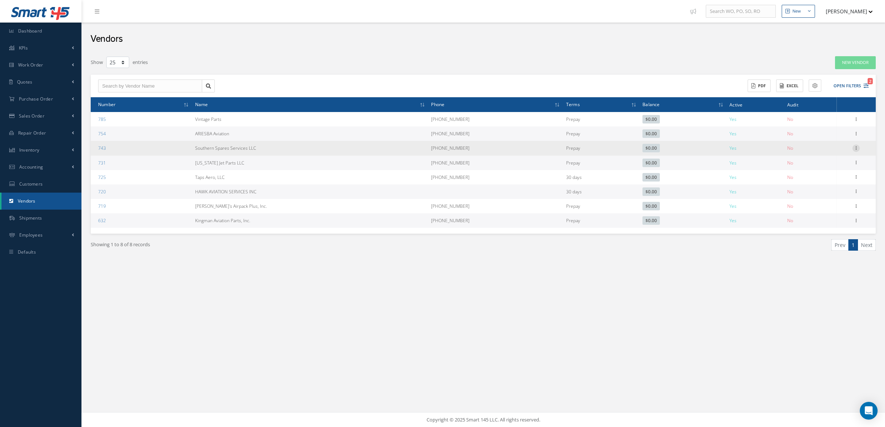
click at [854, 146] on icon at bounding box center [855, 148] width 7 height 6
click at [812, 152] on link "Show" at bounding box center [821, 153] width 58 height 10
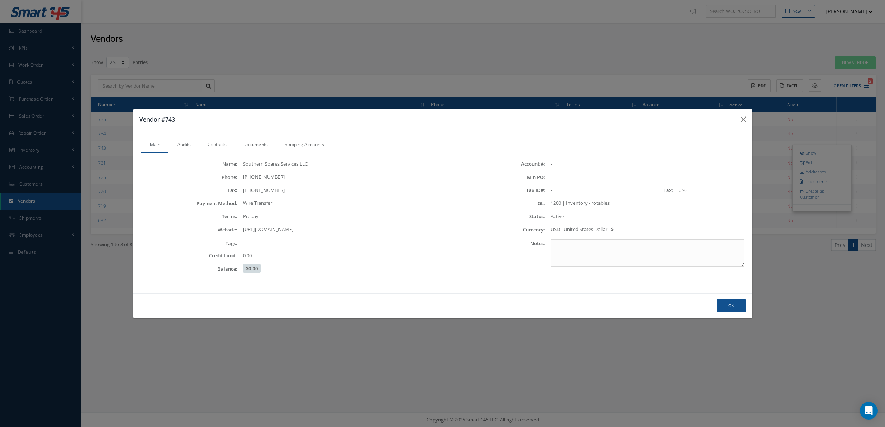
click at [219, 145] on link "Contacts" at bounding box center [216, 146] width 36 height 16
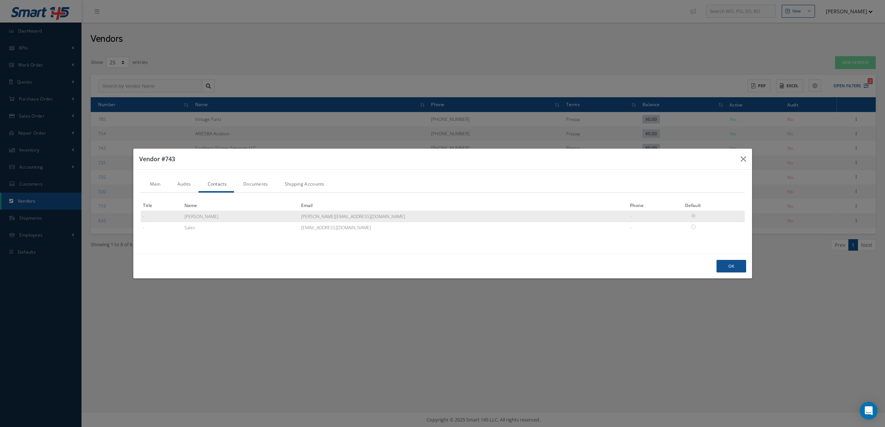
drag, startPoint x: 355, startPoint y: 217, endPoint x: 278, endPoint y: 219, distance: 77.4
click at [278, 219] on tr "- Leo leo@southernsparesllc.com -" at bounding box center [443, 216] width 604 height 11
copy tr "leo@southernsparesllc.com"
click at [728, 266] on button "Ok" at bounding box center [731, 266] width 30 height 13
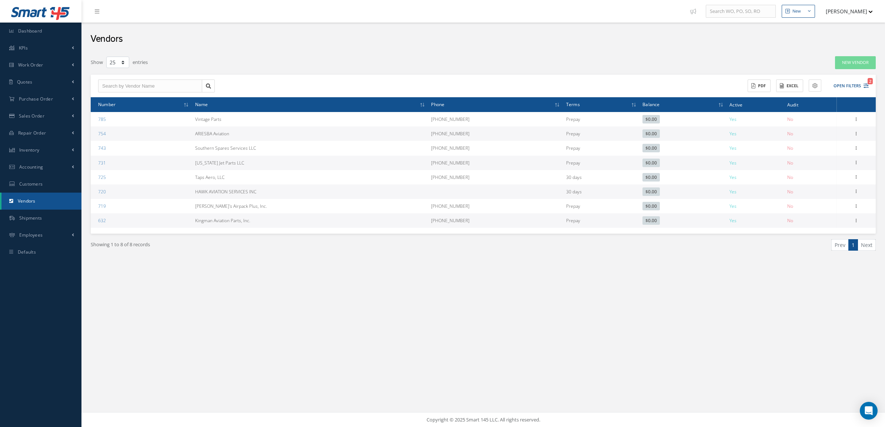
click at [132, 293] on div "New New Work Order New Purchase Order New Customer Quote New Sales Order New Re…" at bounding box center [482, 213] width 803 height 427
click at [854, 133] on icon at bounding box center [855, 133] width 7 height 6
click at [826, 165] on link "Documents" at bounding box center [821, 167] width 58 height 10
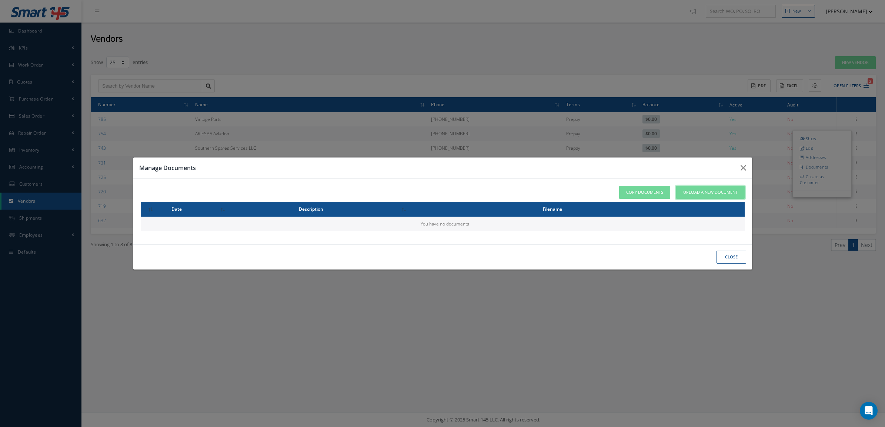
click at [701, 189] on span "Upload a New Document" at bounding box center [710, 192] width 54 height 6
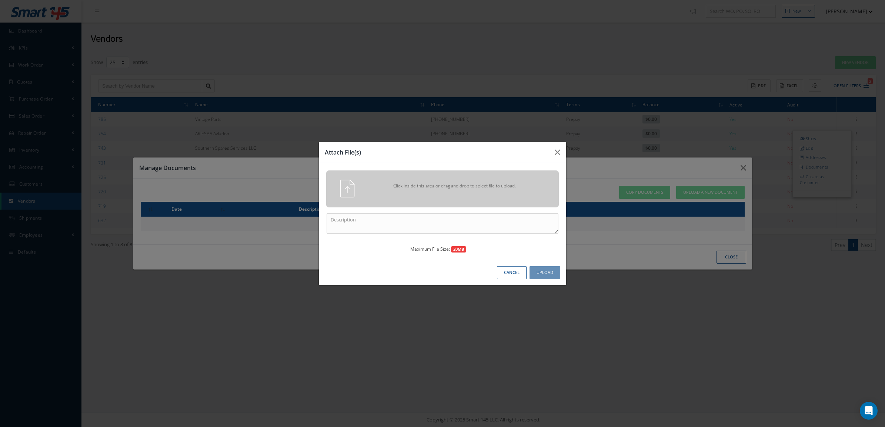
click at [515, 193] on div "Click inside this area or drag and drop to select file to upload." at bounding box center [452, 187] width 183 height 15
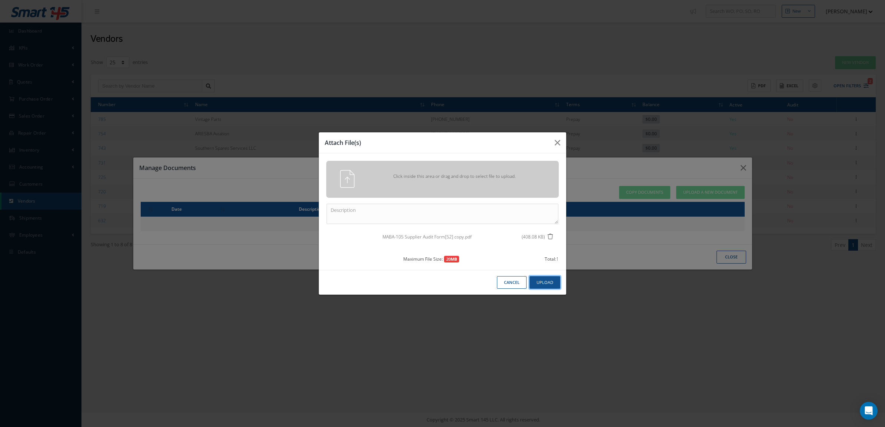
click at [543, 280] on button "Upload" at bounding box center [544, 282] width 31 height 13
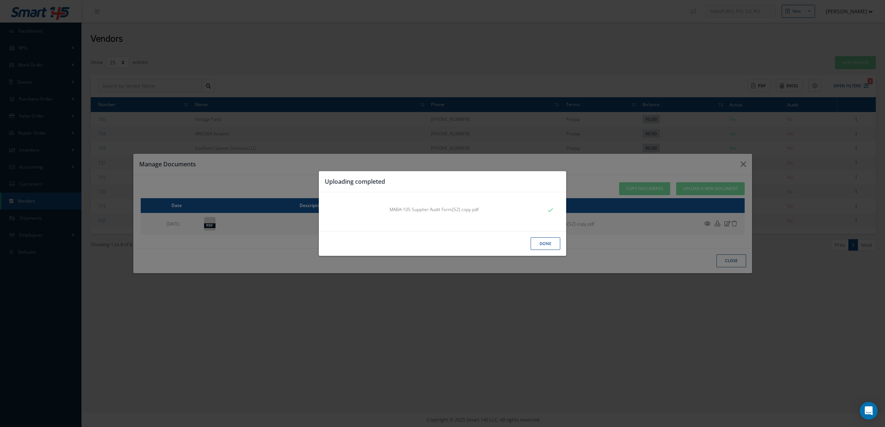
click at [549, 242] on button "Done" at bounding box center [545, 244] width 30 height 13
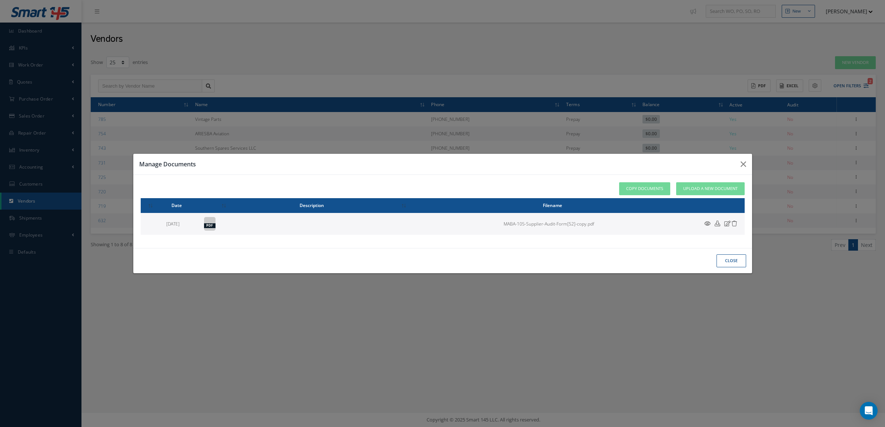
click at [724, 260] on button "close" at bounding box center [731, 261] width 30 height 13
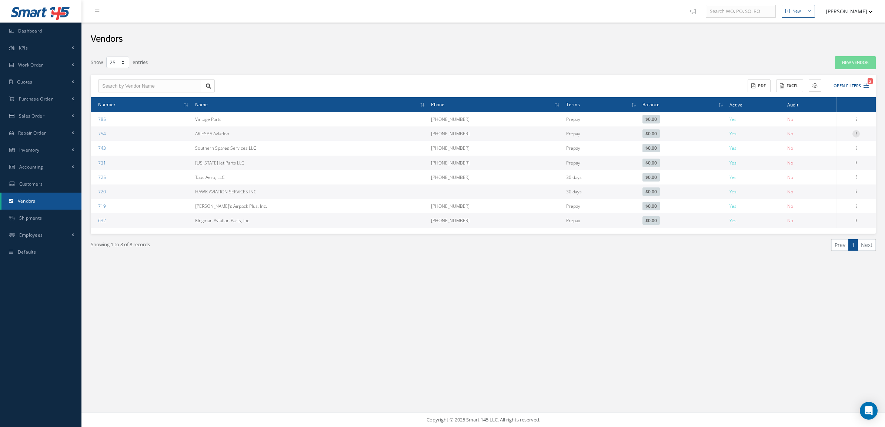
click at [857, 135] on icon at bounding box center [855, 133] width 7 height 6
click at [815, 152] on link "Edit" at bounding box center [821, 149] width 58 height 10
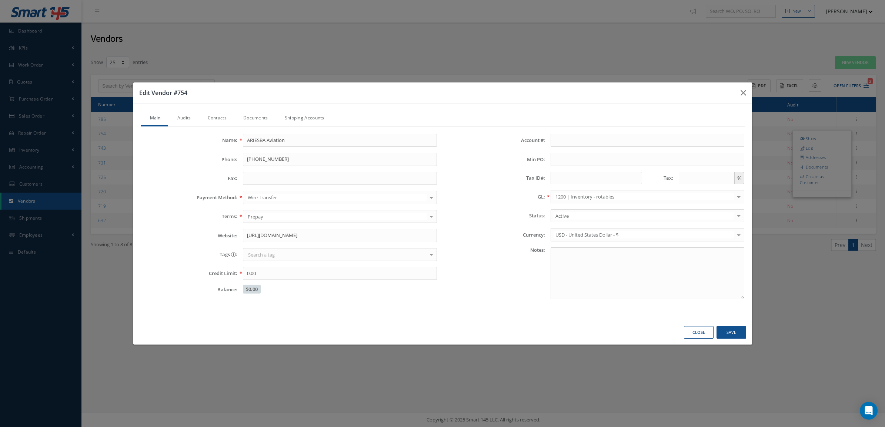
click at [179, 117] on link "Audits" at bounding box center [183, 119] width 30 height 16
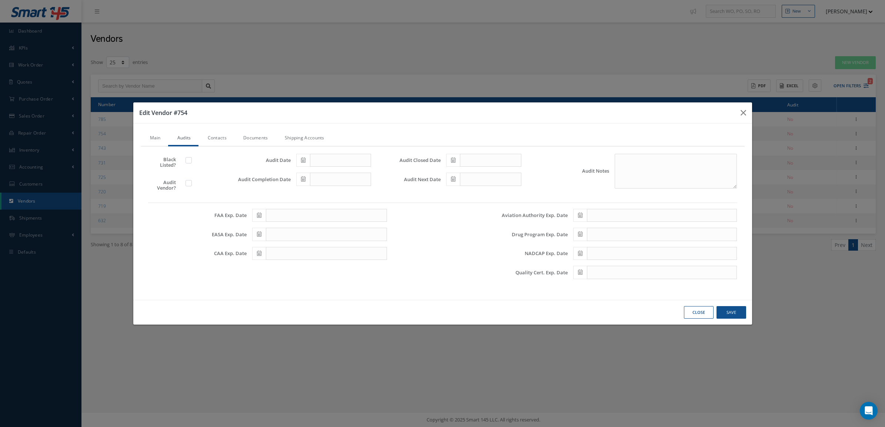
click at [191, 182] on label at bounding box center [192, 183] width 2 height 7
click at [190, 182] on input "checkbox" at bounding box center [189, 184] width 5 height 5
checkbox input "true"
click at [306, 158] on span at bounding box center [303, 160] width 14 height 13
click at [300, 174] on th "«" at bounding box center [301, 173] width 11 height 11
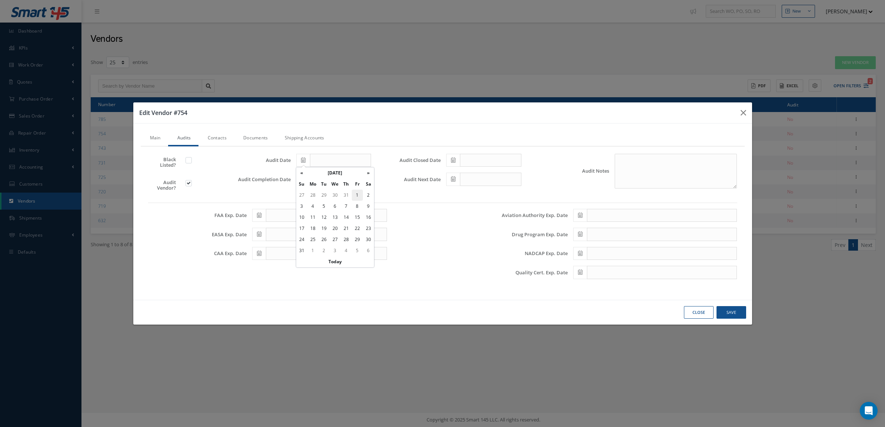
click at [358, 198] on td "1" at bounding box center [357, 195] width 11 height 11
type input "08/01/2025"
click at [300, 181] on span at bounding box center [303, 179] width 14 height 13
click at [299, 191] on th "«" at bounding box center [301, 192] width 11 height 11
click at [361, 217] on td "1" at bounding box center [357, 214] width 11 height 11
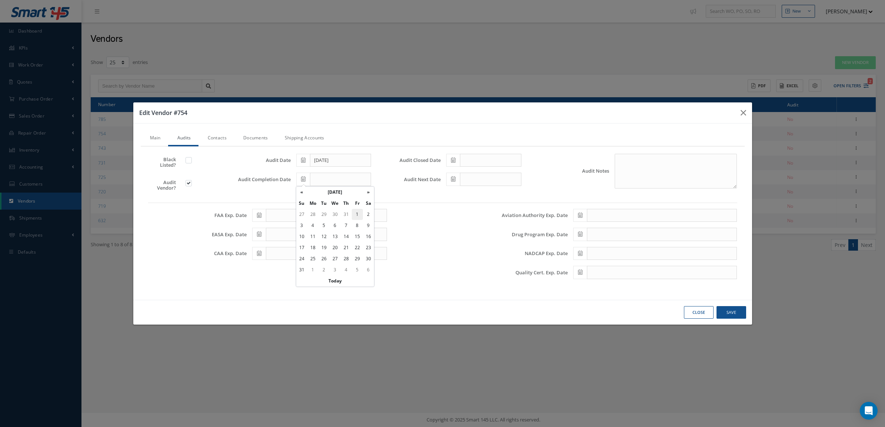
type input "08/01/2025"
click at [451, 162] on icon at bounding box center [453, 160] width 4 height 5
click at [454, 173] on th "«" at bounding box center [451, 173] width 11 height 11
click at [509, 197] on td "1" at bounding box center [507, 195] width 11 height 11
type input "08/01/2025"
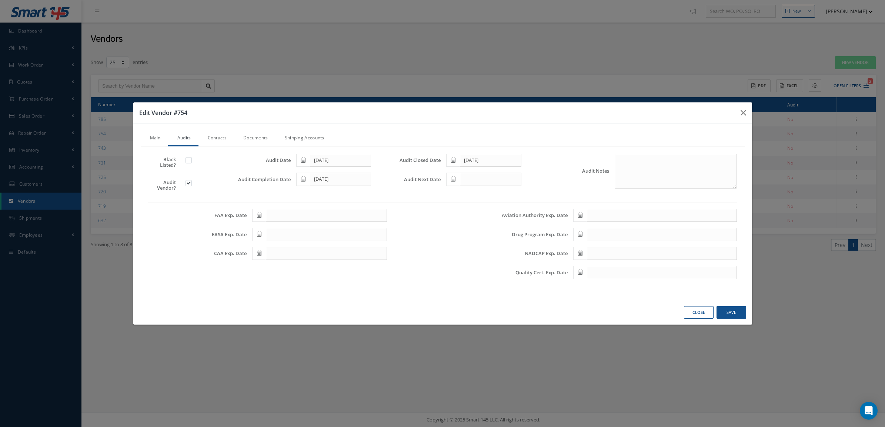
click at [446, 182] on span at bounding box center [453, 179] width 14 height 13
click at [496, 193] on th "September 2025" at bounding box center [485, 192] width 56 height 11
click at [514, 192] on th "»" at bounding box center [516, 192] width 11 height 11
click at [513, 231] on span "Aug" at bounding box center [511, 231] width 17 height 20
click at [515, 215] on td "1" at bounding box center [518, 214] width 11 height 11
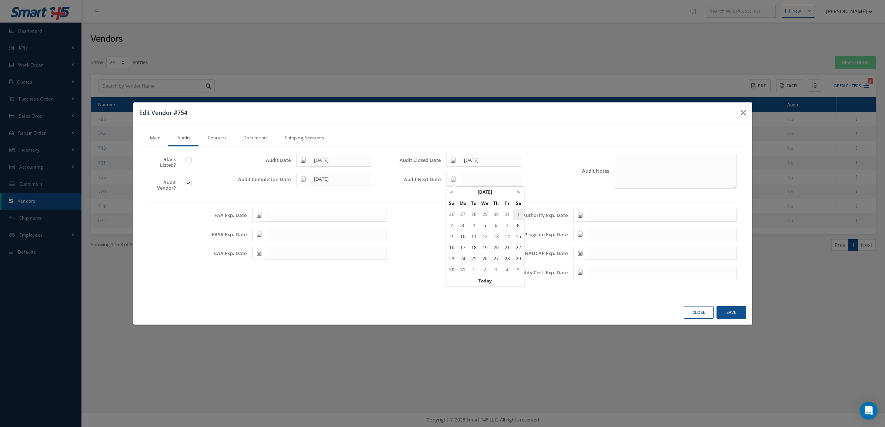
type input "08/01/2026"
click at [726, 312] on button "Save" at bounding box center [731, 312] width 30 height 13
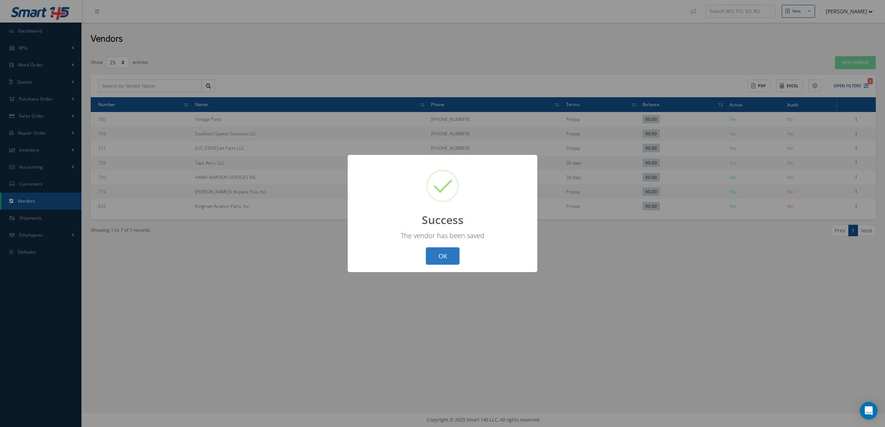
click at [439, 254] on button "OK" at bounding box center [443, 256] width 34 height 17
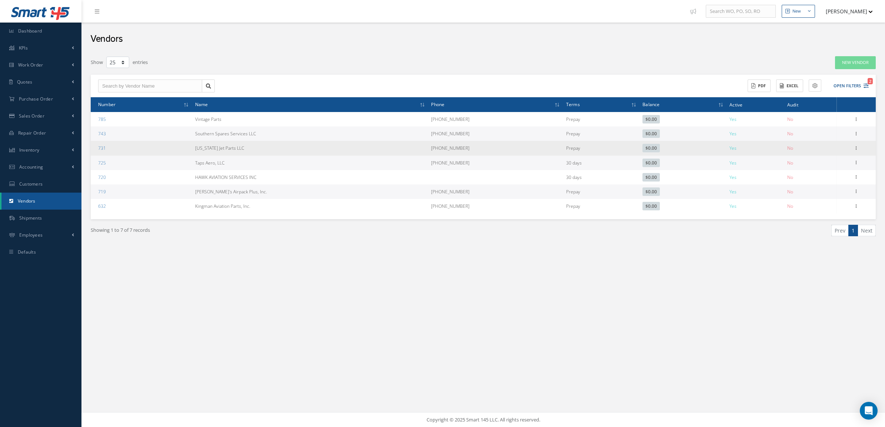
drag, startPoint x: 249, startPoint y: 150, endPoint x: 197, endPoint y: 155, distance: 51.7
click at [197, 155] on tr "731 Florida Jet Parts LLC 1 954-331-1896 Prepay $0.00 Yes No Show Edit Addresse…" at bounding box center [483, 148] width 785 height 14
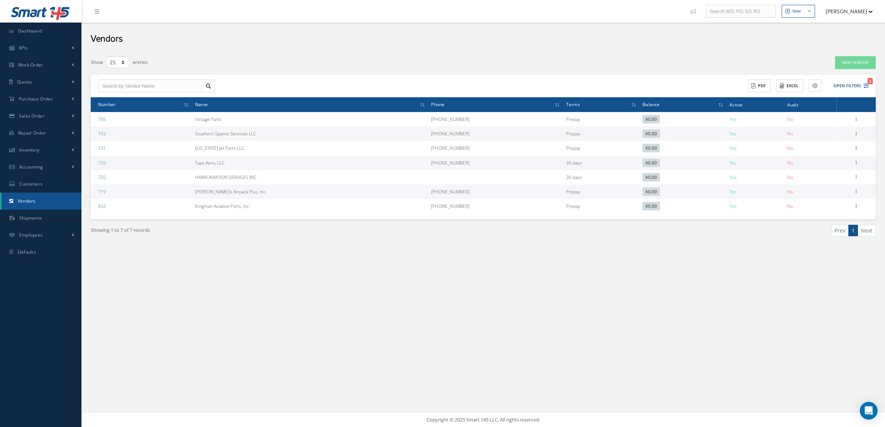
copy tr "Florida Jet Parts LLC"
drag, startPoint x: 189, startPoint y: 159, endPoint x: 267, endPoint y: 165, distance: 78.3
click at [267, 165] on tr "725 Taps Aero, LLC 816-863-0554 30 days $0.00 Yes No Show Edit Addresses Docume…" at bounding box center [483, 163] width 785 height 14
copy tr "Taps Aero, LLC"
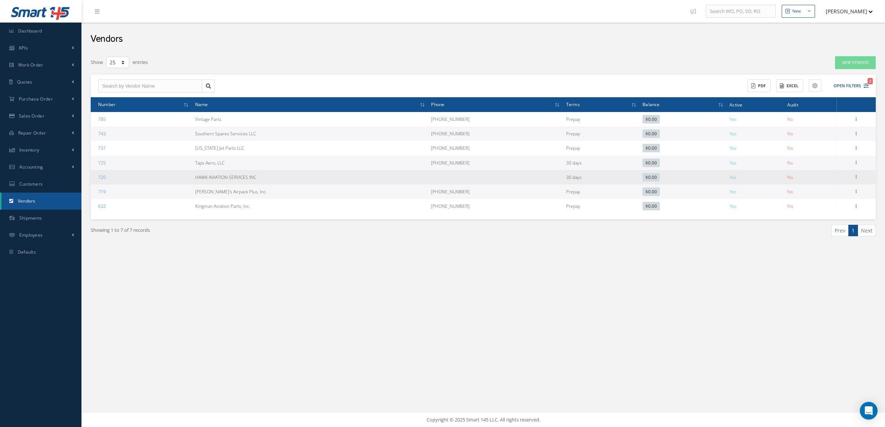
drag, startPoint x: 269, startPoint y: 180, endPoint x: 201, endPoint y: 181, distance: 68.1
click at [201, 181] on td "HAWK AVIATION SERVICES INC" at bounding box center [310, 177] width 236 height 14
copy td "HAWK AVIATION SERVICES INC"
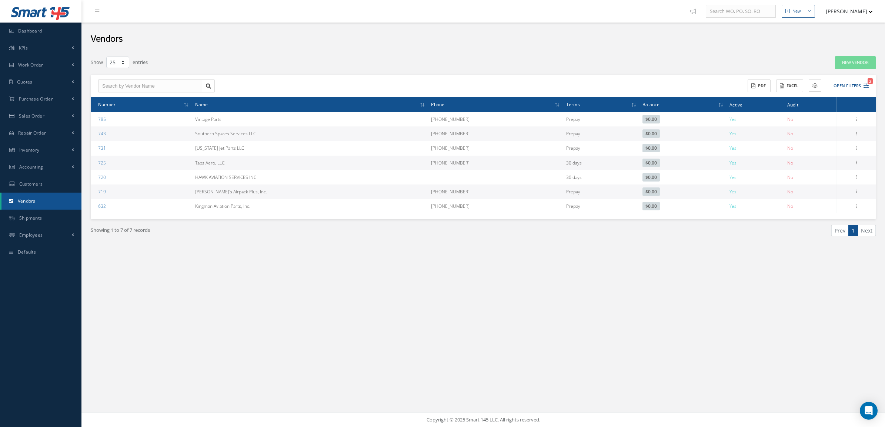
drag, startPoint x: 256, startPoint y: 195, endPoint x: 190, endPoint y: 189, distance: 66.6
click at [190, 189] on tr "719 Sam's Airpack Plus, Inc. (916) 965-3143 Prepay $0.00 Yes No Show Edit Addre…" at bounding box center [483, 192] width 785 height 14
copy tr "Sam's Airpack Plus, Inc."
click at [371, 269] on div "Filters Vendor # Vendor Name All Payment Terms All Payment Terms COD Prepay 30 …" at bounding box center [483, 161] width 792 height 218
click at [44, 84] on link "Quotes" at bounding box center [40, 82] width 81 height 17
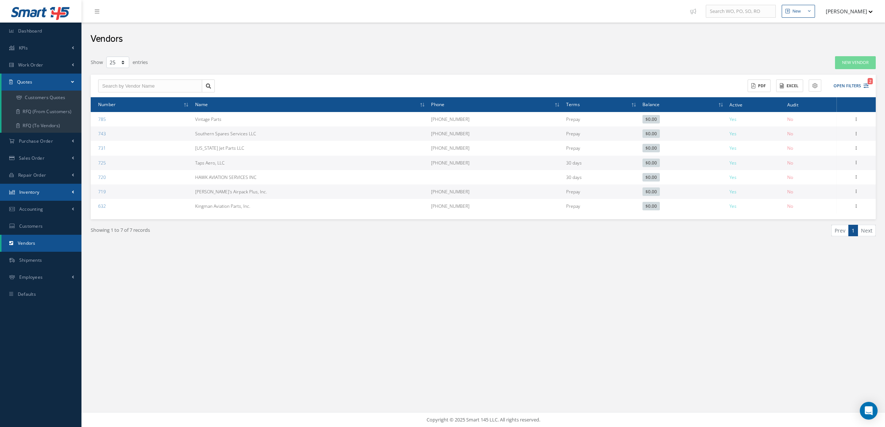
click at [41, 191] on link "Inventory" at bounding box center [40, 192] width 81 height 17
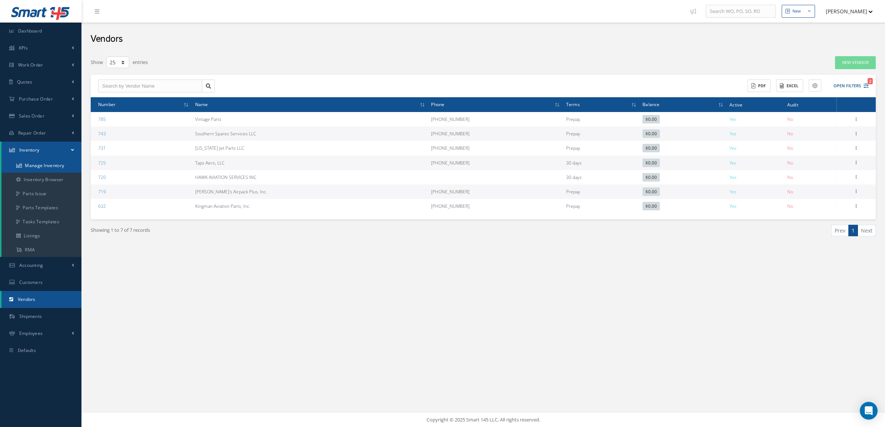
click at [36, 171] on link "Manage Inventory" at bounding box center [41, 166] width 80 height 14
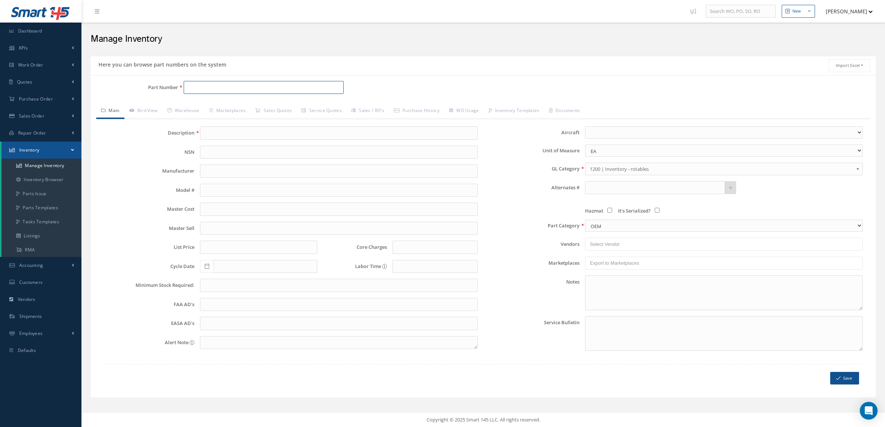
click at [204, 82] on input "Part Number" at bounding box center [264, 87] width 160 height 13
drag, startPoint x: 229, startPoint y: 85, endPoint x: 57, endPoint y: 87, distance: 172.1
click at [57, 87] on div "Smart 145 Dashboard KPIs Accounting Work Order Work Order Preview" at bounding box center [442, 213] width 885 height 427
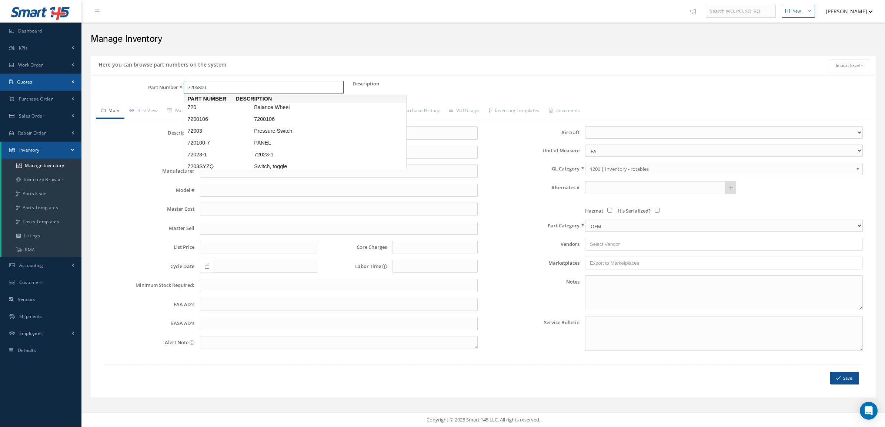
type input "72068001"
click at [252, 110] on span "72068001" at bounding box center [219, 108] width 67 height 8
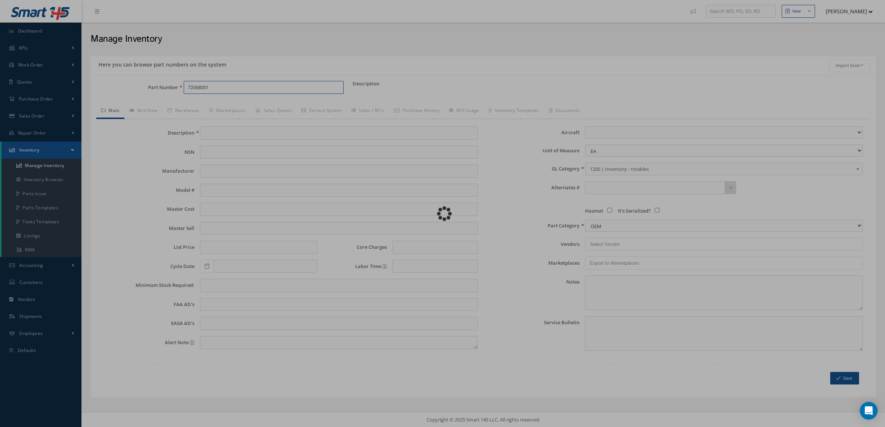
type input "High Speed Oven"
type input "DYNAPOWER"
type input "0.00"
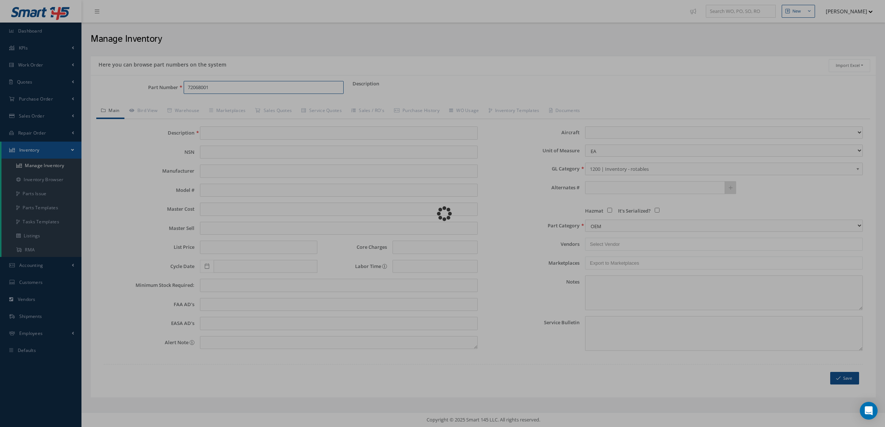
type input "0.00"
select select "1"
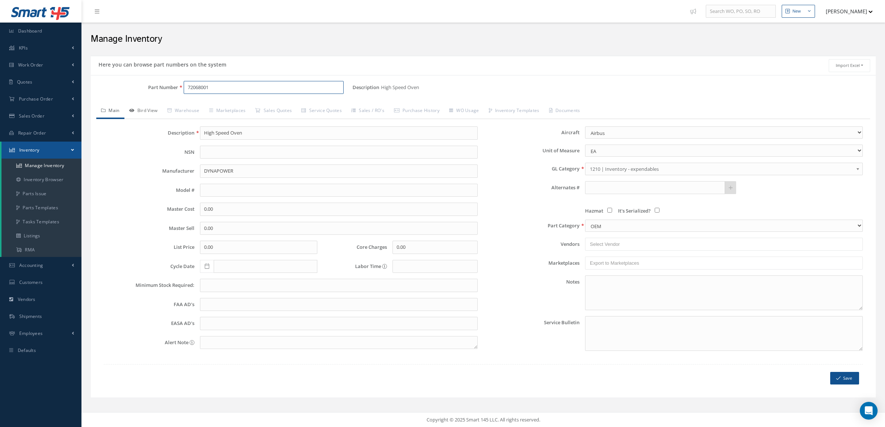
type input "72068001"
click at [145, 119] on link "Bird View" at bounding box center [143, 112] width 38 height 16
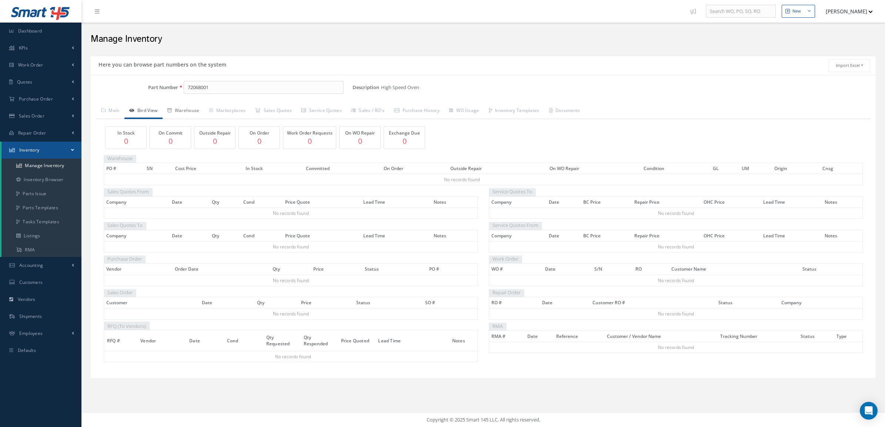
click at [194, 116] on link "Warehouse" at bounding box center [183, 112] width 42 height 16
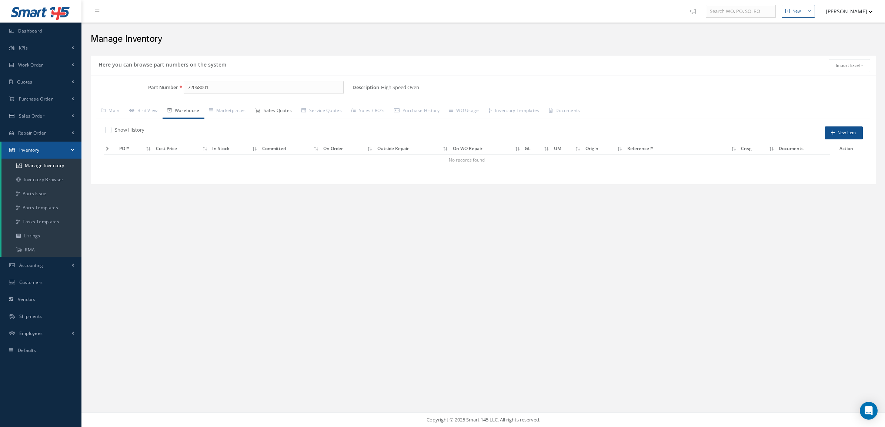
click at [289, 113] on link "Sales Quotes" at bounding box center [273, 112] width 46 height 16
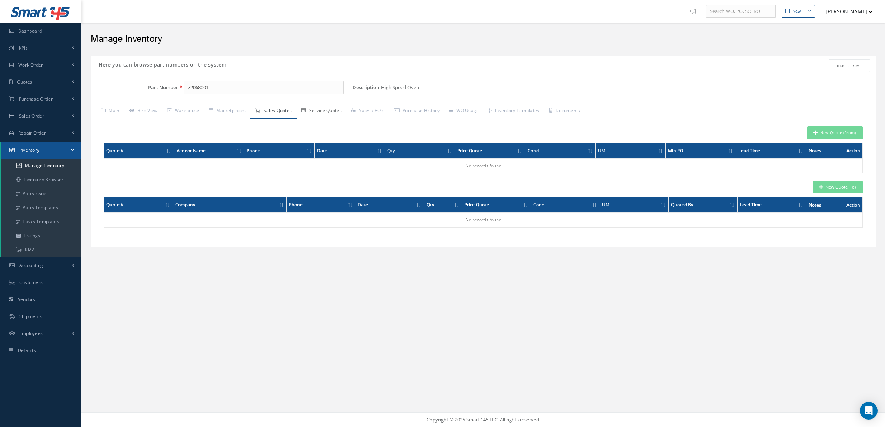
click at [324, 108] on link "Service Quotes" at bounding box center [321, 112] width 50 height 16
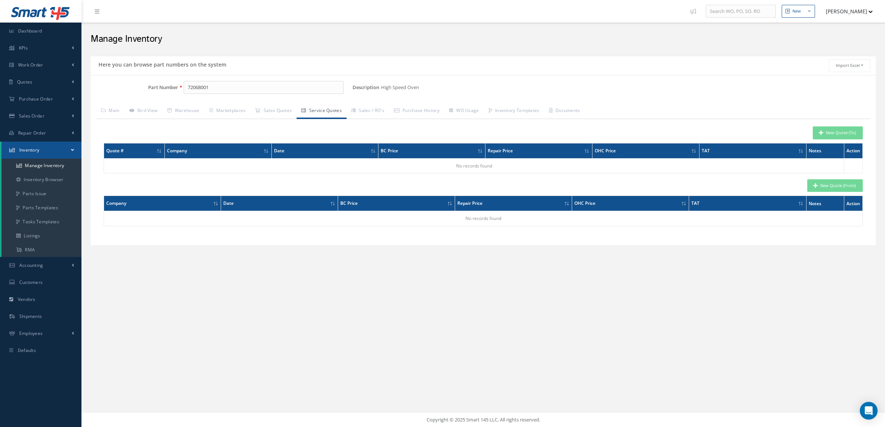
click at [381, 103] on div "Part Number 72068001 Description High Speed Oven Alternates Based on the select…" at bounding box center [483, 160] width 785 height 159
click at [381, 106] on link "Sales / RO's" at bounding box center [367, 112] width 43 height 16
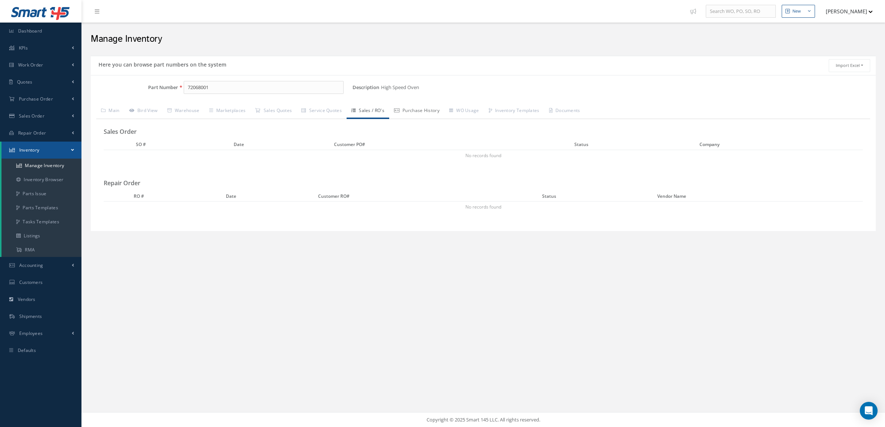
click at [441, 113] on link "Purchase History" at bounding box center [416, 112] width 55 height 16
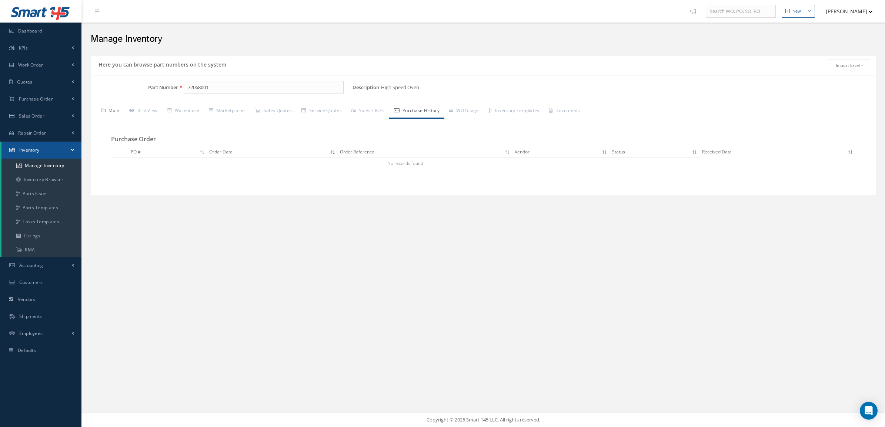
click at [114, 110] on link "Main" at bounding box center [110, 112] width 28 height 16
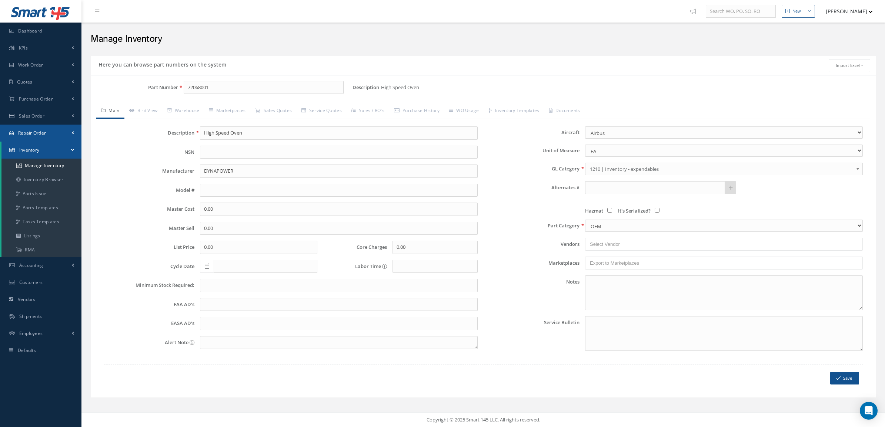
click at [33, 136] on link "Repair Order" at bounding box center [40, 133] width 81 height 17
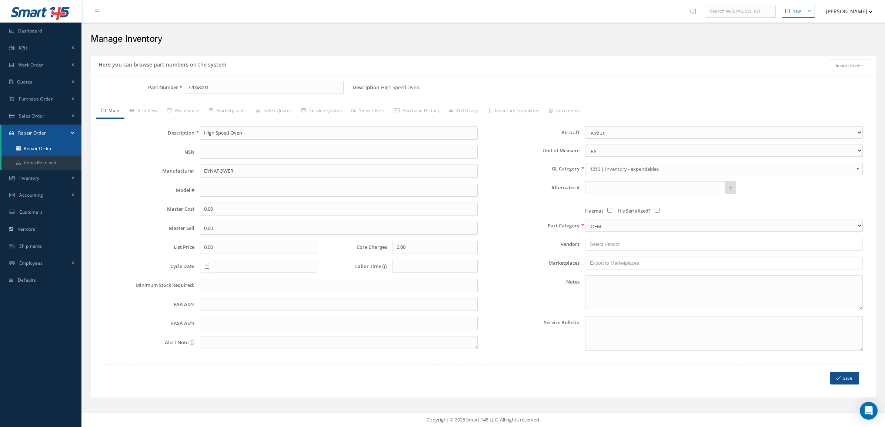
click at [35, 143] on link "Repair Order" at bounding box center [41, 149] width 80 height 14
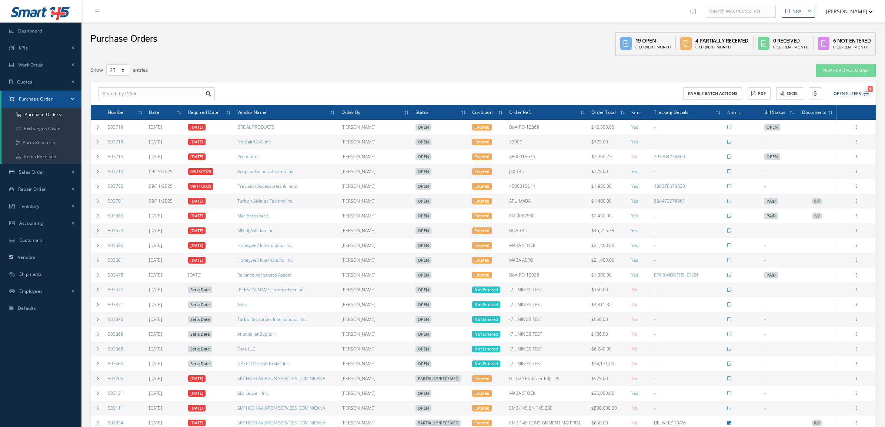
select select "25"
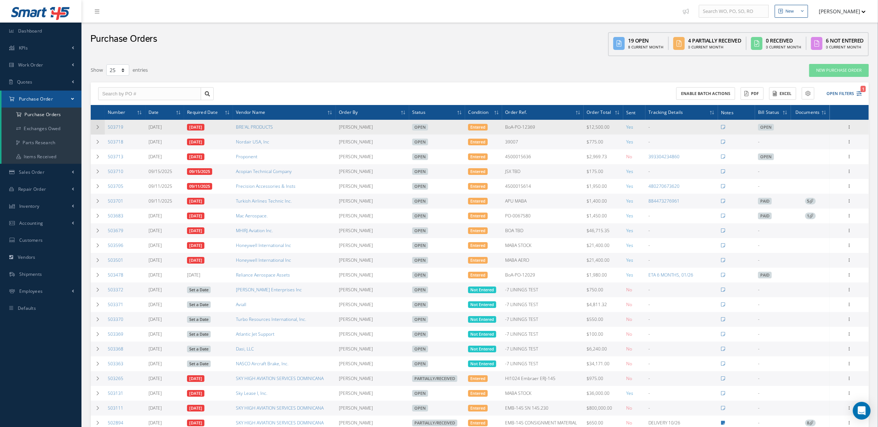
drag, startPoint x: 127, startPoint y: 124, endPoint x: 100, endPoint y: 133, distance: 28.3
click at [100, 133] on tr "503719 [DATE] [DATE] BRE'AL PRODUCTS [PERSON_NAME] Open Entered BoA-PO-12369 $1…" at bounding box center [480, 127] width 778 height 15
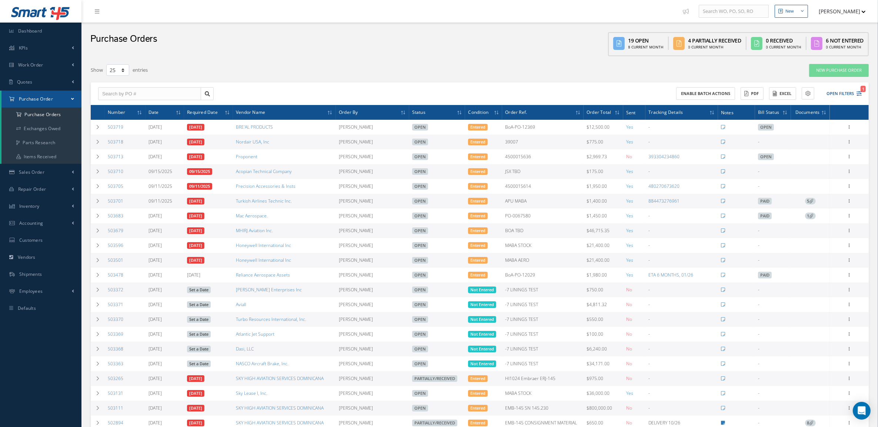
copy tr "503719"
drag, startPoint x: 128, startPoint y: 144, endPoint x: 104, endPoint y: 145, distance: 24.1
click at [104, 145] on tr "503718 [DATE] [DATE] Nordair USA, Inc [PERSON_NAME] Open Entered 39007 $775.00 …" at bounding box center [480, 142] width 778 height 15
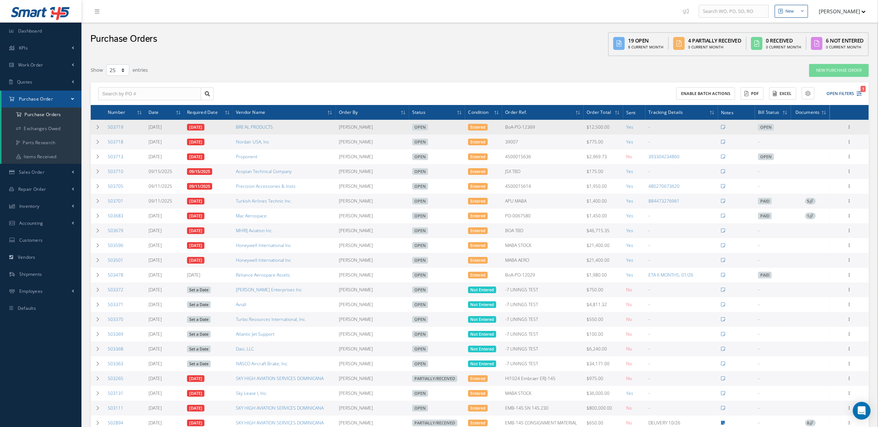
copy tr "503718"
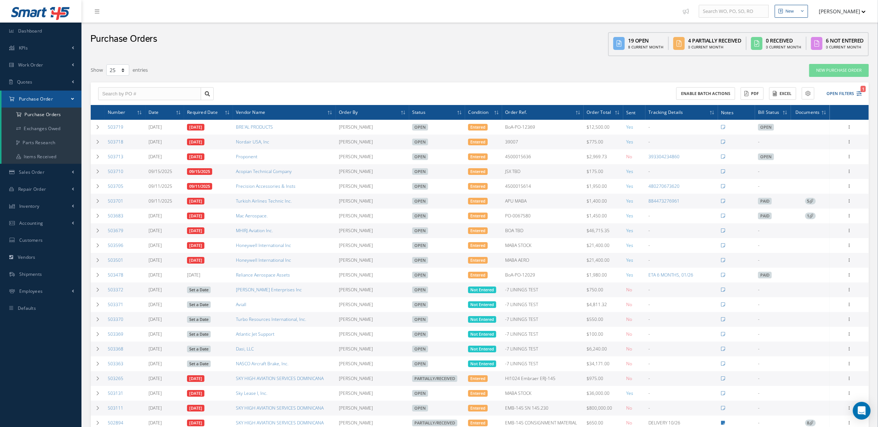
drag, startPoint x: 139, startPoint y: 168, endPoint x: 106, endPoint y: 173, distance: 33.7
click at [106, 173] on td "503710" at bounding box center [125, 171] width 41 height 15
copy link "503710"
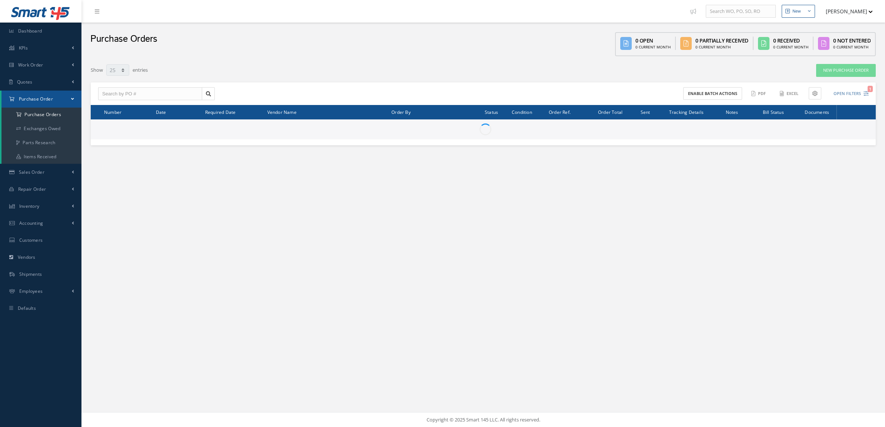
select select "25"
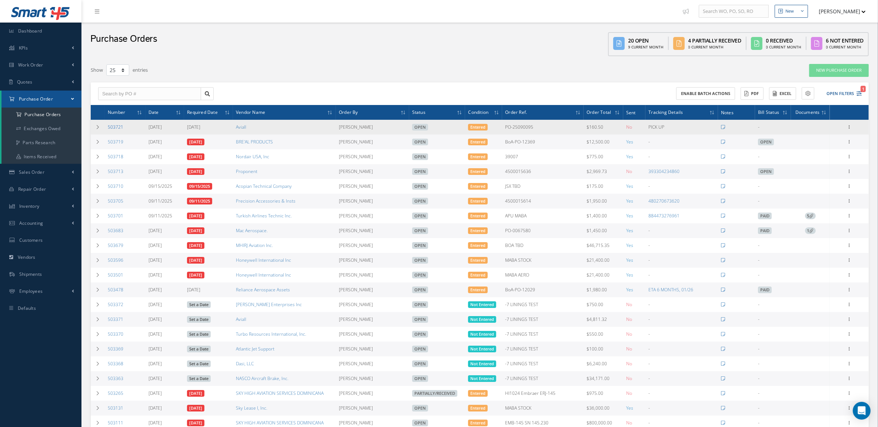
drag, startPoint x: 133, startPoint y: 134, endPoint x: 107, endPoint y: 128, distance: 25.9
click at [107, 128] on td "503721" at bounding box center [125, 127] width 41 height 15
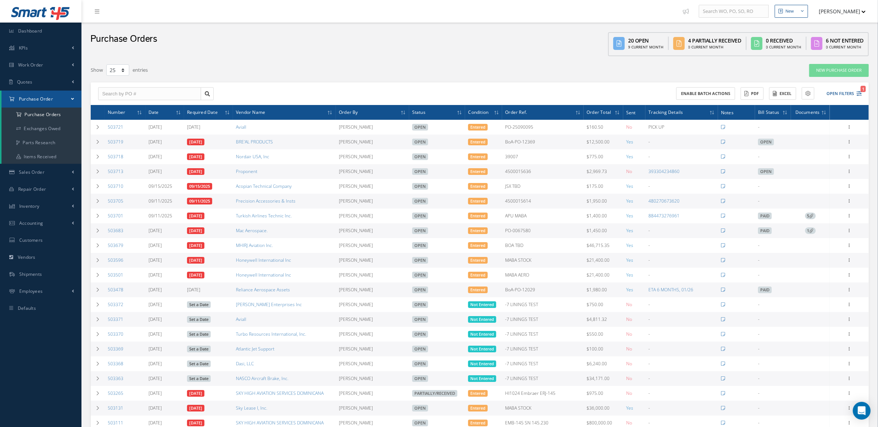
copy link "503721"
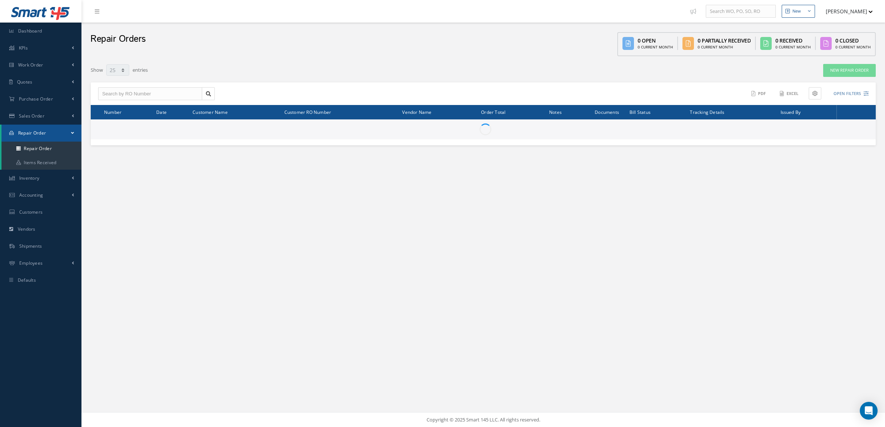
select select "25"
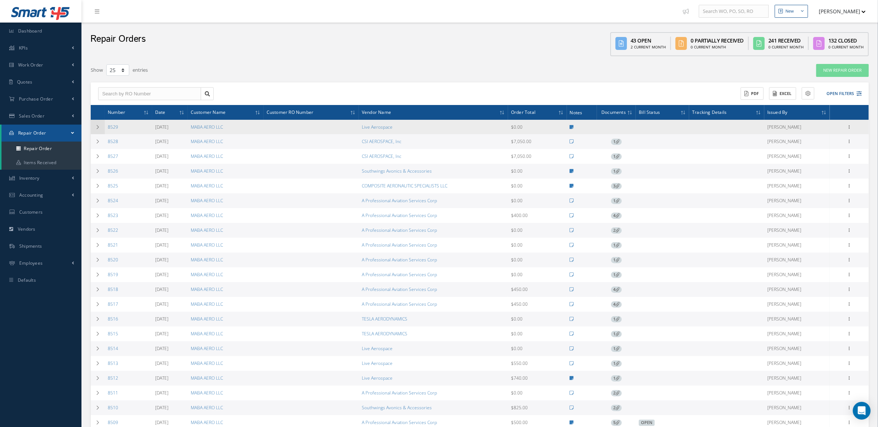
click at [98, 127] on icon at bounding box center [97, 127] width 5 height 4
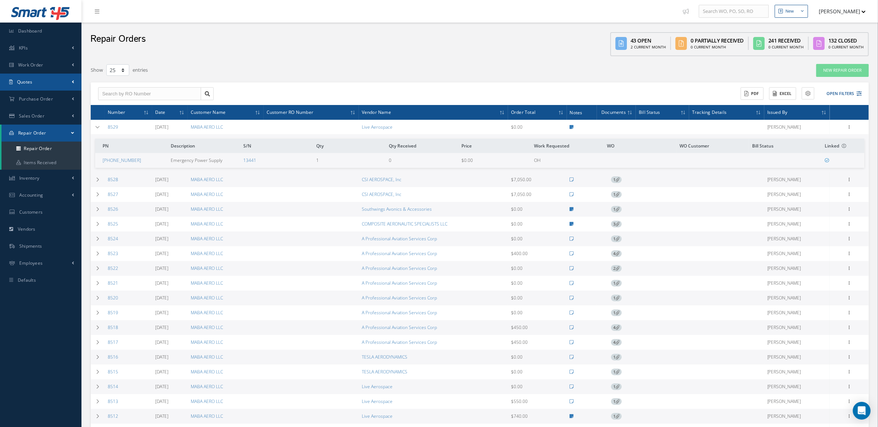
click at [39, 83] on link "Quotes" at bounding box center [40, 82] width 81 height 17
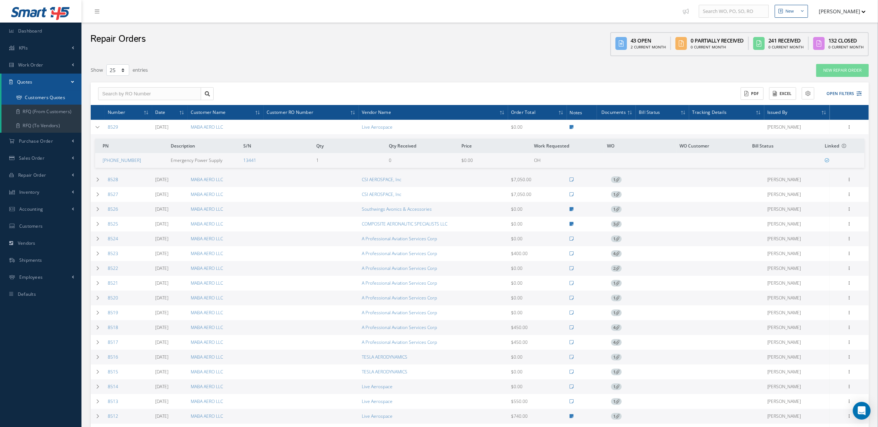
click at [43, 91] on link "Customers Quotes" at bounding box center [41, 98] width 80 height 14
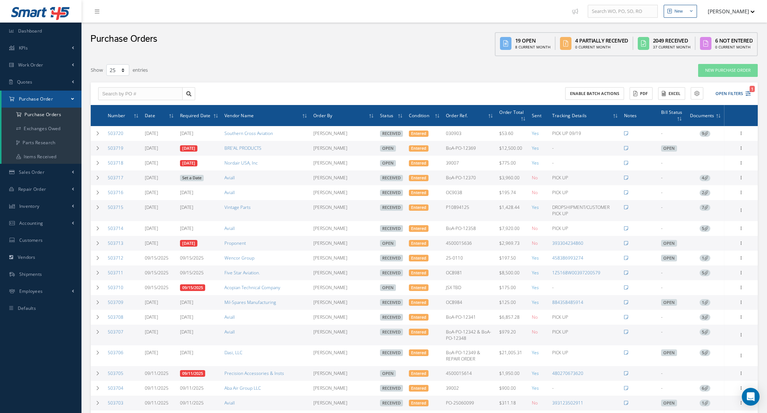
select select "25"
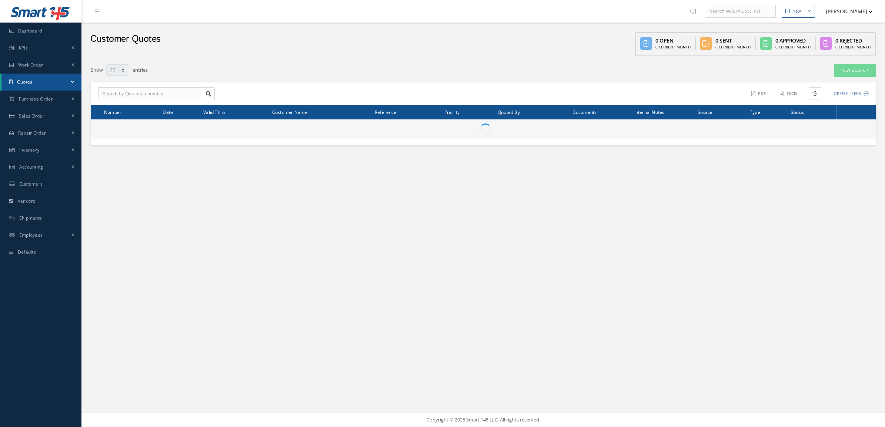
select select "25"
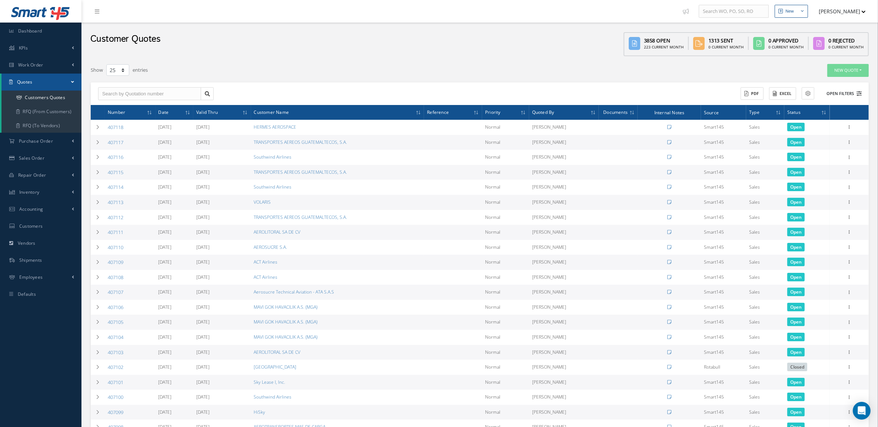
click at [843, 91] on button "Open Filters" at bounding box center [840, 94] width 42 height 12
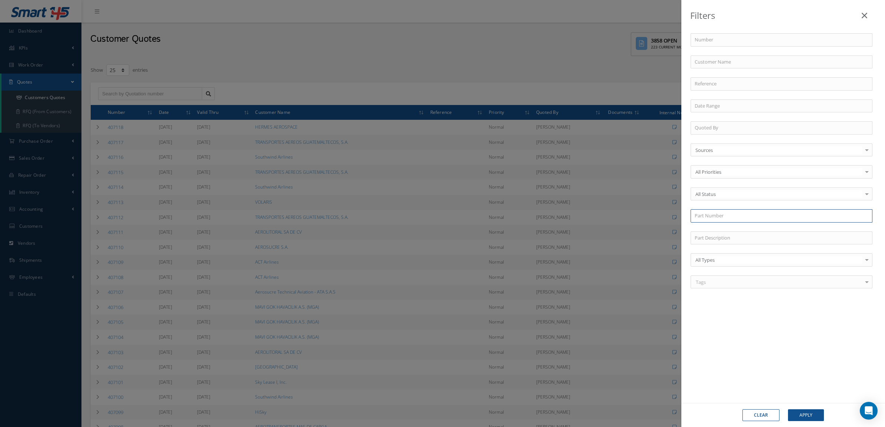
click at [739, 218] on input "text" at bounding box center [781, 215] width 182 height 13
paste input "5000-20702A2396"
type input "5000-20702A2396"
click at [737, 232] on div "5000-20702A2396" at bounding box center [781, 229] width 174 height 7
click at [795, 415] on button "Apply" at bounding box center [806, 416] width 36 height 12
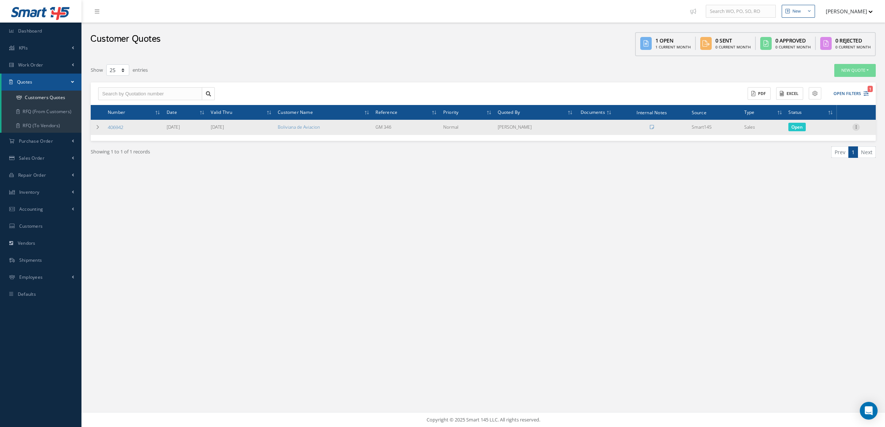
click at [856, 126] on icon at bounding box center [855, 127] width 7 height 6
click at [823, 168] on link "Convert to Sales Order" at bounding box center [821, 172] width 58 height 15
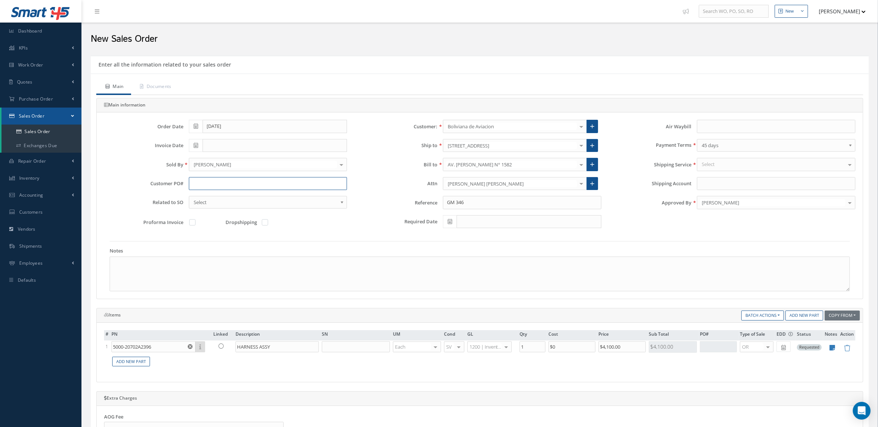
click at [256, 178] on input "text" at bounding box center [268, 183] width 158 height 13
paste input "BoA-PO-12374"
type input "BoA-PO-12374"
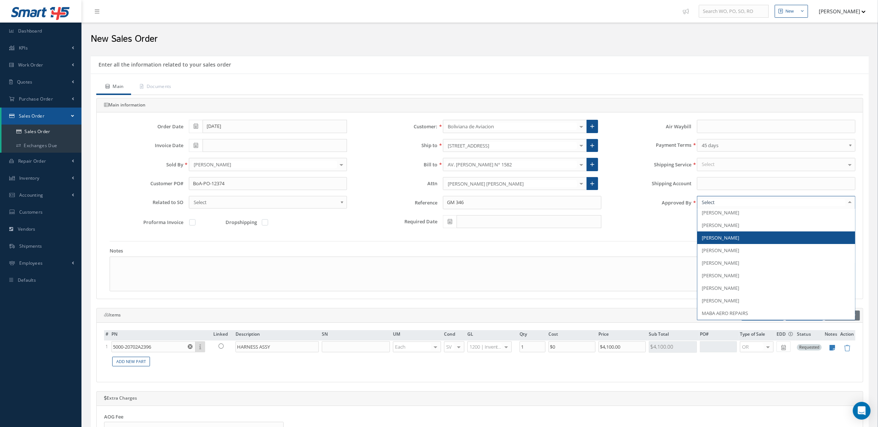
scroll to position [93, 0]
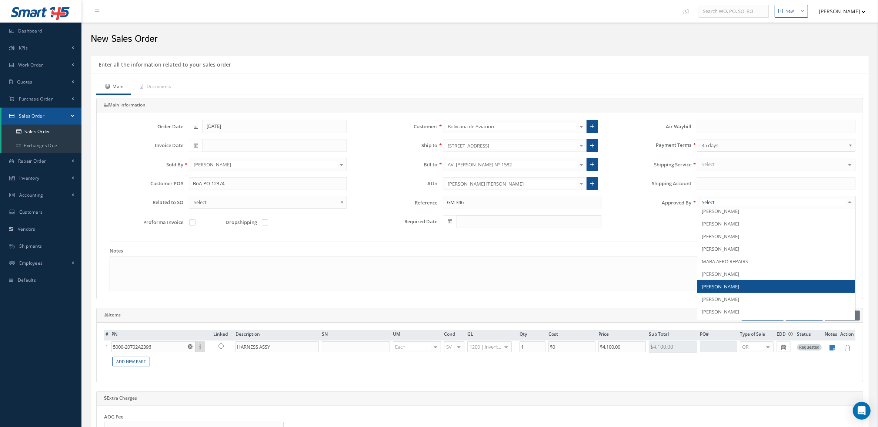
click at [735, 289] on span "[PERSON_NAME]" at bounding box center [719, 287] width 37 height 7
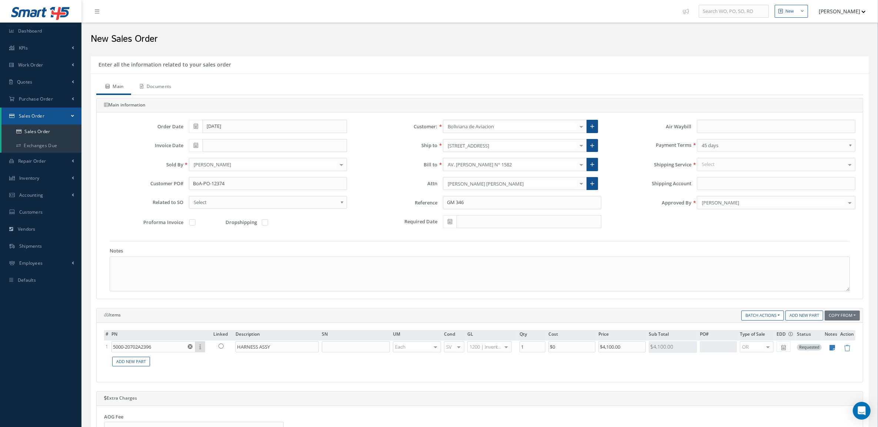
click at [169, 91] on link "Documents" at bounding box center [155, 88] width 48 height 16
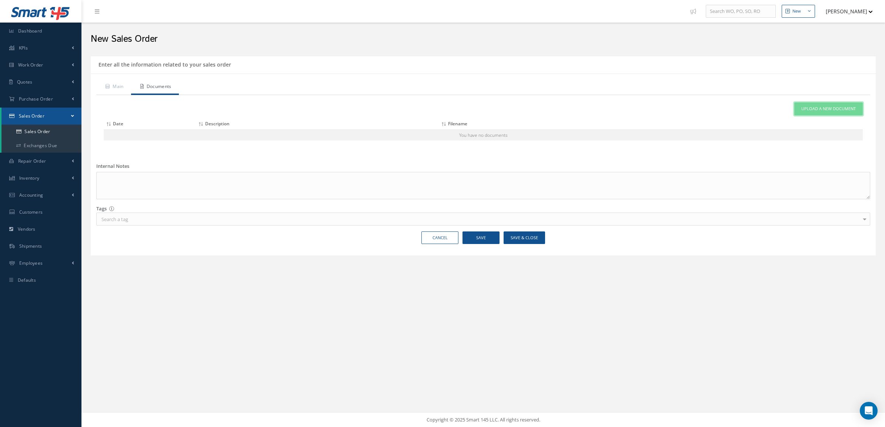
click at [804, 114] on link "Upload a New Document" at bounding box center [828, 109] width 68 height 13
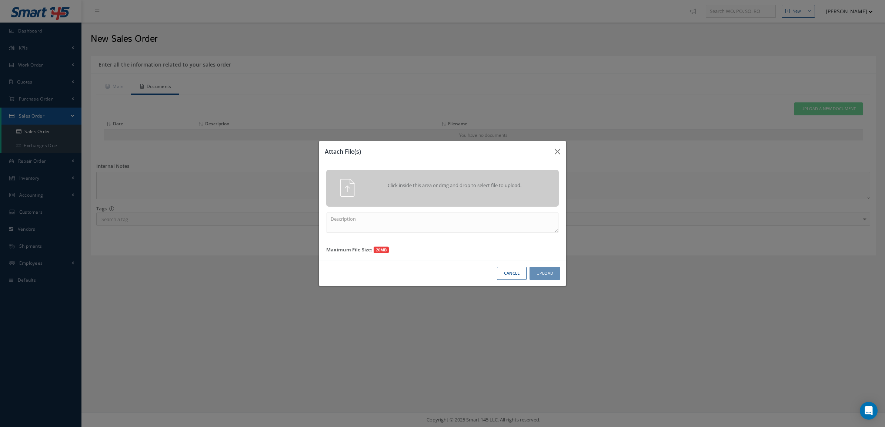
click at [526, 177] on div "Click inside this area or drag and drop to select file to upload." at bounding box center [442, 188] width 232 height 37
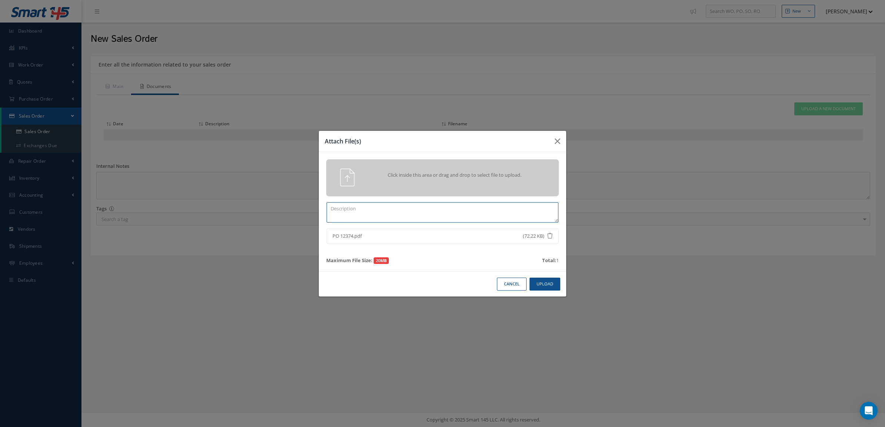
click at [443, 213] on textarea at bounding box center [442, 212] width 232 height 20
type textarea "PO"
click at [533, 281] on button "Upload" at bounding box center [544, 284] width 31 height 13
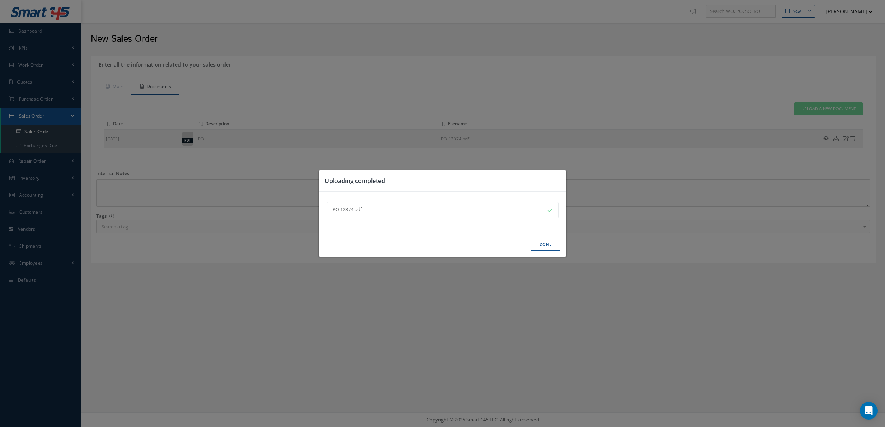
click at [539, 239] on button "Done" at bounding box center [545, 244] width 30 height 13
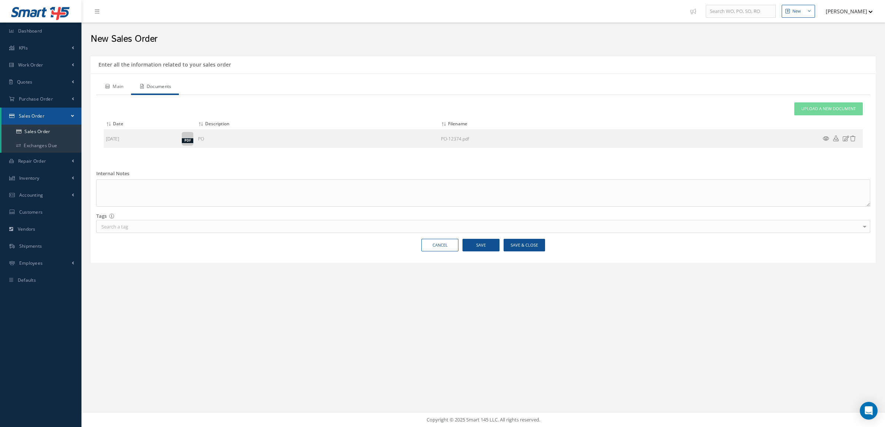
click at [123, 94] on link "Main" at bounding box center [113, 88] width 35 height 16
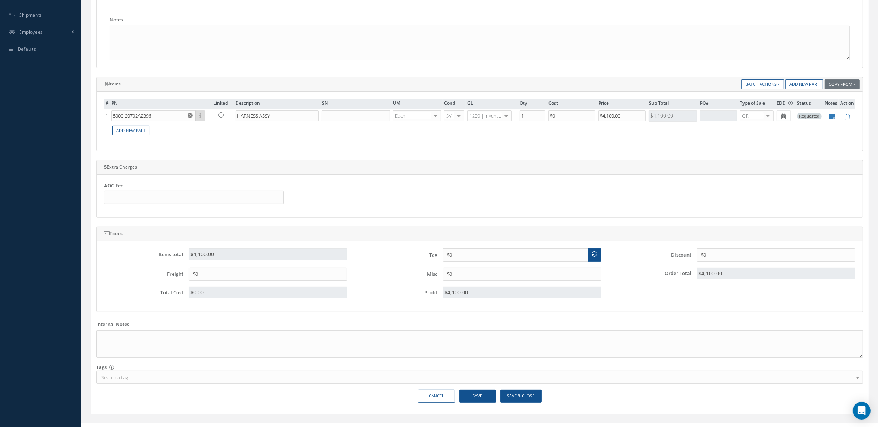
scroll to position [245, 0]
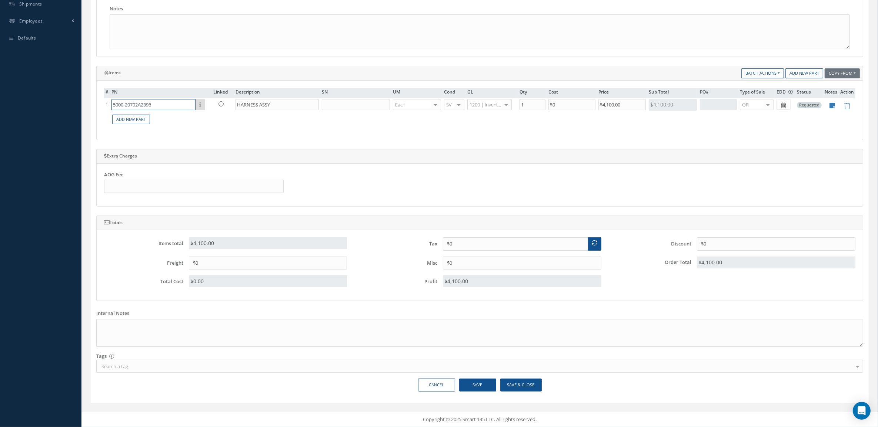
drag, startPoint x: 165, startPoint y: 100, endPoint x: 41, endPoint y: 107, distance: 123.5
click at [41, 107] on div "Smart 145 Dashboard KPIs Accounting Work Order Work Order Preview" at bounding box center [439, 93] width 878 height 670
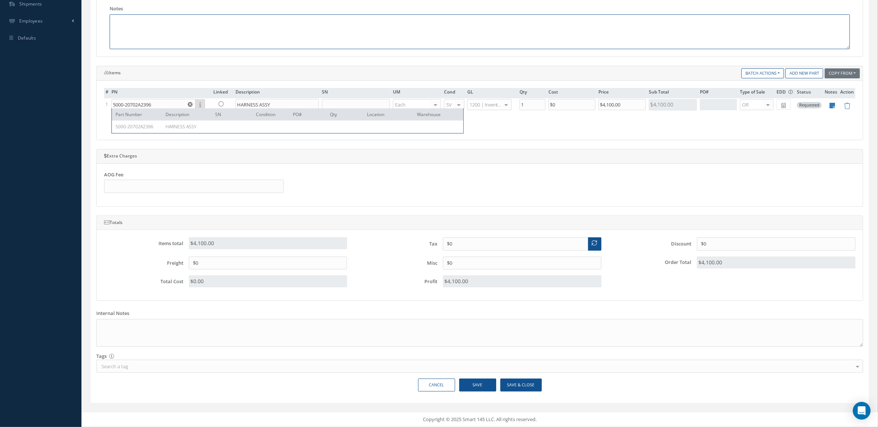
click at [157, 26] on textarea at bounding box center [480, 31] width 740 height 35
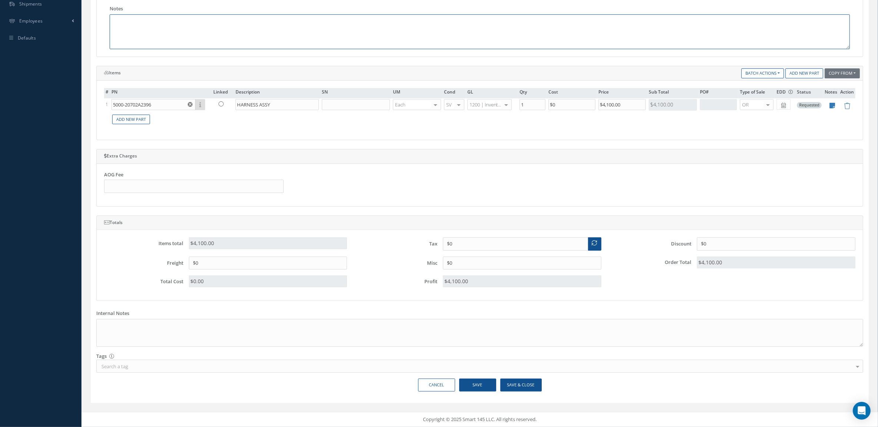
paste textarea "HS CODE 88073000 ECCN 9A991 COUNTRY OF ORIGIN: USA"
type textarea "HS CODE 88073000 ECCN 9A991 COUNTRY OF ORIGIN: USA"
click at [524, 385] on button "Save & Close" at bounding box center [520, 385] width 41 height 13
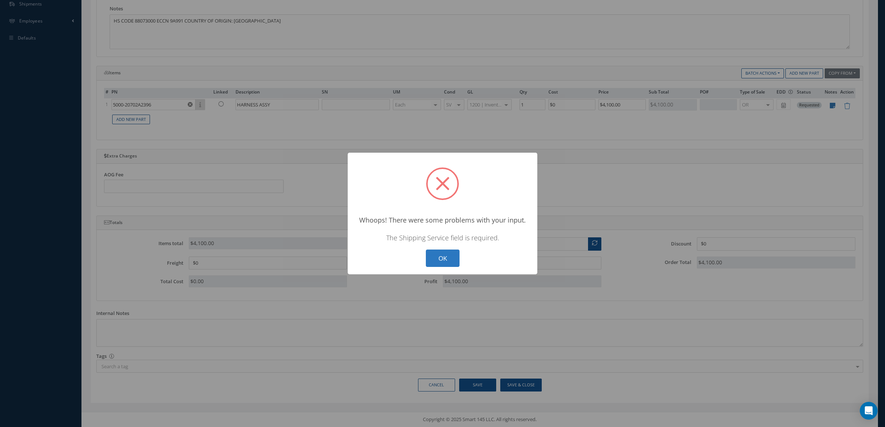
click at [432, 253] on button "OK" at bounding box center [443, 258] width 34 height 17
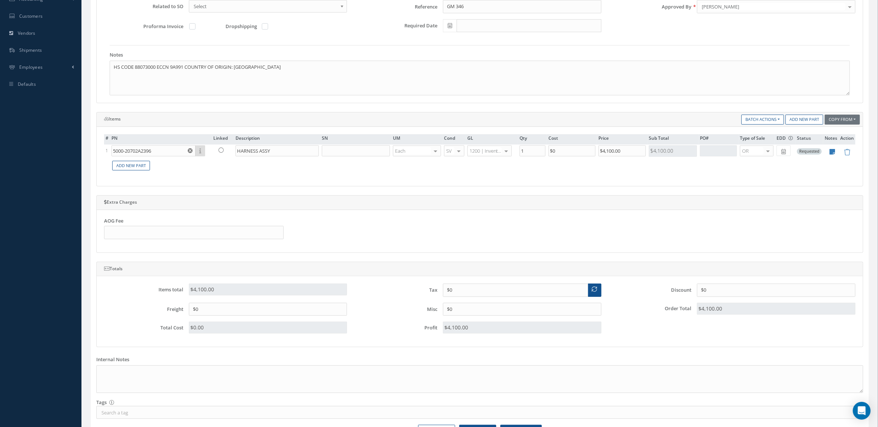
scroll to position [107, 0]
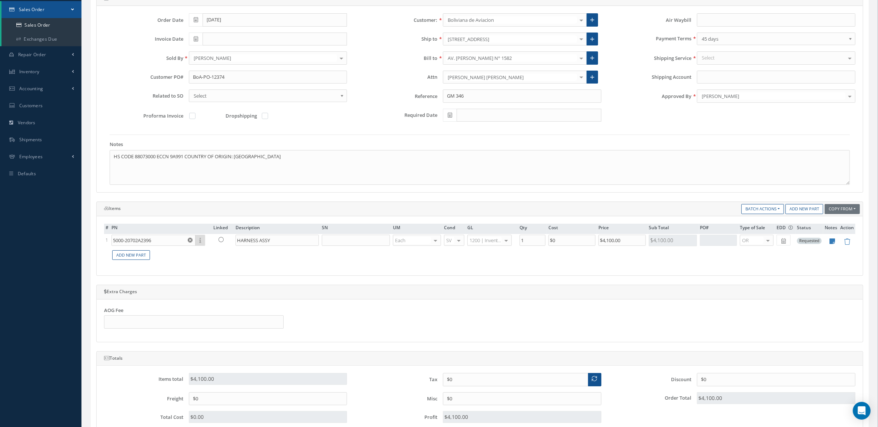
click at [723, 56] on div "Select" at bounding box center [776, 57] width 158 height 13
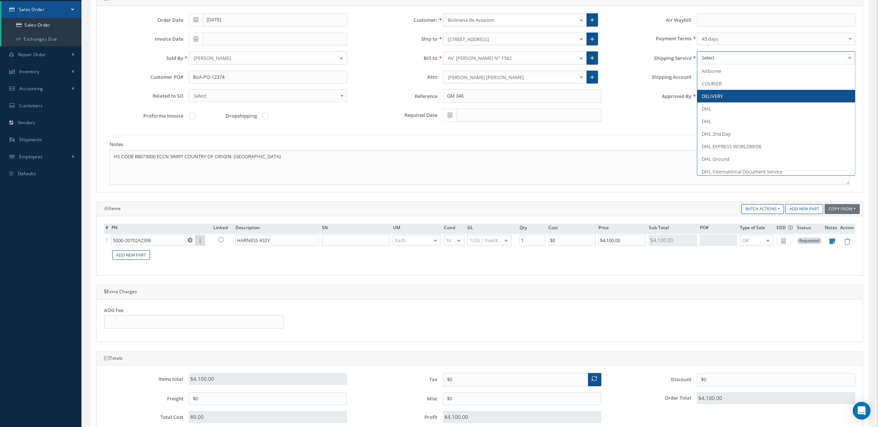
click at [728, 91] on span "DELIVERY" at bounding box center [776, 96] width 158 height 13
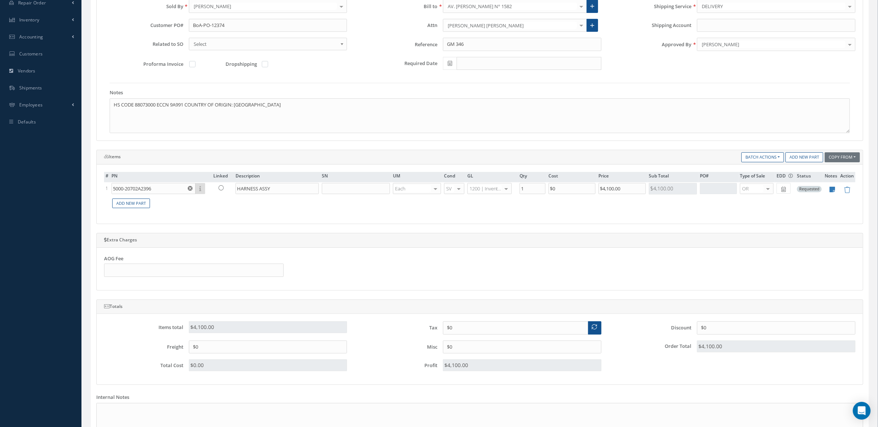
scroll to position [245, 0]
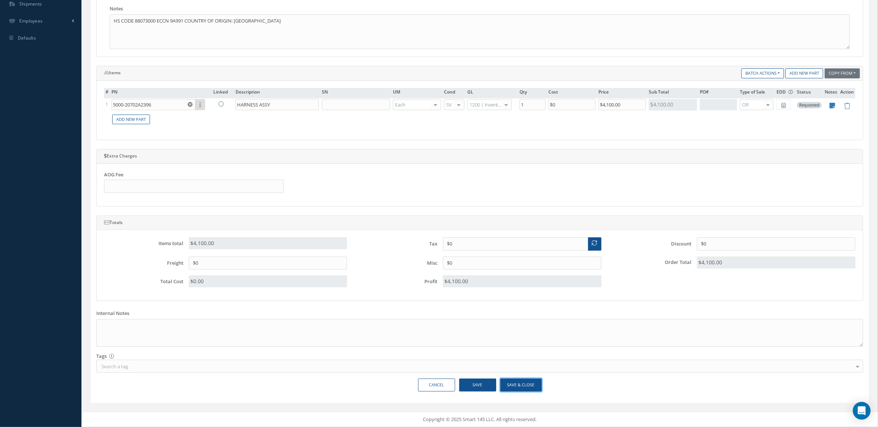
click at [522, 389] on button "Save & Close" at bounding box center [520, 385] width 41 height 13
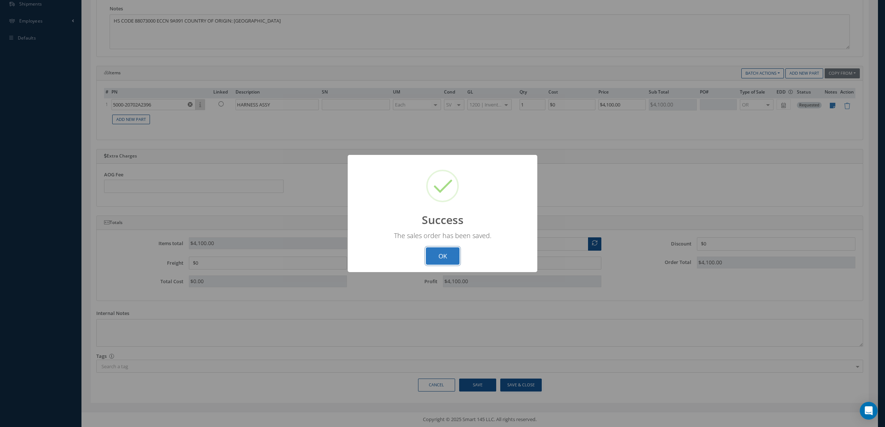
click at [428, 258] on button "OK" at bounding box center [443, 256] width 34 height 17
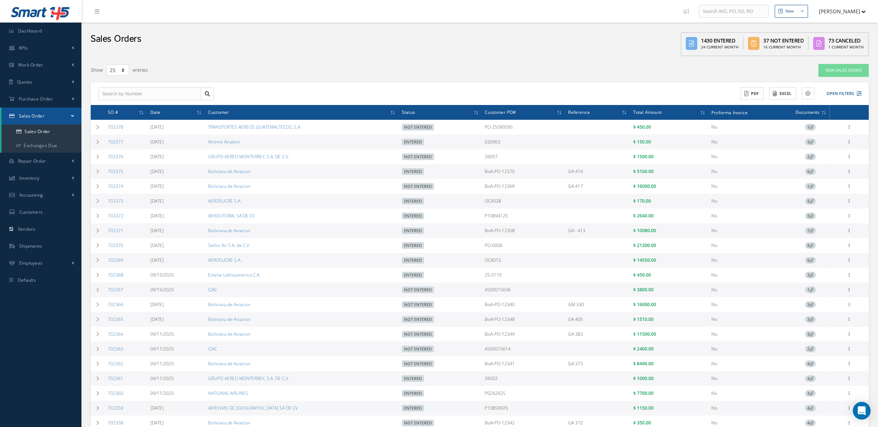
select select "25"
click at [117, 321] on link "702365" at bounding box center [116, 319] width 16 height 6
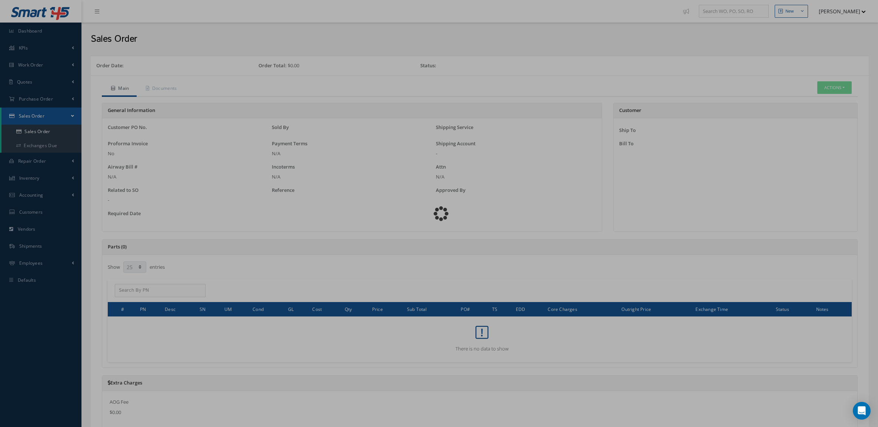
select select "25"
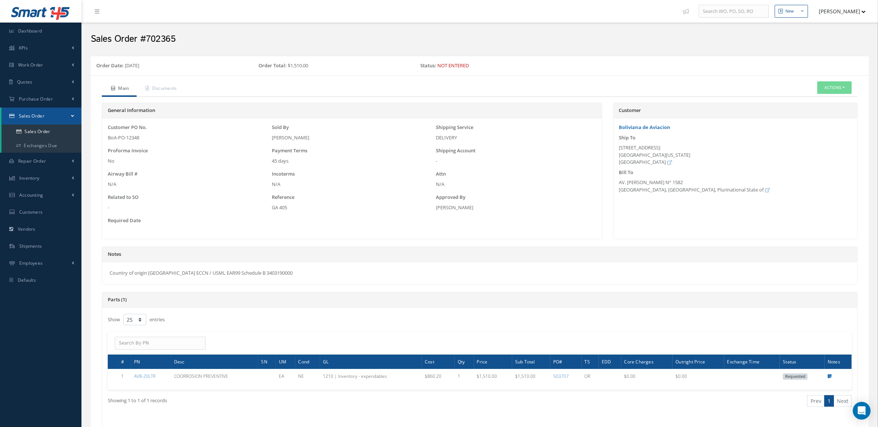
click at [285, 274] on div "Country of origin [GEOGRAPHIC_DATA] ECCN / USML EAR99 Schedule B 3403190000" at bounding box center [479, 273] width 755 height 22
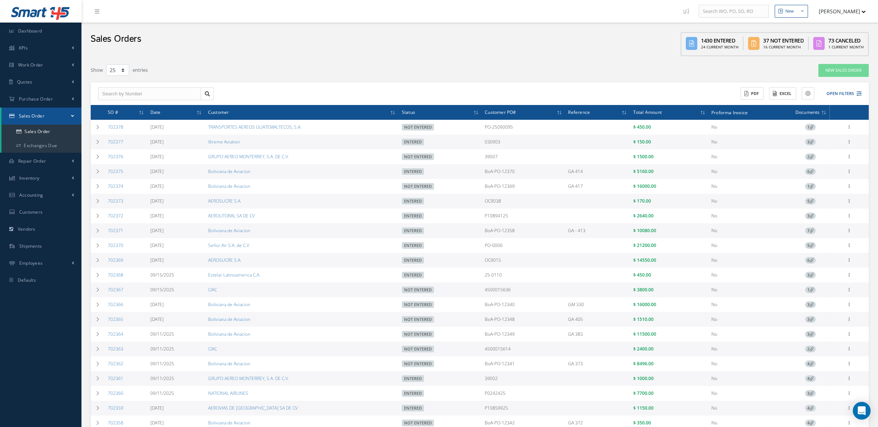
select select "25"
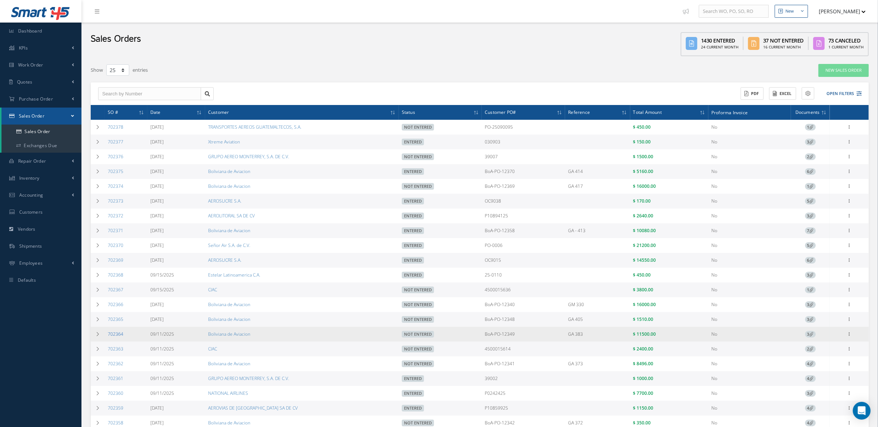
click at [120, 338] on link "702364" at bounding box center [116, 334] width 16 height 6
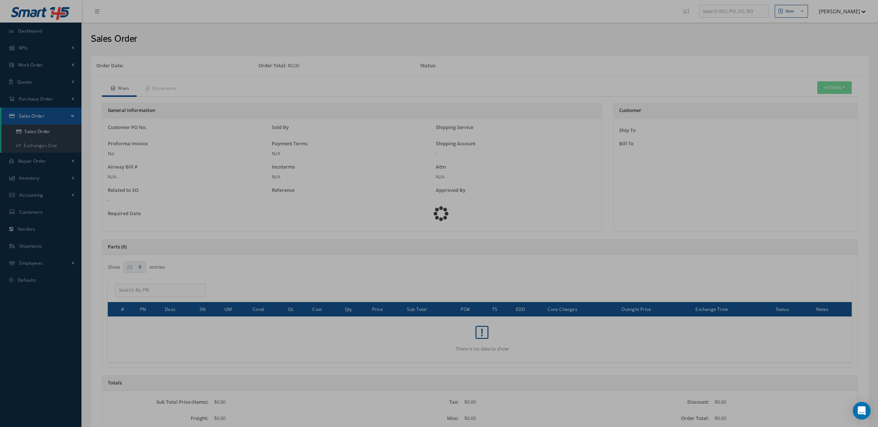
select select "25"
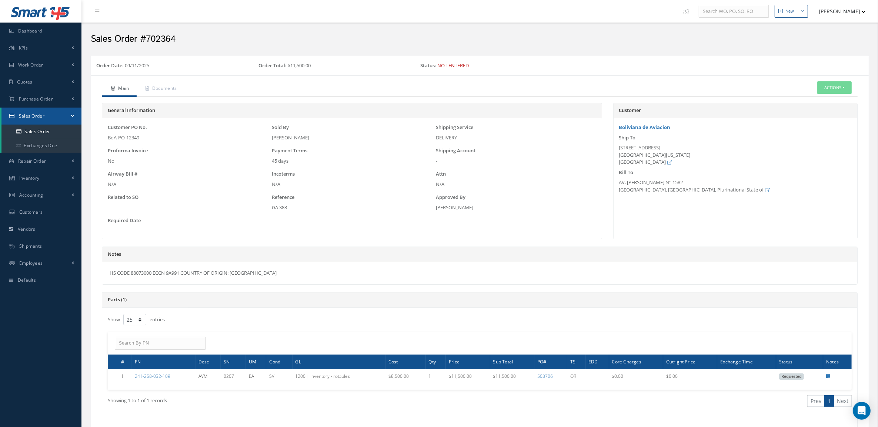
drag, startPoint x: 268, startPoint y: 265, endPoint x: 108, endPoint y: 272, distance: 160.4
click at [108, 272] on div "HS CODE 88073000 ECCN 9A991 COUNTRY OF ORIGIN: USA" at bounding box center [479, 273] width 755 height 22
copy div "HS CODE 88073000 ECCN 9A991 COUNTRY OF ORIGIN: USA"
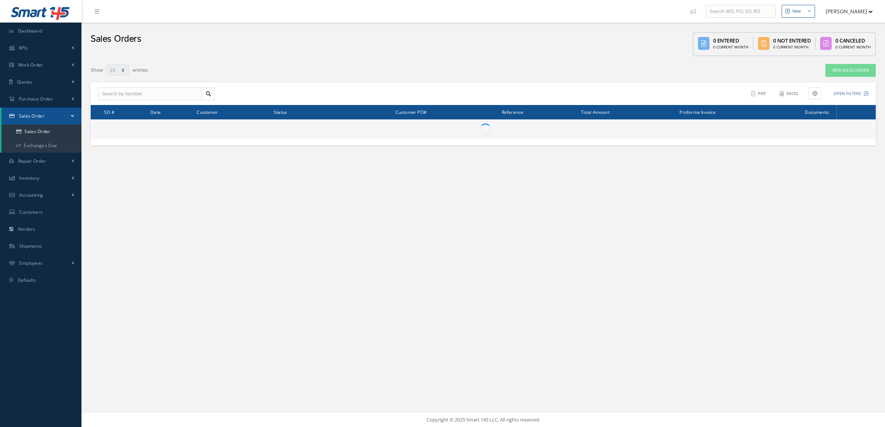
select select "25"
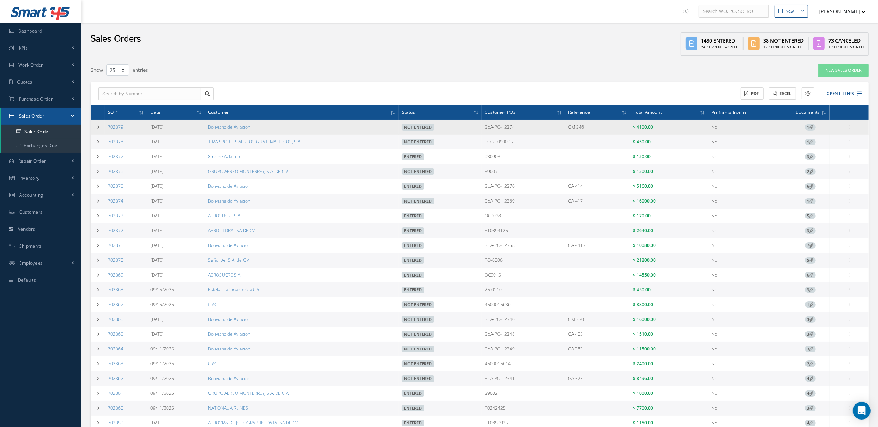
drag, startPoint x: 532, startPoint y: 124, endPoint x: 479, endPoint y: 127, distance: 53.3
click at [479, 127] on tr "702379 [DATE] Boliviana de Aviacion Not Entered BoA-PO-12374 GM 346 $ 4100.00 N…" at bounding box center [480, 127] width 778 height 15
copy tr "BoA-PO-12374"
drag, startPoint x: 133, startPoint y: 128, endPoint x: 105, endPoint y: 130, distance: 28.6
click at [105, 130] on td "702379" at bounding box center [126, 127] width 43 height 15
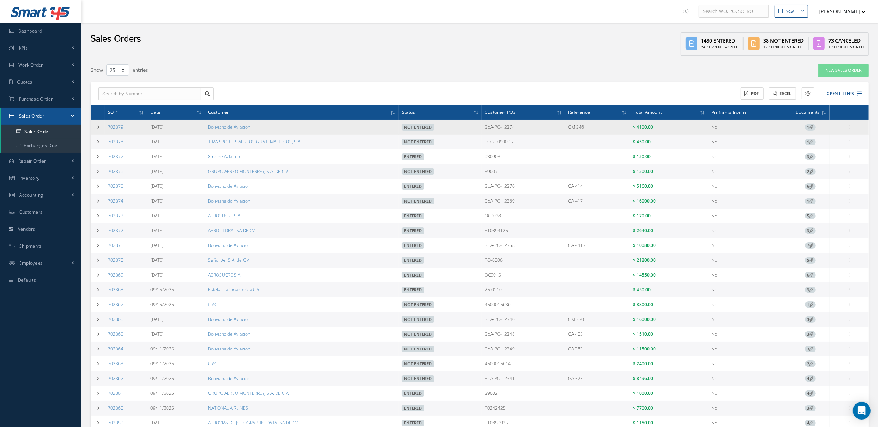
copy link "702379"
